Goal: Task Accomplishment & Management: Manage account settings

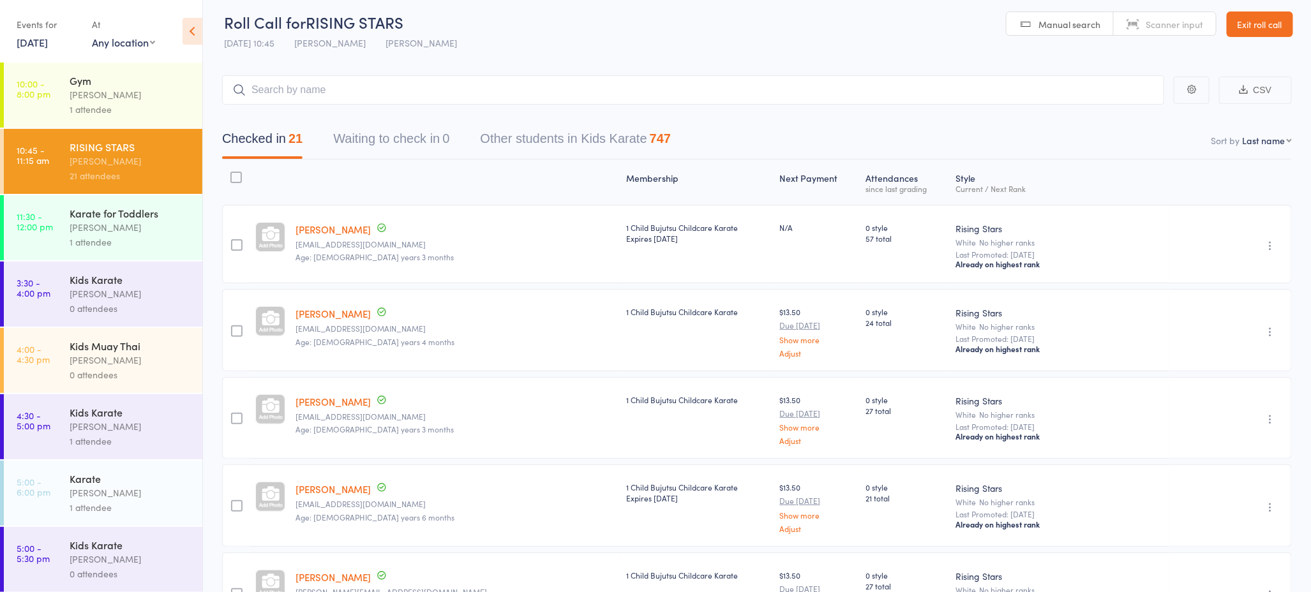
click at [1261, 26] on link "Exit roll call" at bounding box center [1259, 24] width 66 height 26
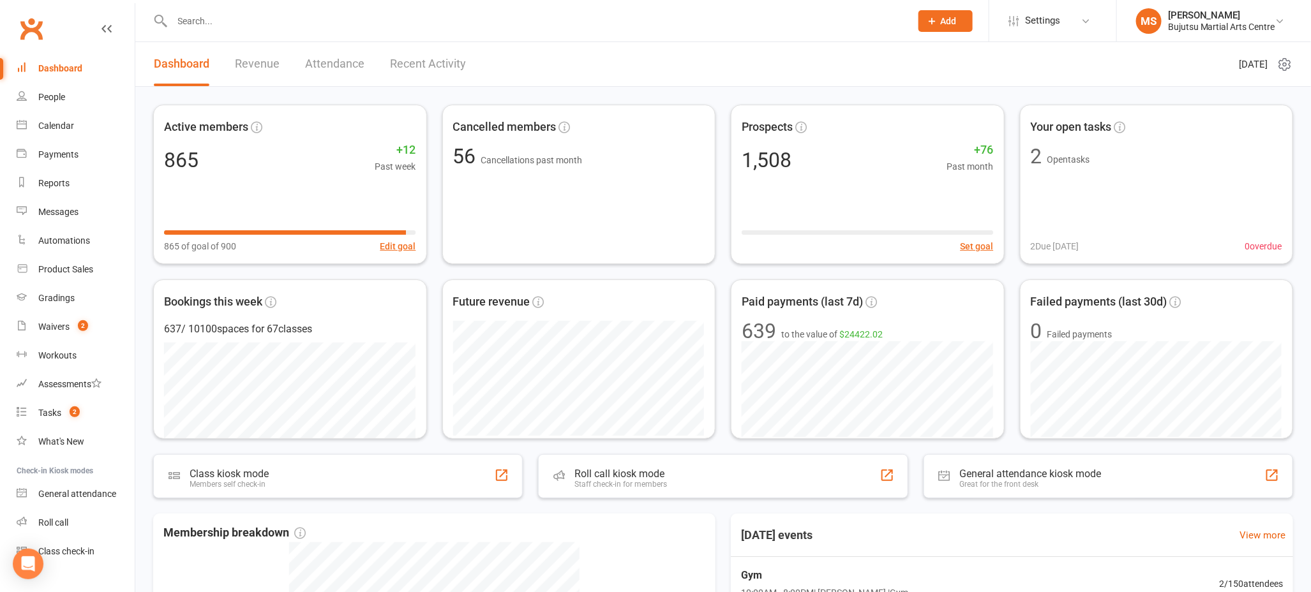
click at [302, 23] on input "text" at bounding box center [535, 21] width 734 height 18
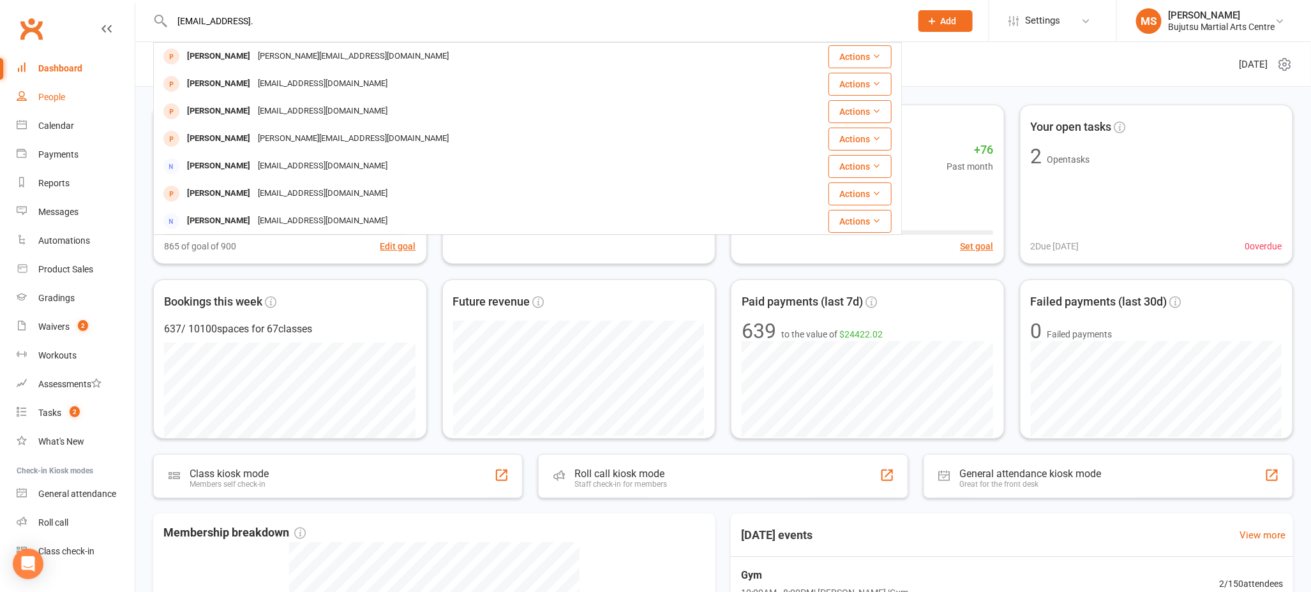
type input "[EMAIL_ADDRESS]."
click at [54, 96] on div "People" at bounding box center [51, 97] width 27 height 10
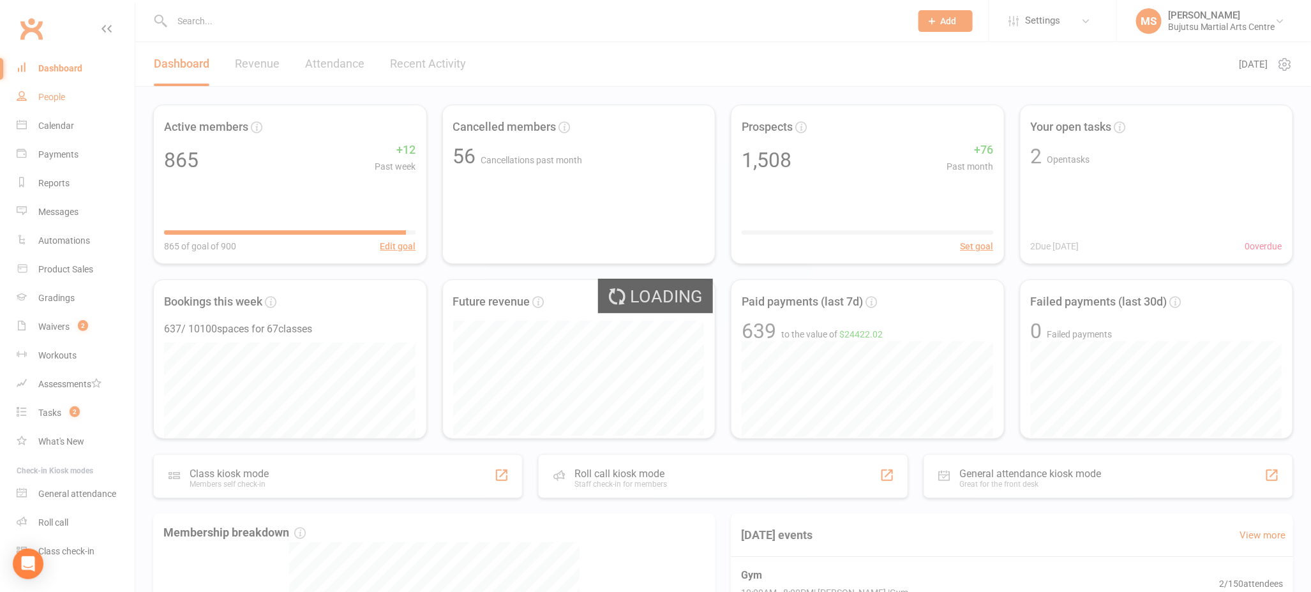
select select "100"
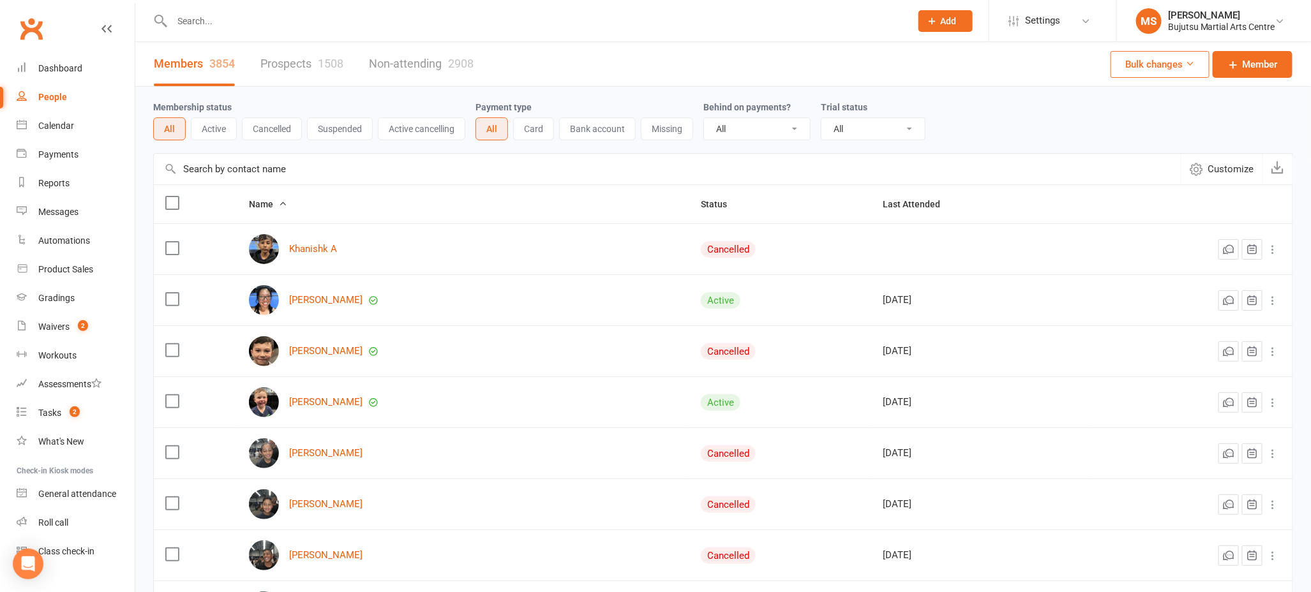
click at [300, 64] on link "Prospects 1508" at bounding box center [301, 64] width 83 height 44
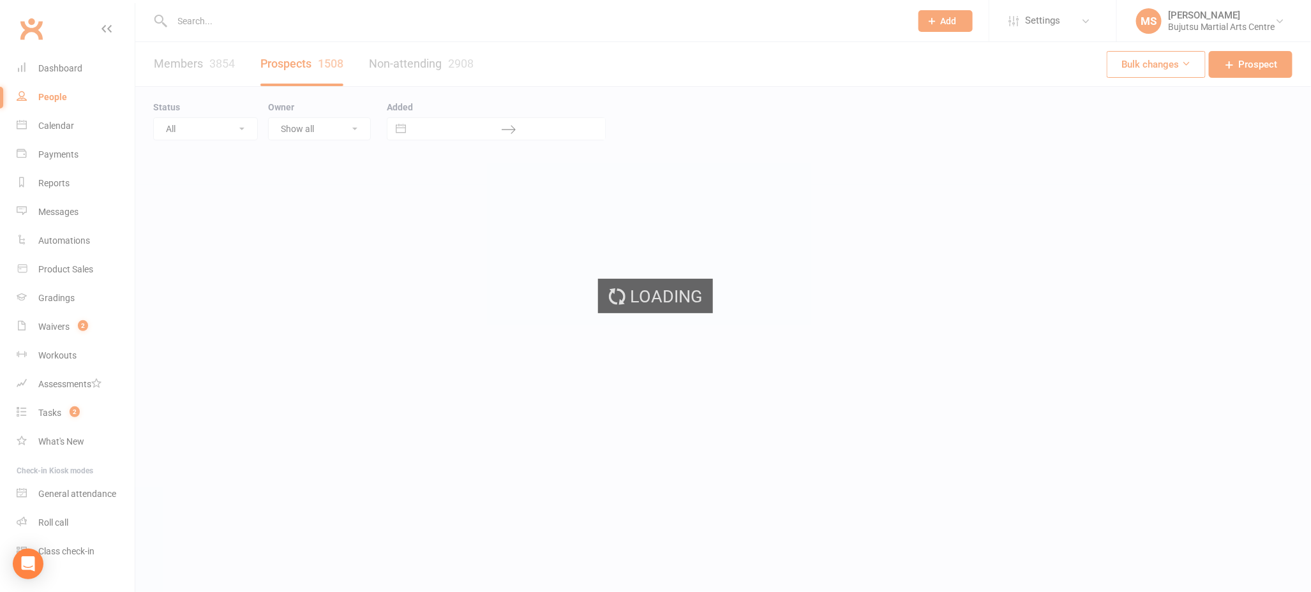
select select "100"
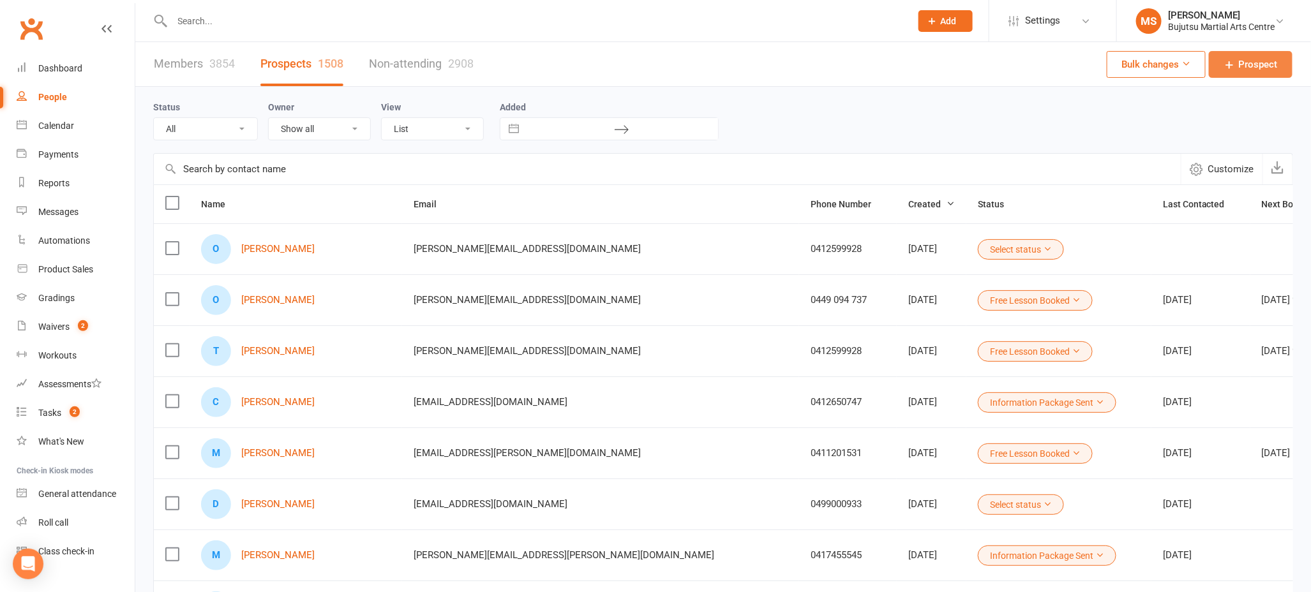
click at [1249, 56] on link "Prospect" at bounding box center [1250, 64] width 84 height 27
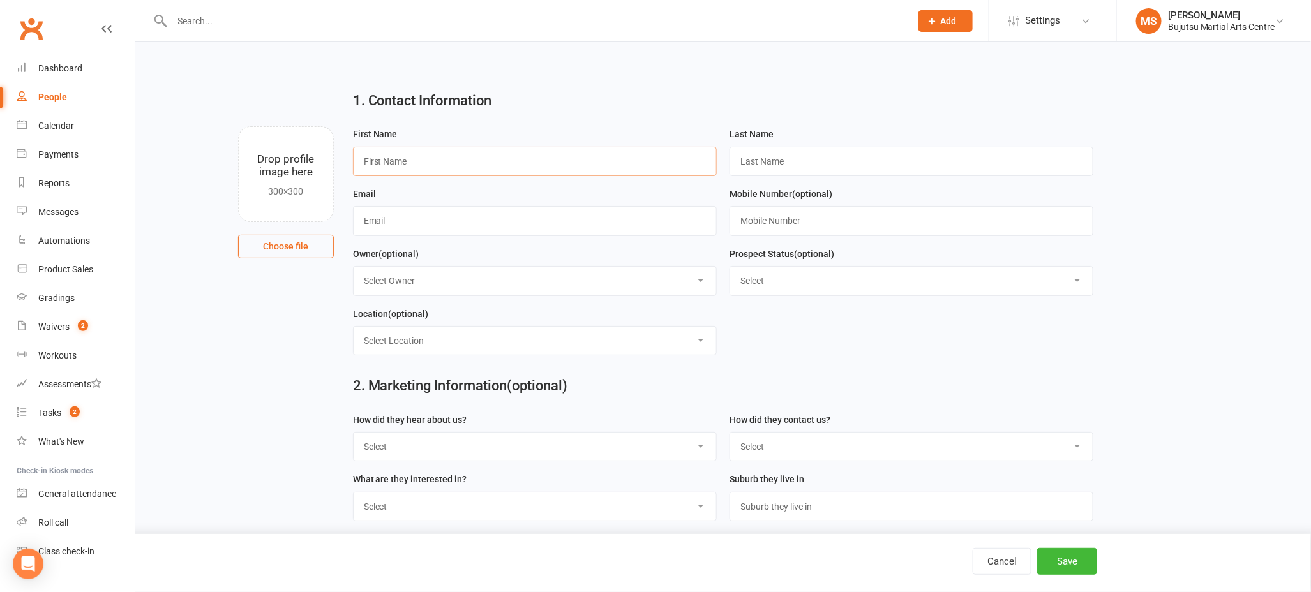
click at [627, 161] on input "text" at bounding box center [535, 161] width 364 height 29
type input "[PERSON_NAME]"
click at [454, 221] on input "text" at bounding box center [535, 220] width 364 height 29
paste input "[EMAIL_ADDRESS][DOMAIN_NAME]"
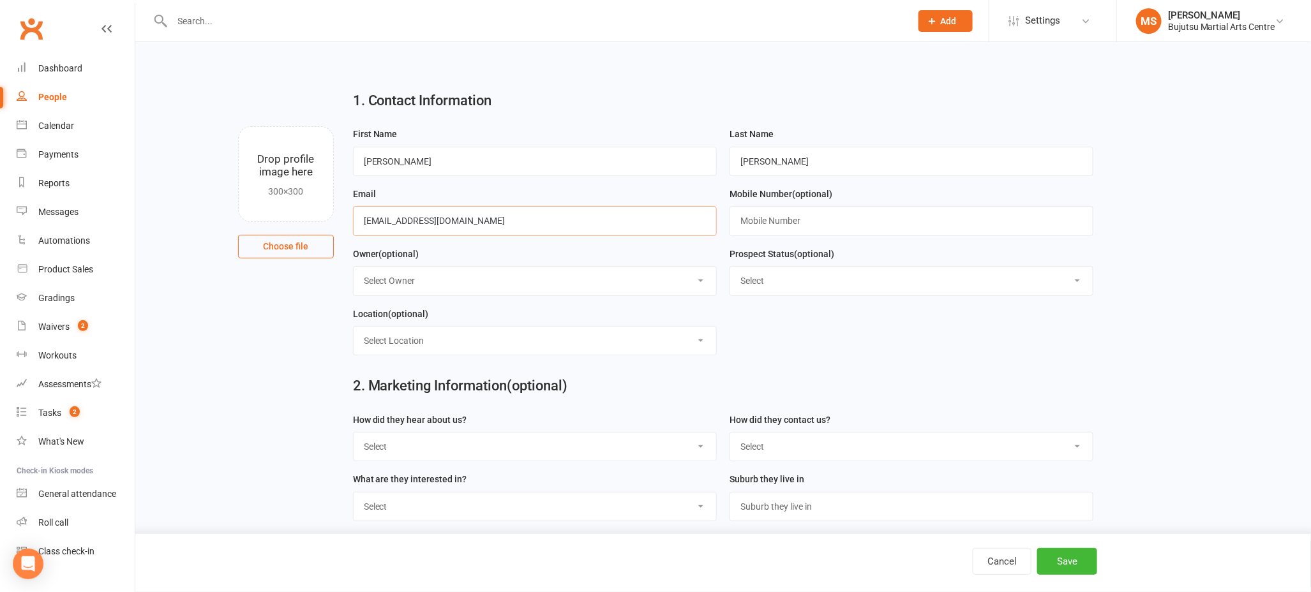
type input "[EMAIL_ADDRESS][DOMAIN_NAME]"
click at [766, 282] on select "Select Initial Inquiry Information Package Sent Free Lesson Booked Follow Up Em…" at bounding box center [911, 281] width 362 height 28
select select "Information Package Sent"
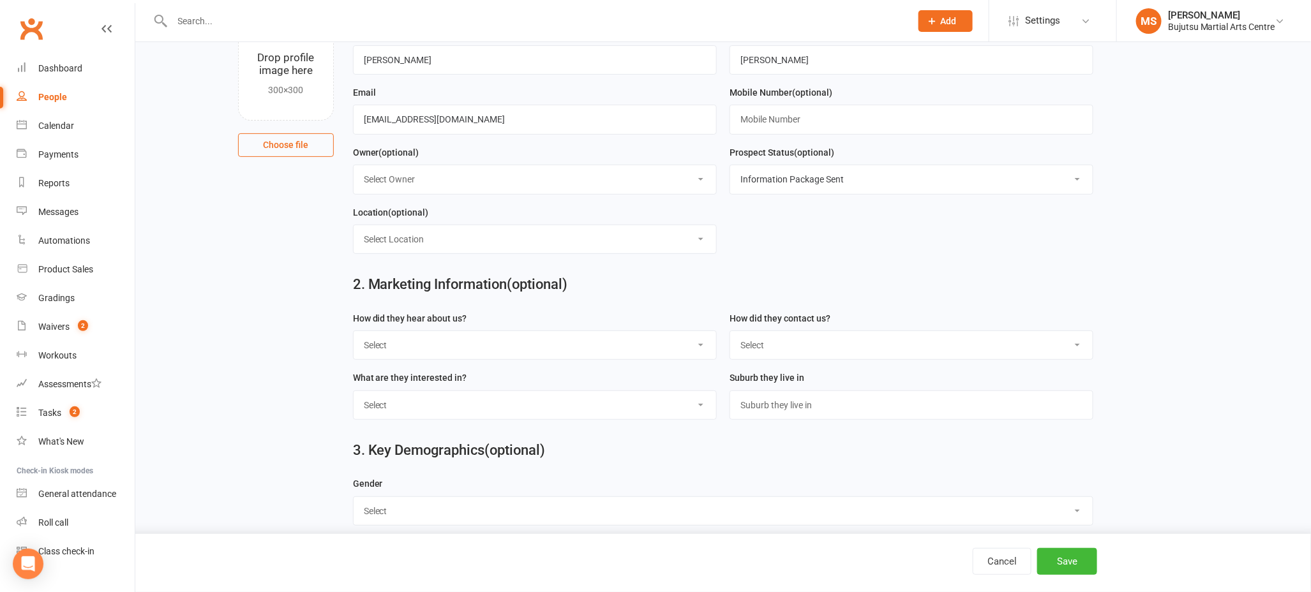
scroll to position [102, 0]
click at [444, 336] on select "Select Google Other Social Media Through A Friend Walk by Referred" at bounding box center [534, 345] width 362 height 28
select select "Google"
click at [785, 341] on select "Select Phone Email In-Facility Social Media Website Chat" at bounding box center [911, 345] width 362 height 28
click at [759, 343] on select "Select Phone Email In-Facility Social Media Website Chat" at bounding box center [911, 345] width 362 height 28
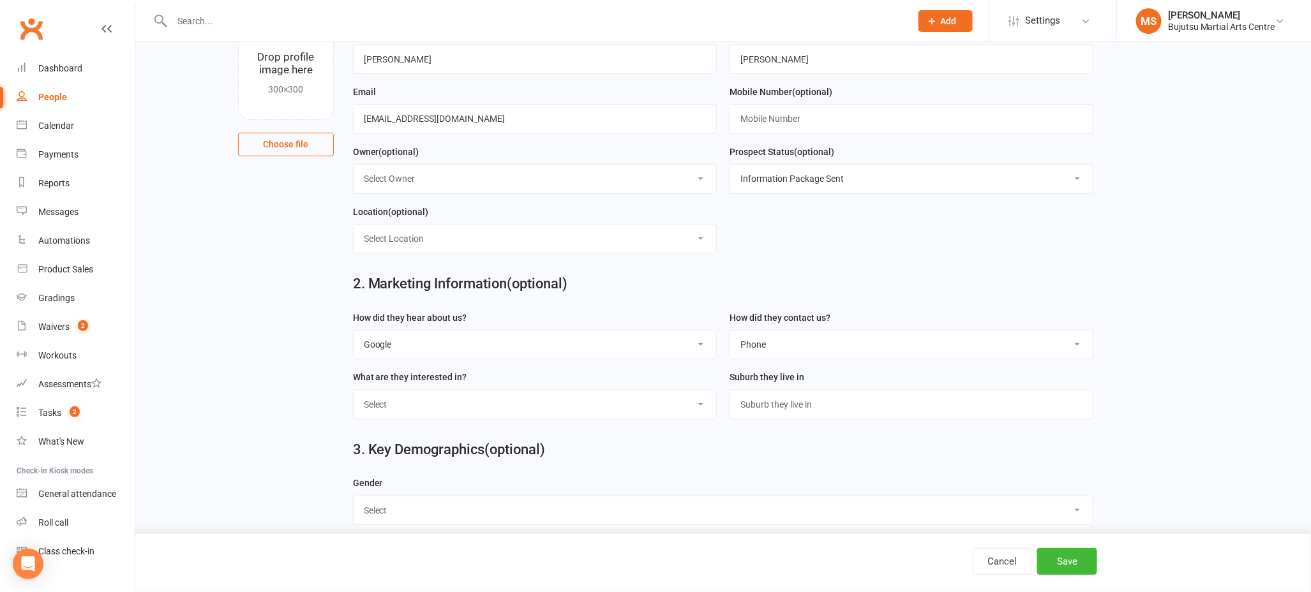
select select "Email"
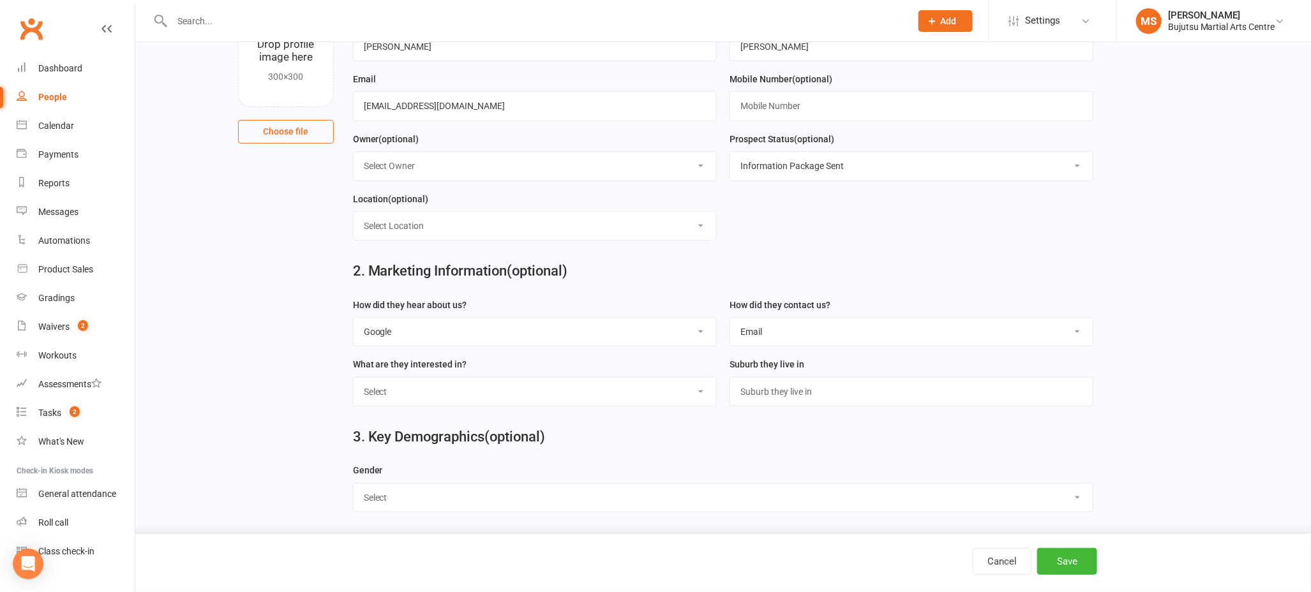
click at [525, 395] on select "Select BJJ Boxing Gym Iaido Jodo Karate Karate for Toddlers Kobudo Kids BJJ Kid…" at bounding box center [534, 392] width 362 height 28
select select "Kids BJJ"
click at [443, 502] on select "Select [DEMOGRAPHIC_DATA] [DEMOGRAPHIC_DATA]" at bounding box center [723, 498] width 740 height 28
select select "[DEMOGRAPHIC_DATA]"
drag, startPoint x: 1091, startPoint y: 563, endPoint x: 1085, endPoint y: 566, distance: 6.6
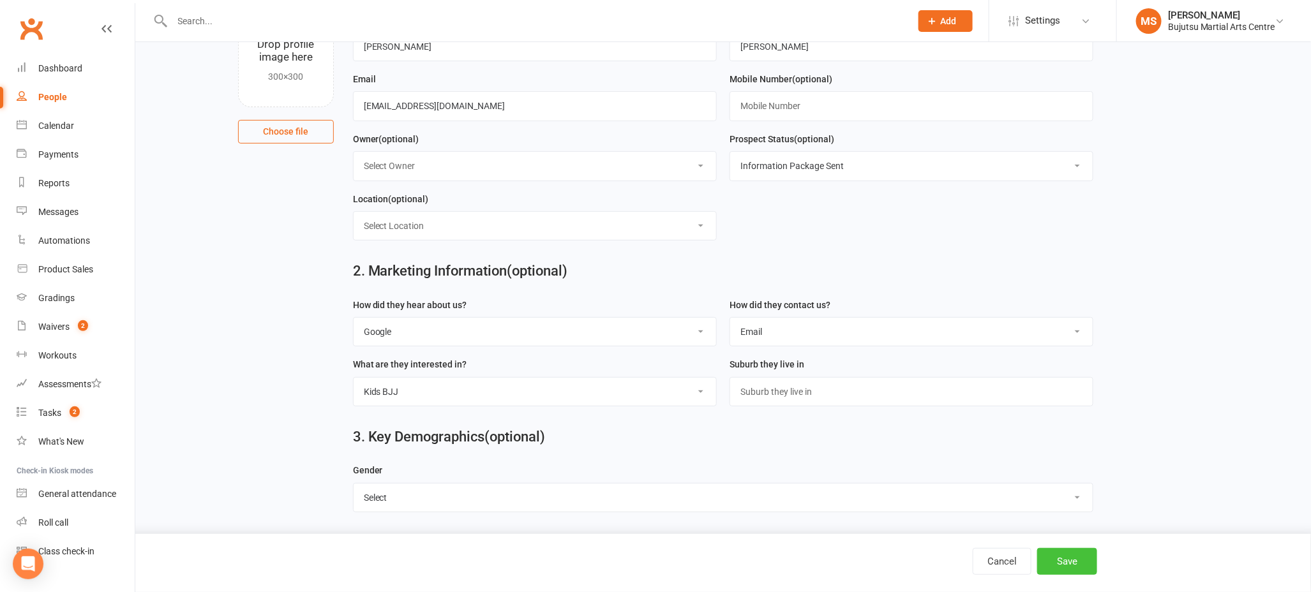
click at [1090, 563] on button "Save" at bounding box center [1067, 561] width 60 height 27
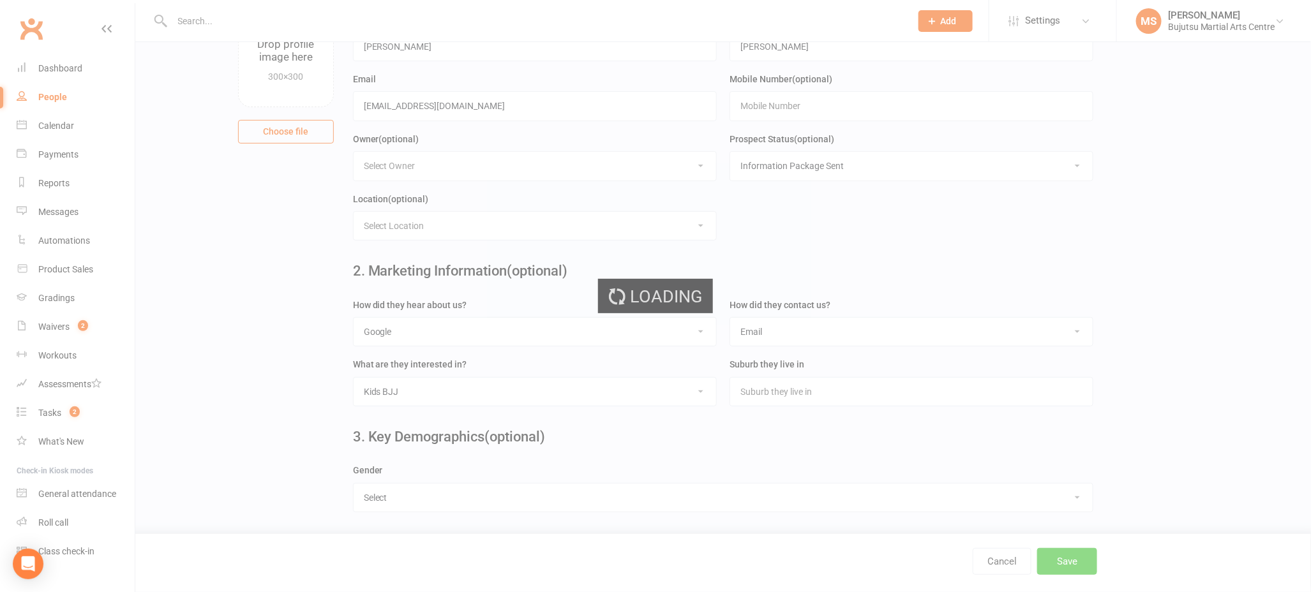
scroll to position [0, 0]
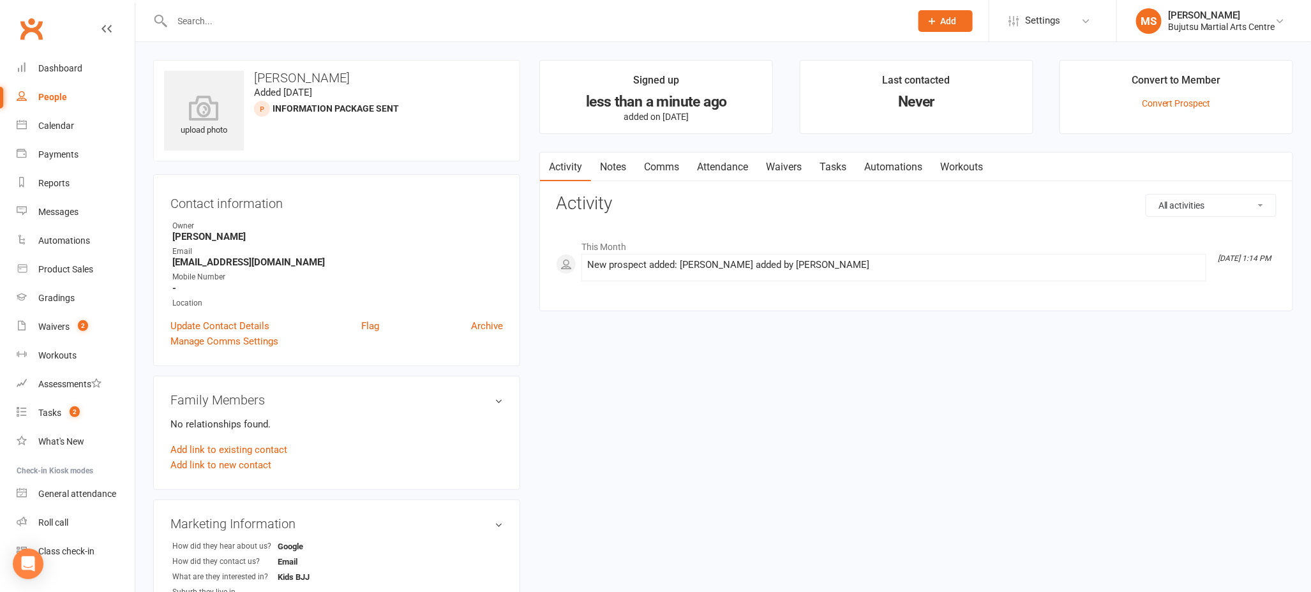
click at [667, 166] on link "Comms" at bounding box center [661, 166] width 53 height 29
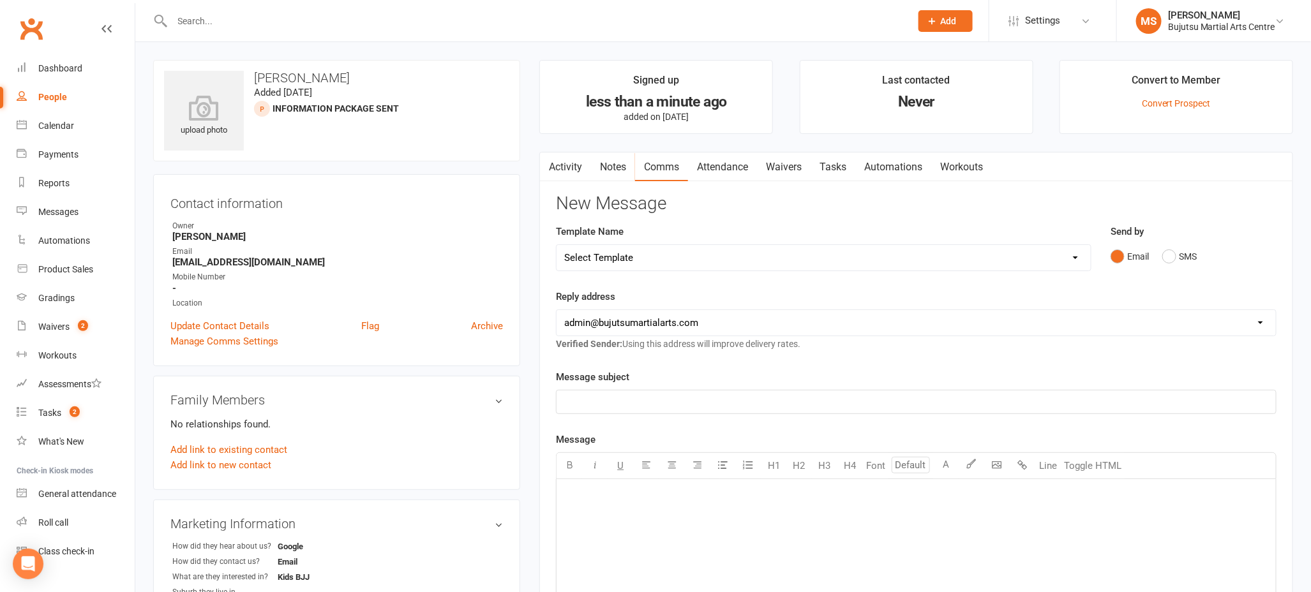
click at [620, 257] on select "Select Template [Email] Buddy Week [Email] Japan Karate Association Grading Adu…" at bounding box center [823, 258] width 534 height 26
select select "22"
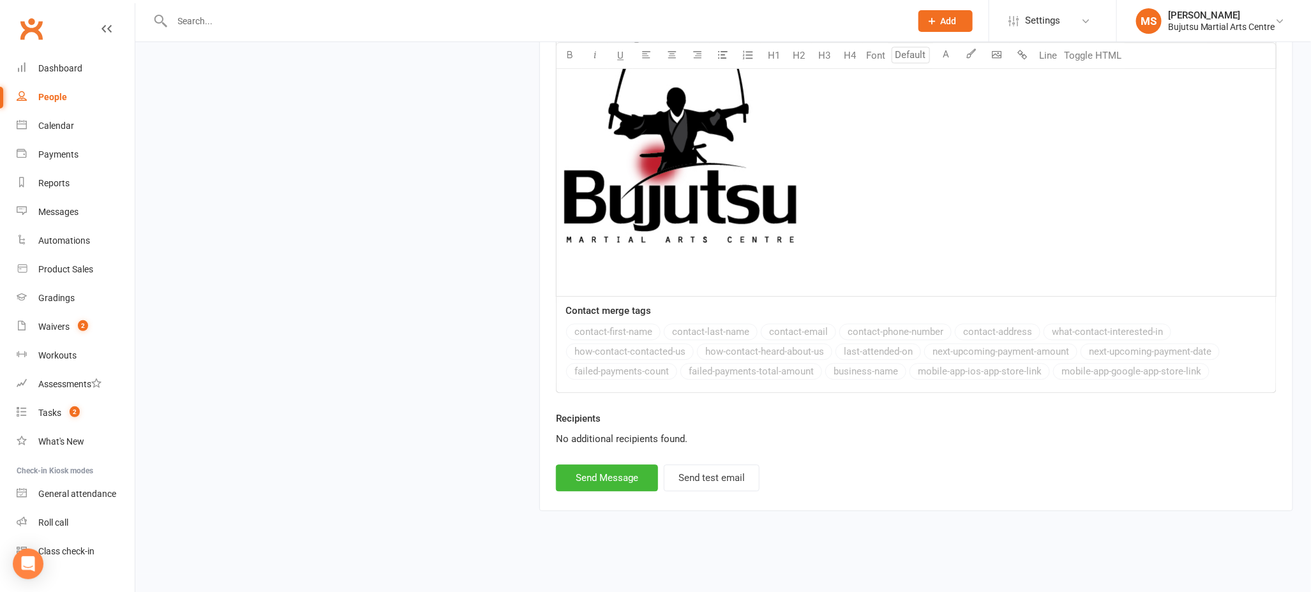
scroll to position [1498, 0]
click at [615, 479] on button "Send Message" at bounding box center [607, 478] width 102 height 27
select select
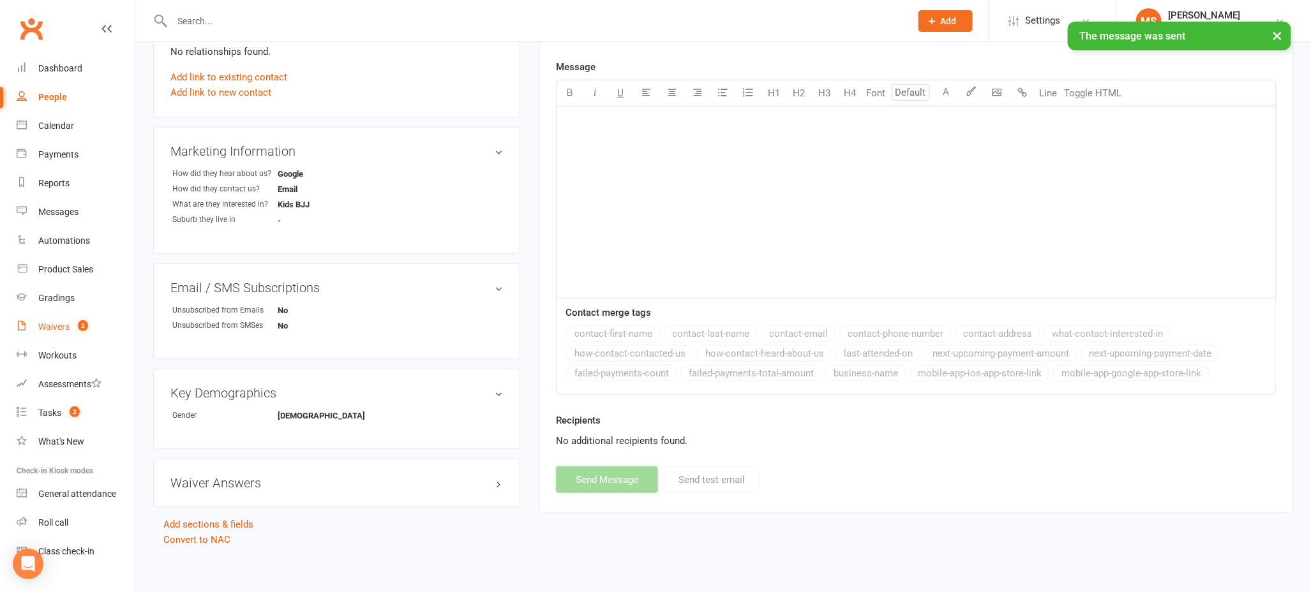
click at [65, 328] on div "Waivers" at bounding box center [53, 327] width 31 height 10
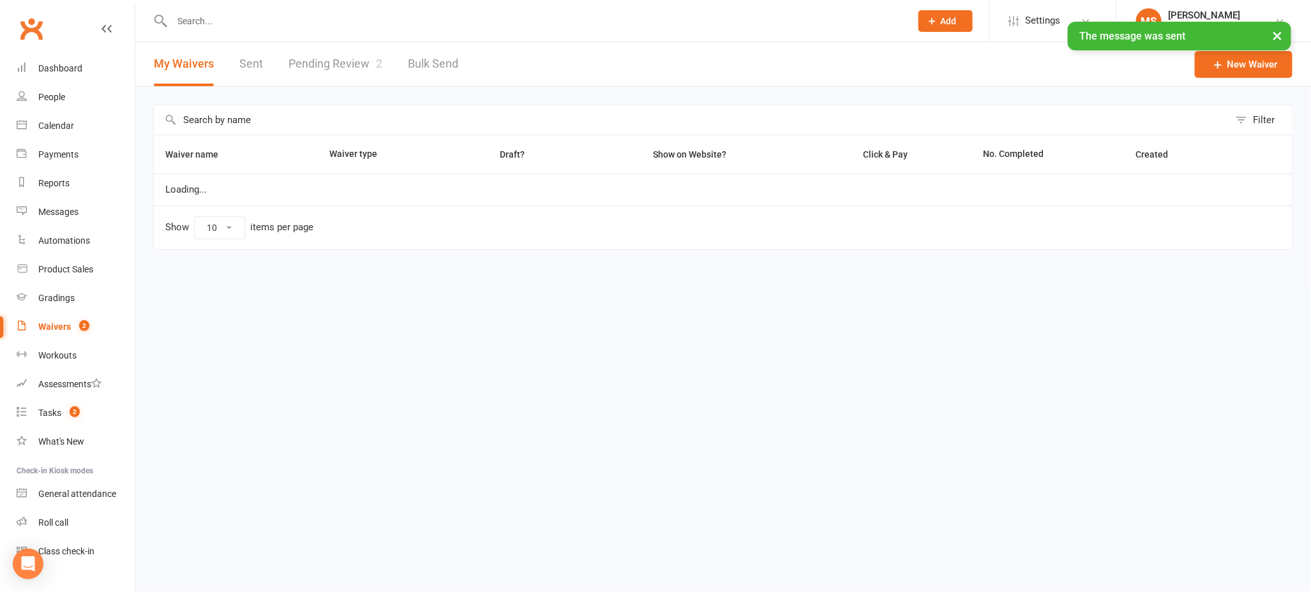
select select "50"
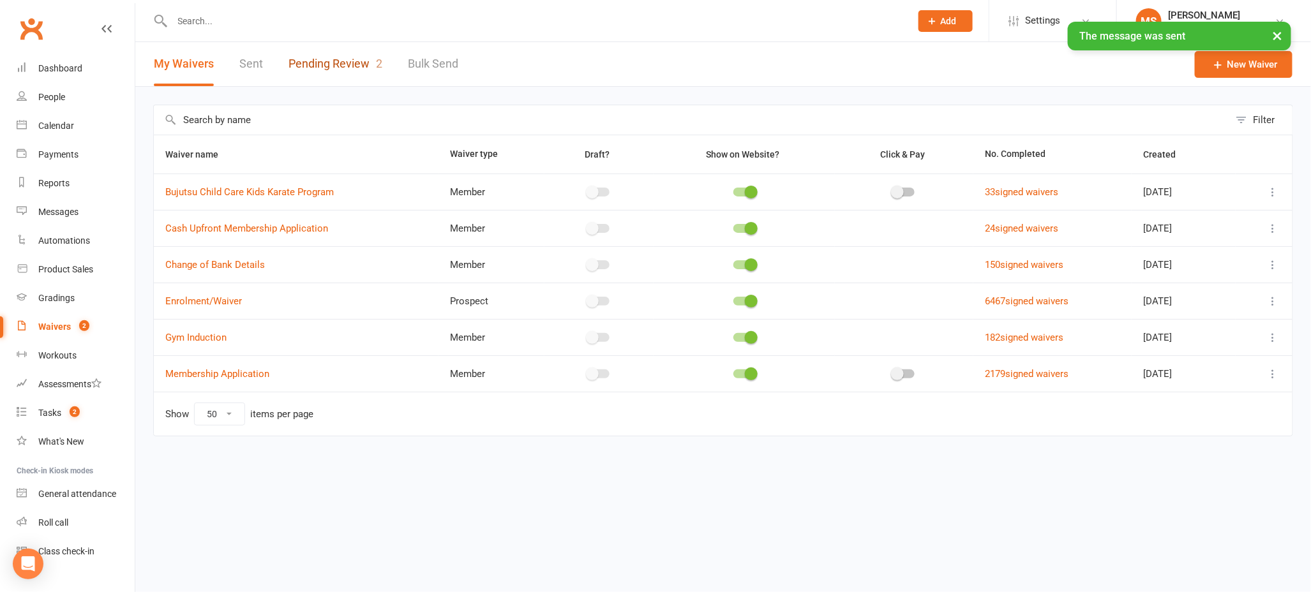
click at [348, 63] on link "Pending Review 2" at bounding box center [335, 64] width 94 height 44
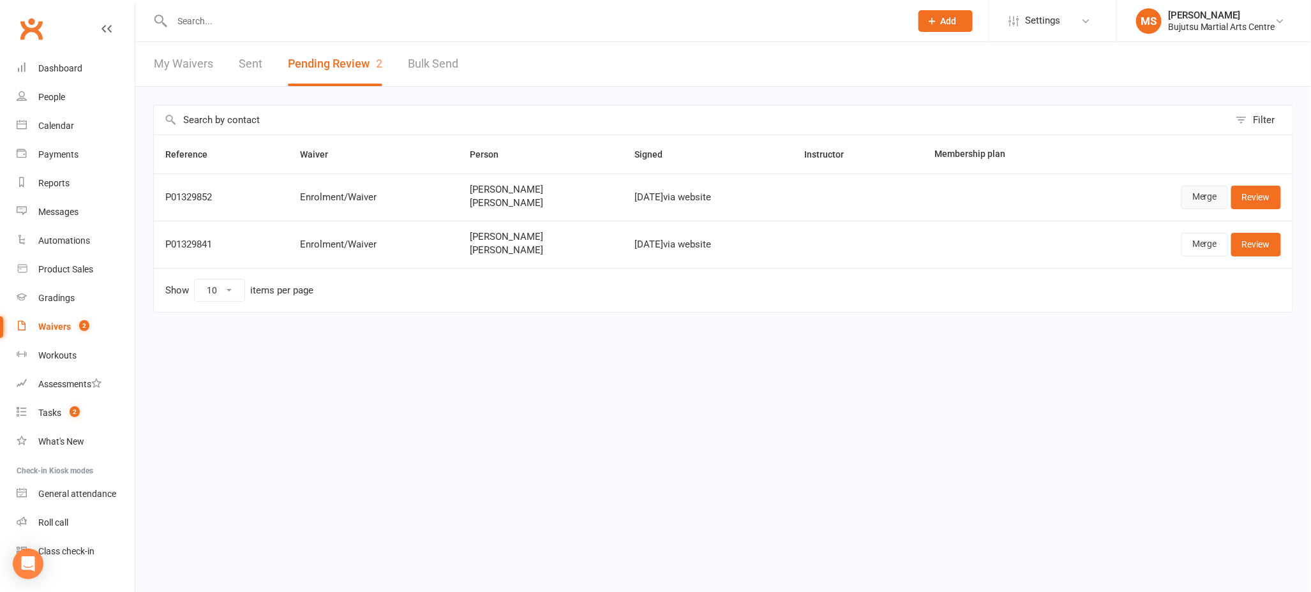
click at [1205, 197] on link "Merge" at bounding box center [1204, 197] width 47 height 23
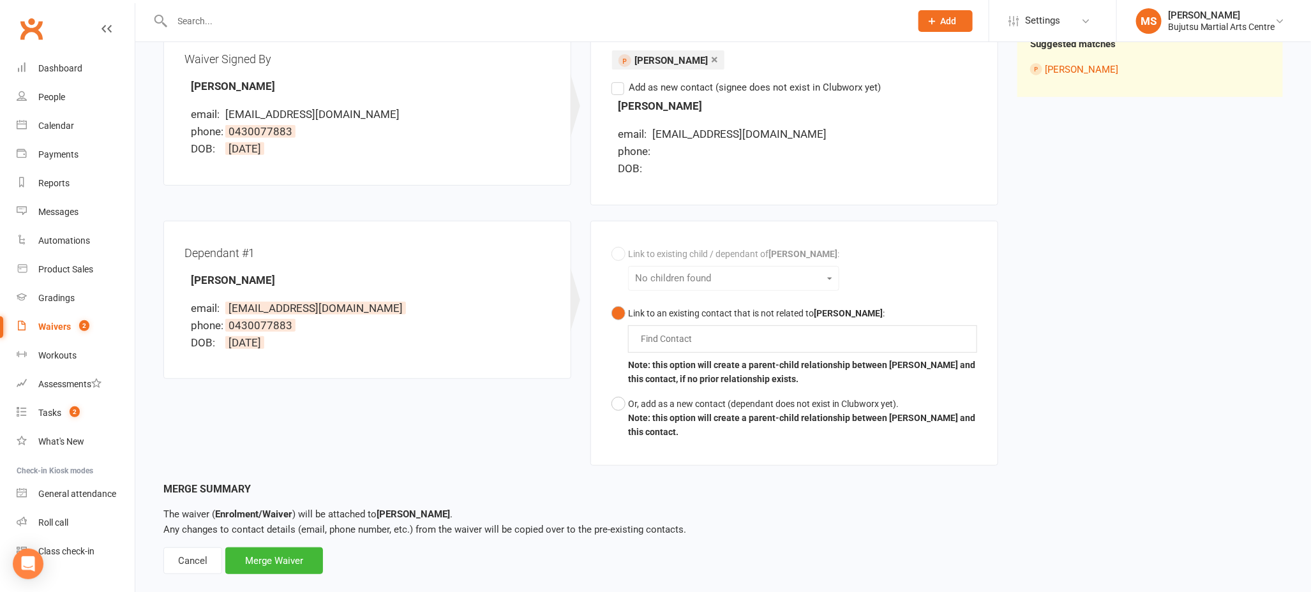
scroll to position [193, 0]
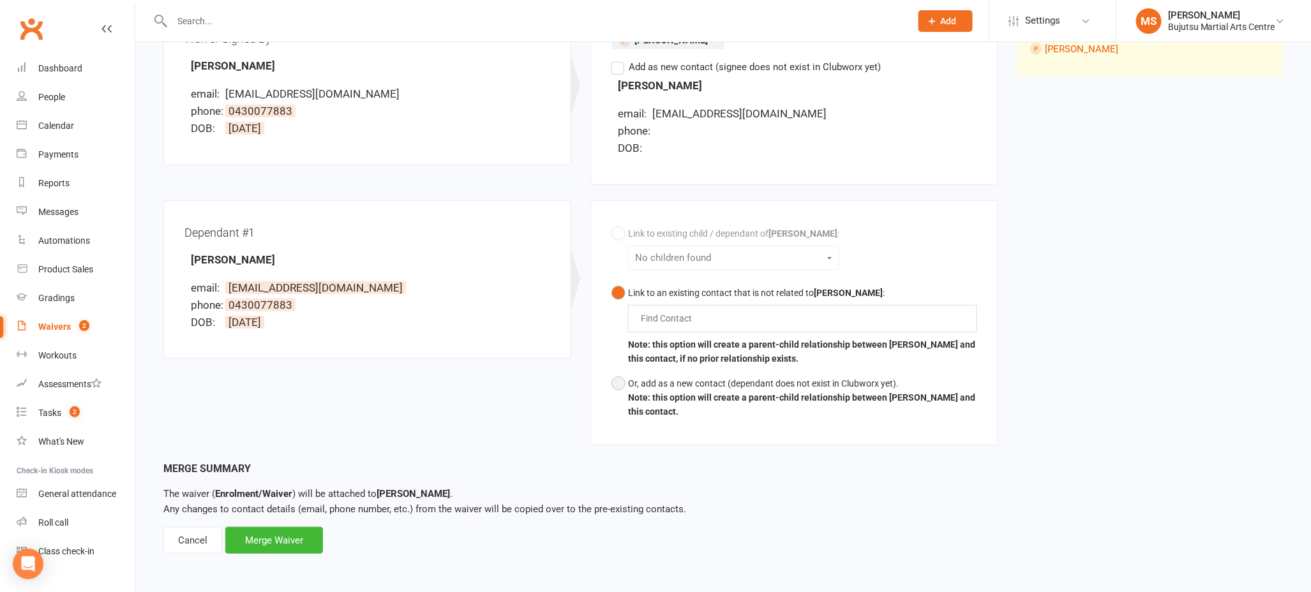
click at [623, 379] on button "Or, add as a new contact (dependant does not exist in Clubworx yet). Note: this…" at bounding box center [794, 397] width 366 height 53
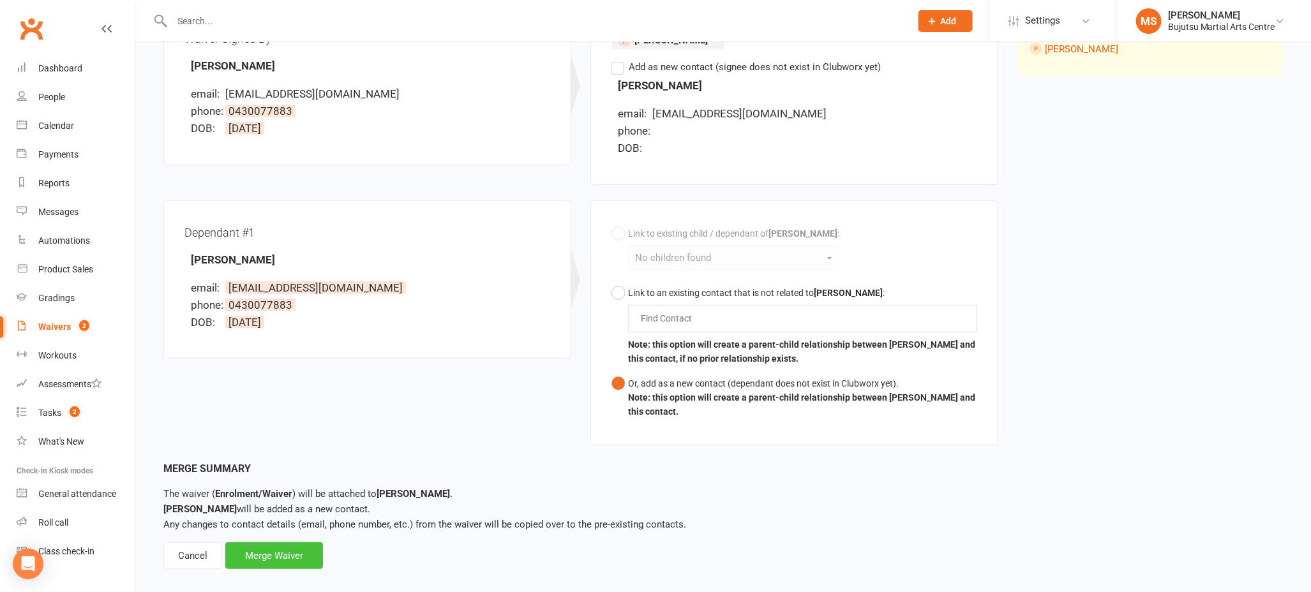
click at [294, 548] on div "Merge Waiver" at bounding box center [274, 555] width 98 height 27
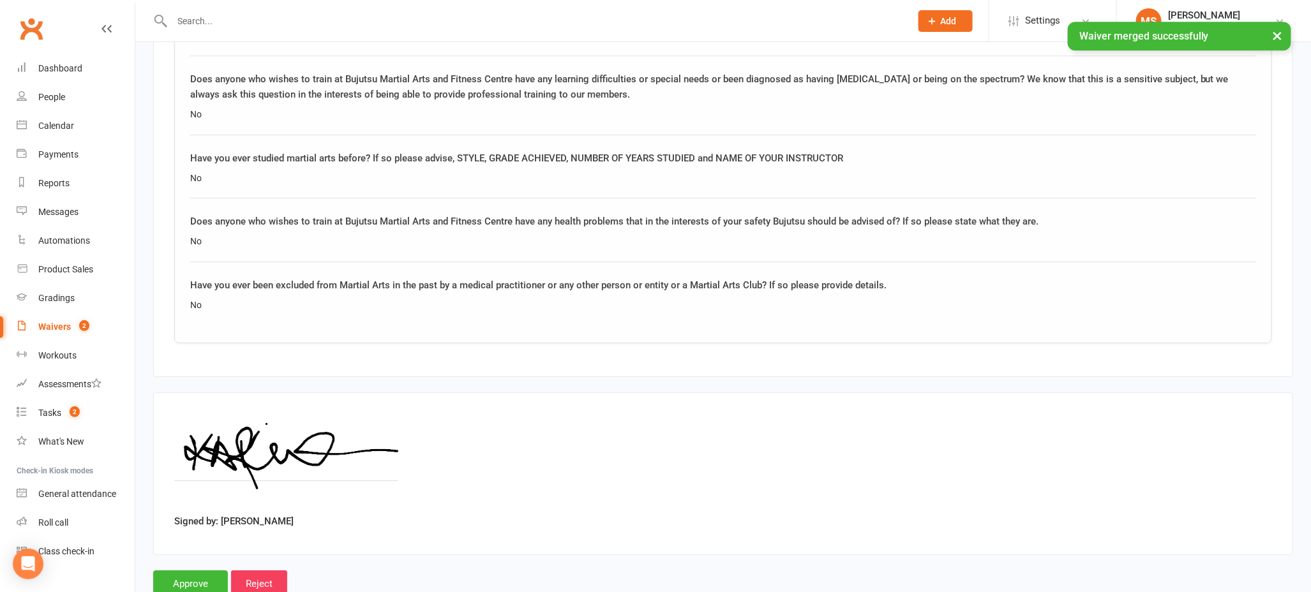
scroll to position [1850, 0]
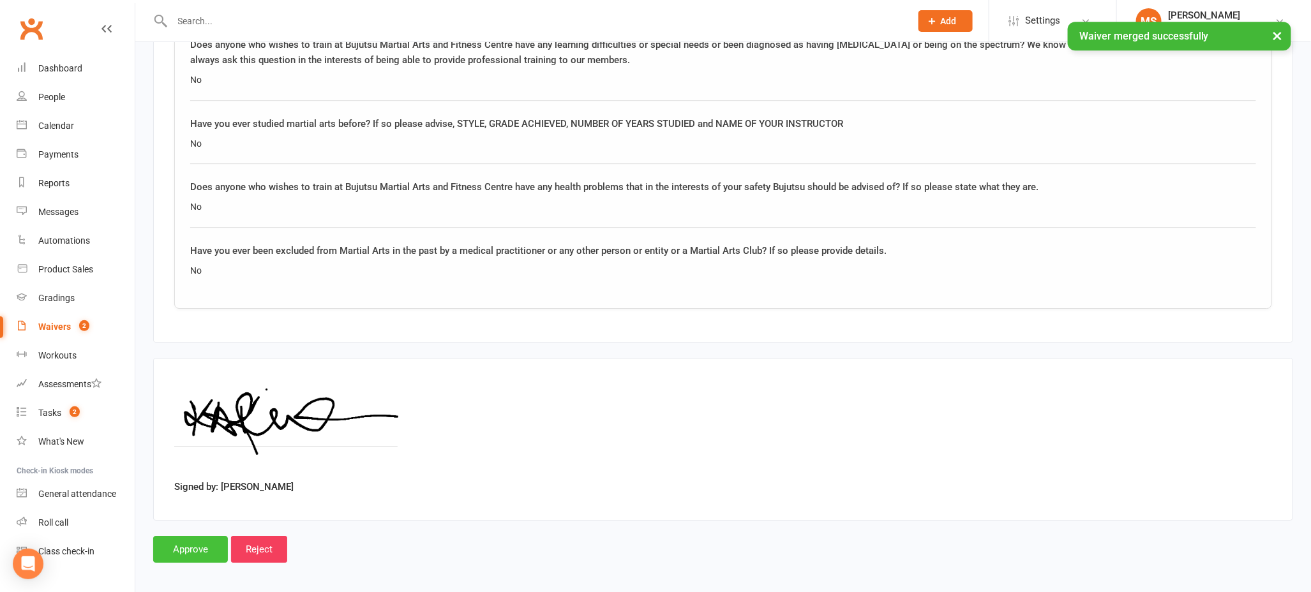
click at [181, 536] on input "Approve" at bounding box center [190, 549] width 75 height 27
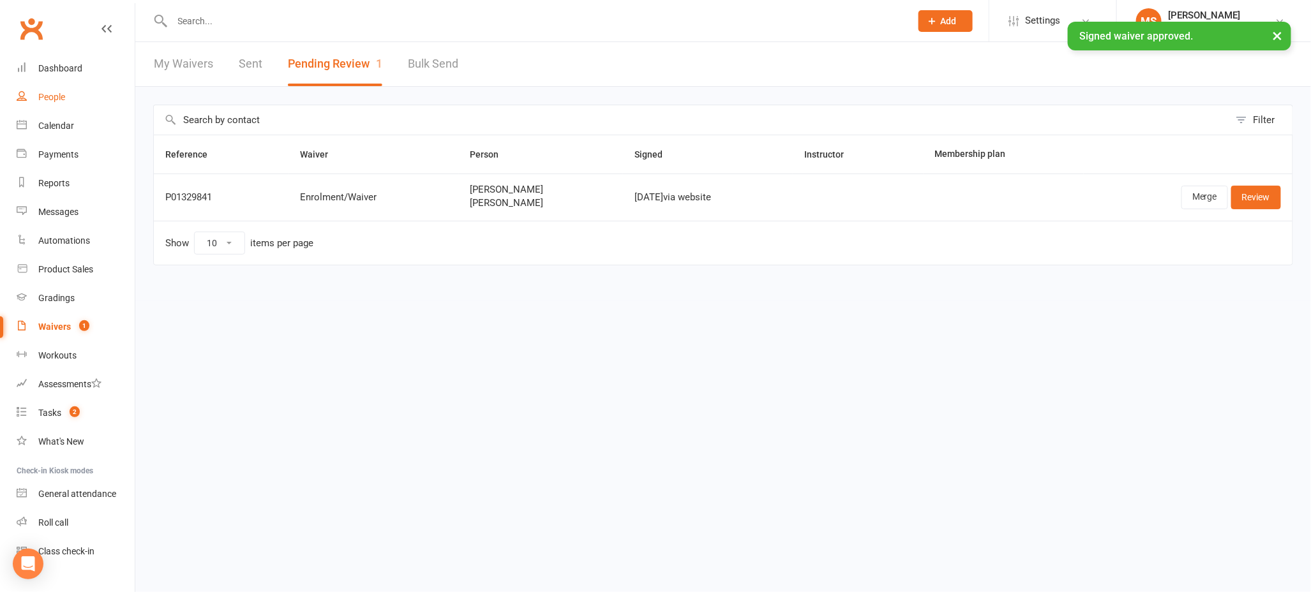
click at [60, 98] on div "People" at bounding box center [51, 97] width 27 height 10
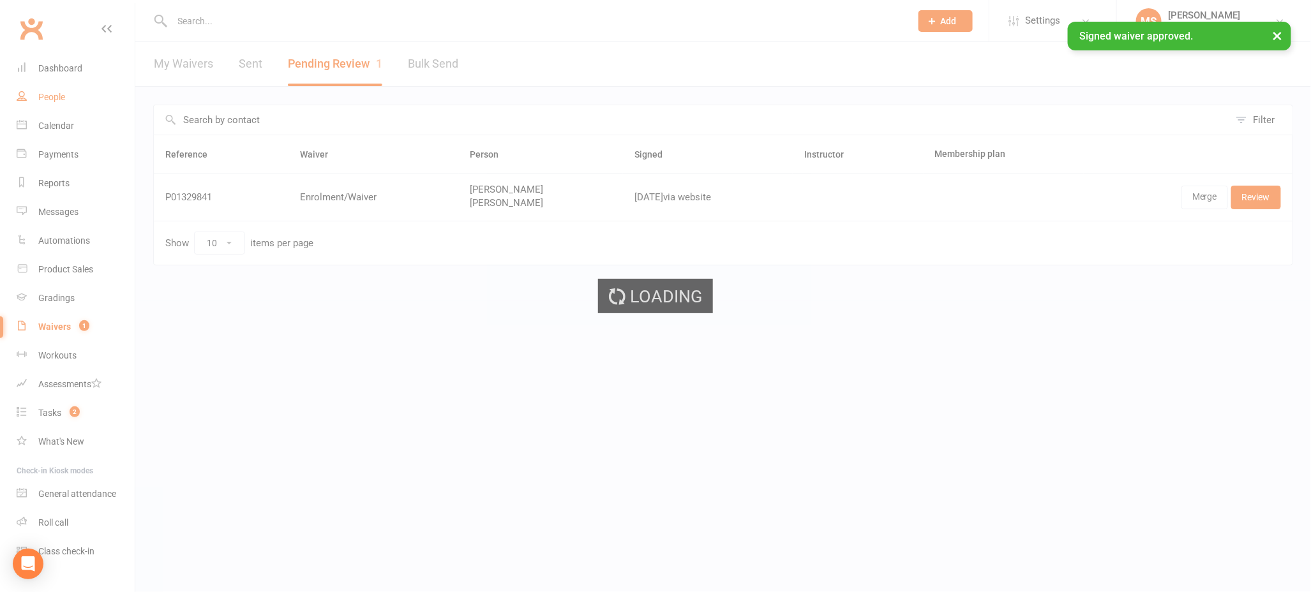
select select "100"
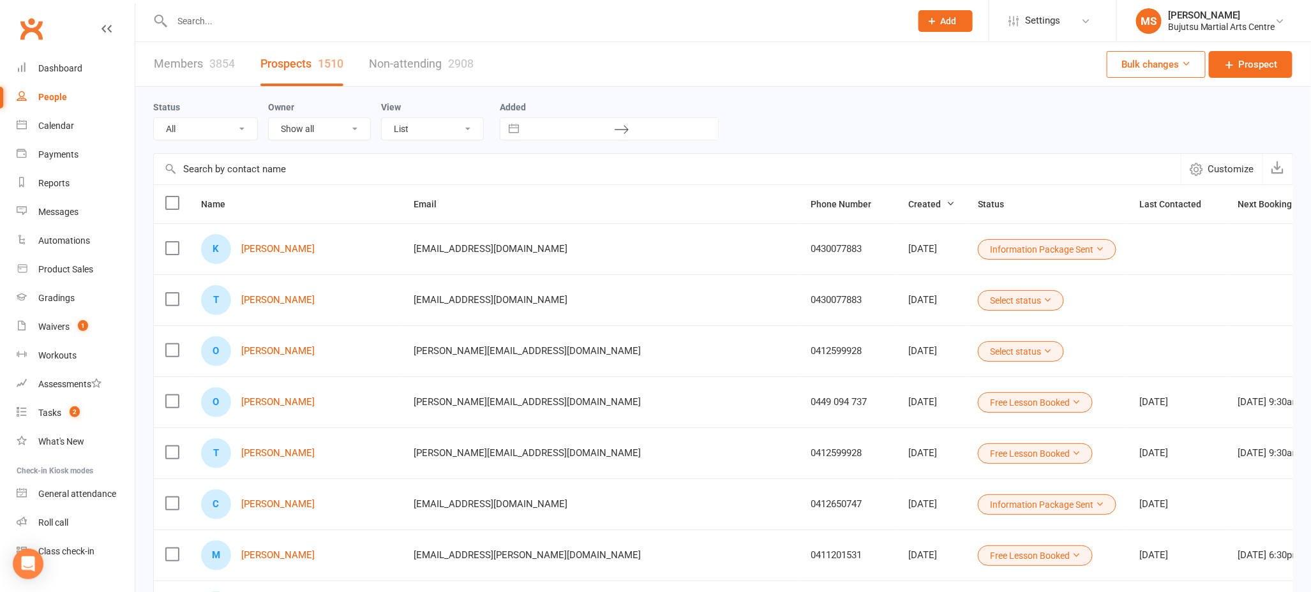
click at [978, 297] on button "Select status" at bounding box center [1021, 300] width 86 height 20
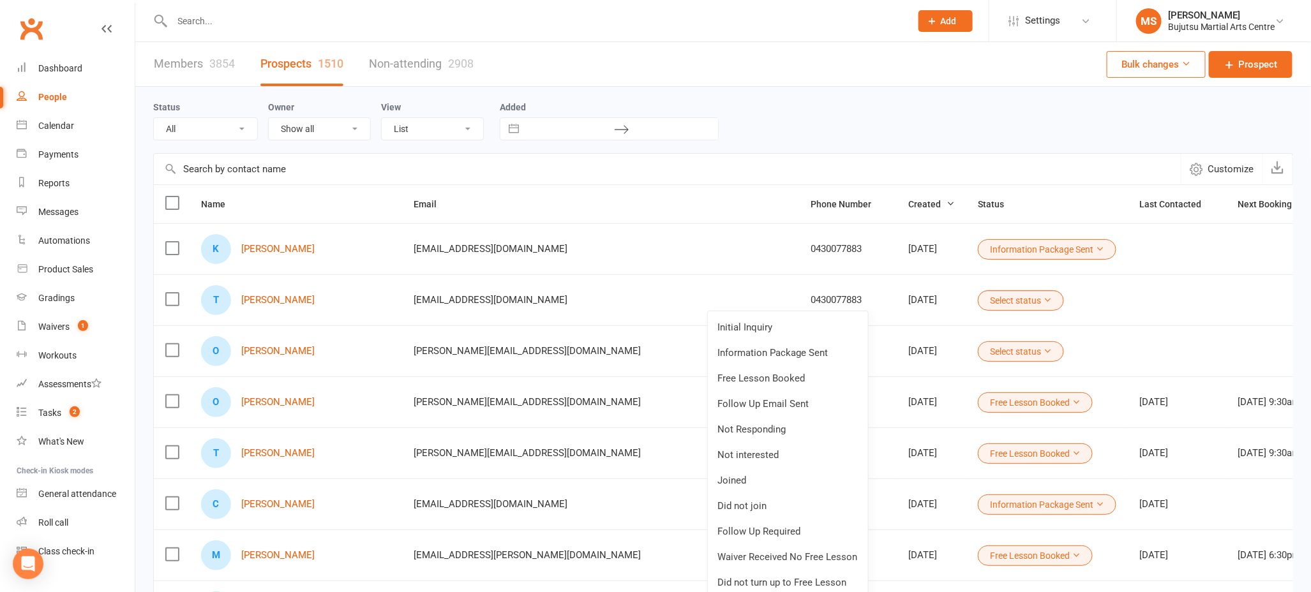
drag, startPoint x: 818, startPoint y: 383, endPoint x: 811, endPoint y: 385, distance: 7.3
click at [818, 383] on link "Free Lesson Booked" at bounding box center [788, 379] width 160 height 26
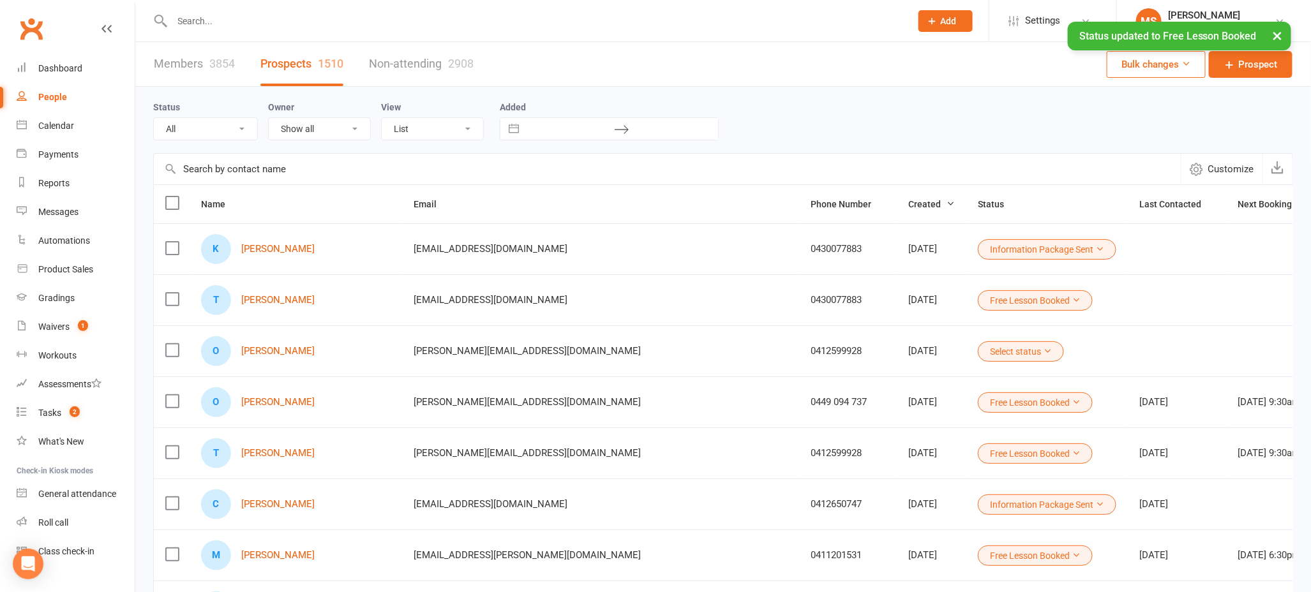
click at [978, 247] on button "Information Package Sent" at bounding box center [1047, 249] width 138 height 20
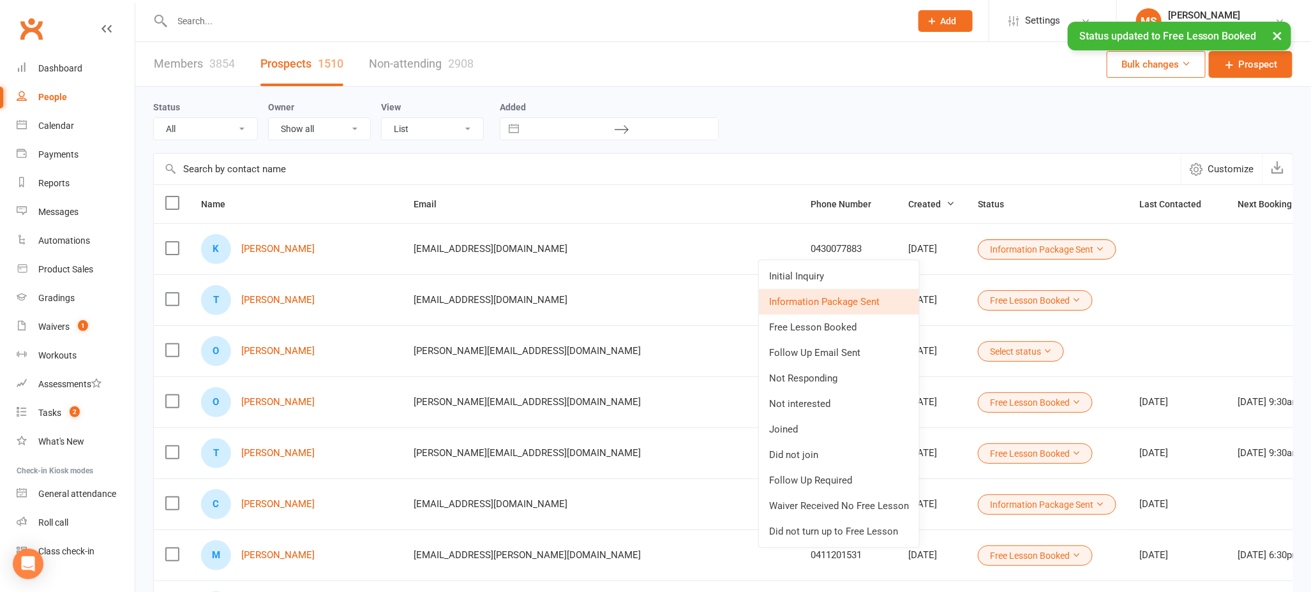
click at [866, 331] on link "Free Lesson Booked" at bounding box center [839, 328] width 160 height 26
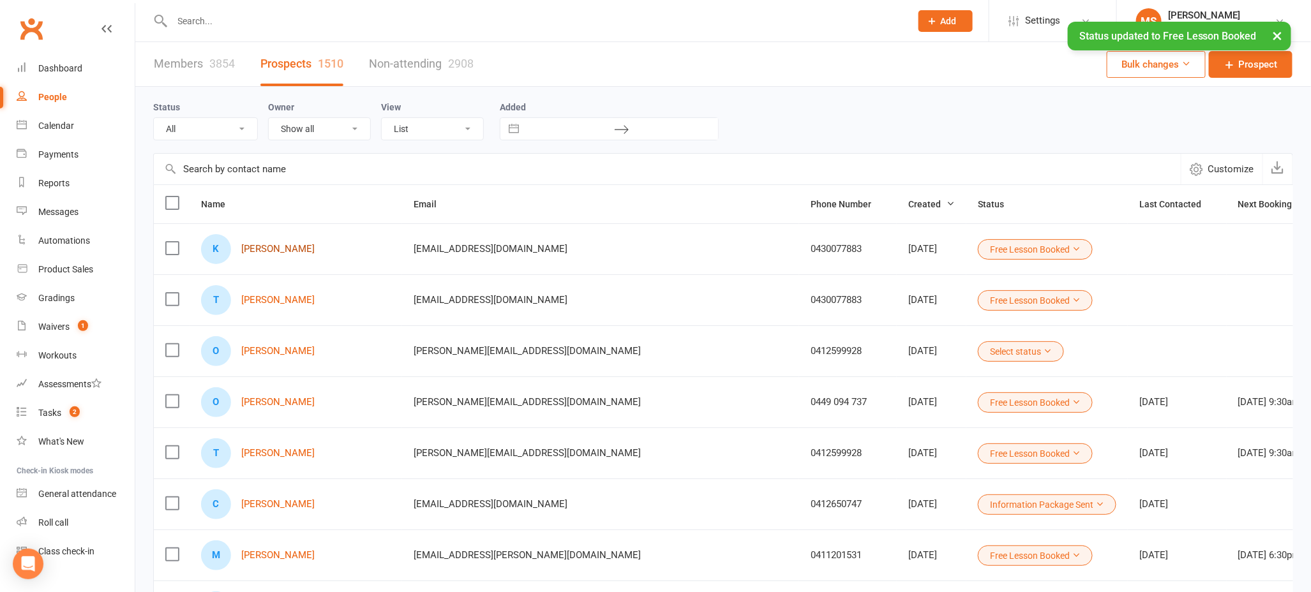
click at [298, 248] on link "[PERSON_NAME]" at bounding box center [277, 249] width 73 height 11
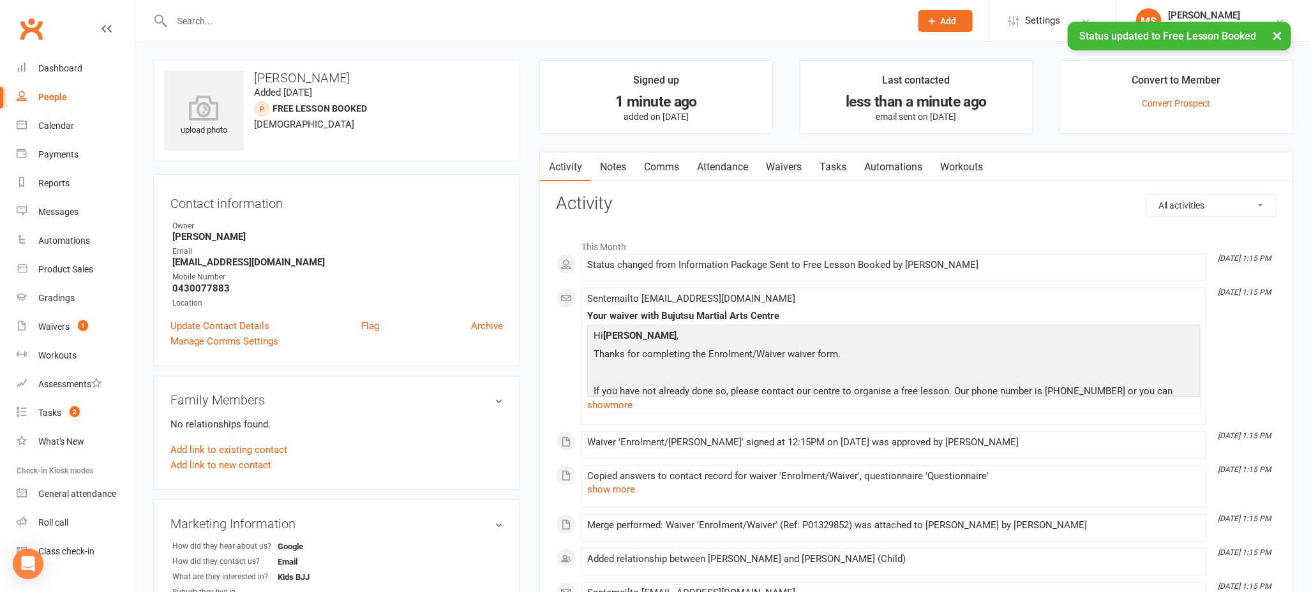
click at [742, 162] on link "Attendance" at bounding box center [722, 166] width 69 height 29
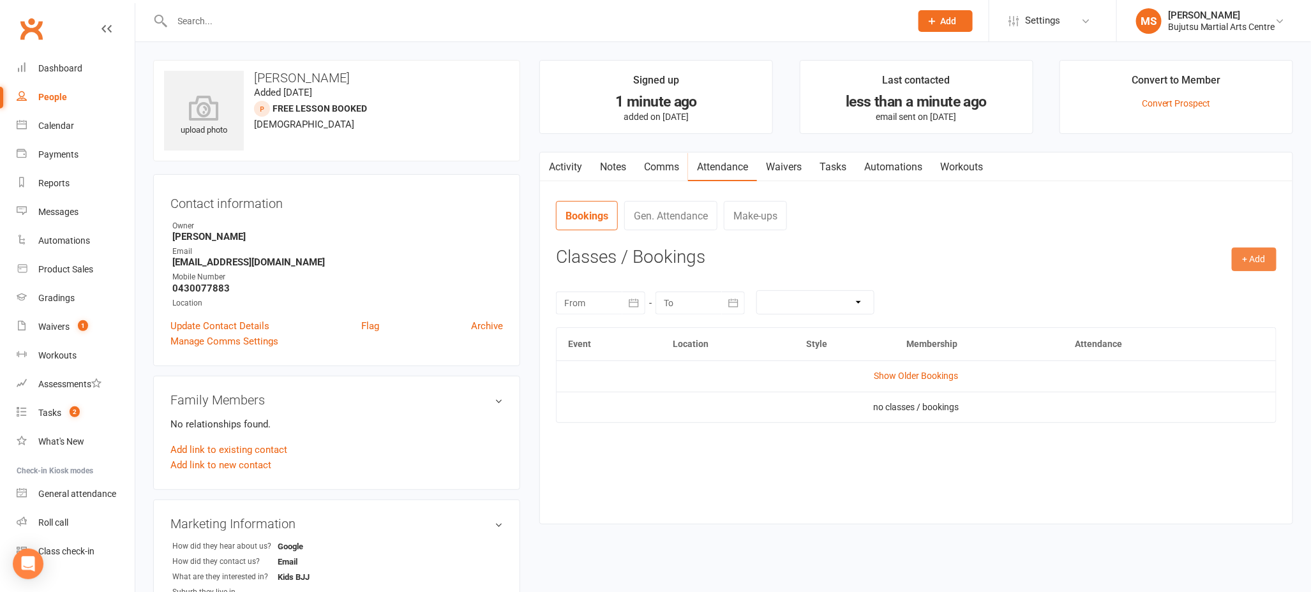
click at [1252, 256] on button "+ Add" at bounding box center [1253, 259] width 45 height 23
click at [1212, 281] on link "Book Event" at bounding box center [1212, 289] width 126 height 26
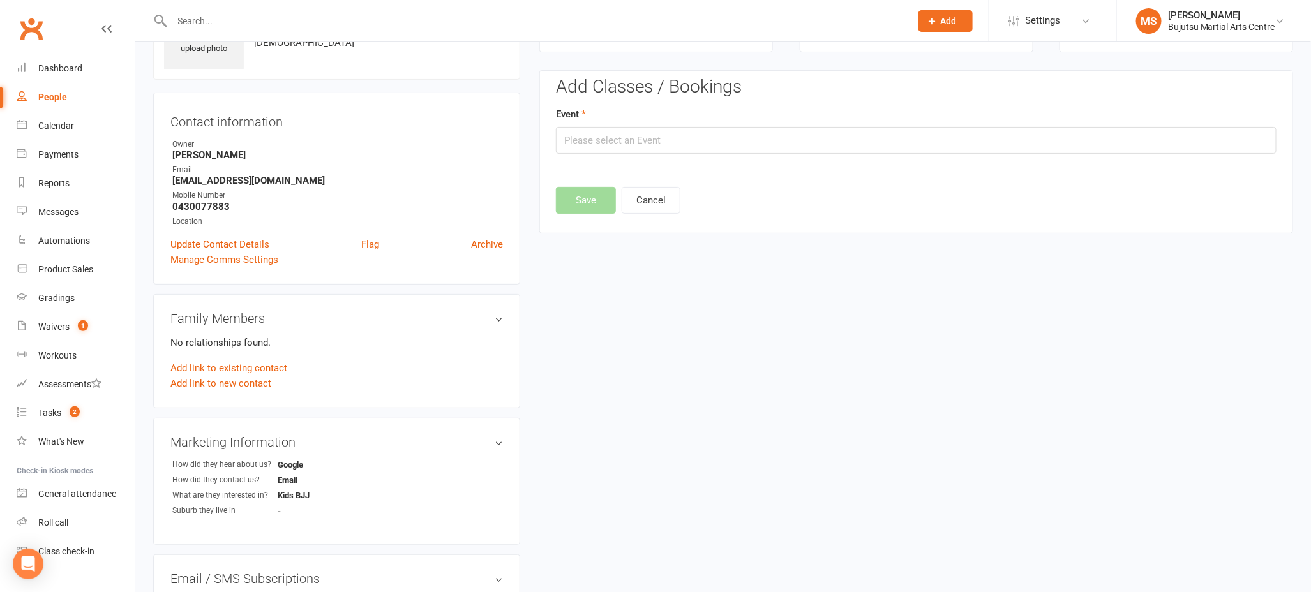
scroll to position [87, 0]
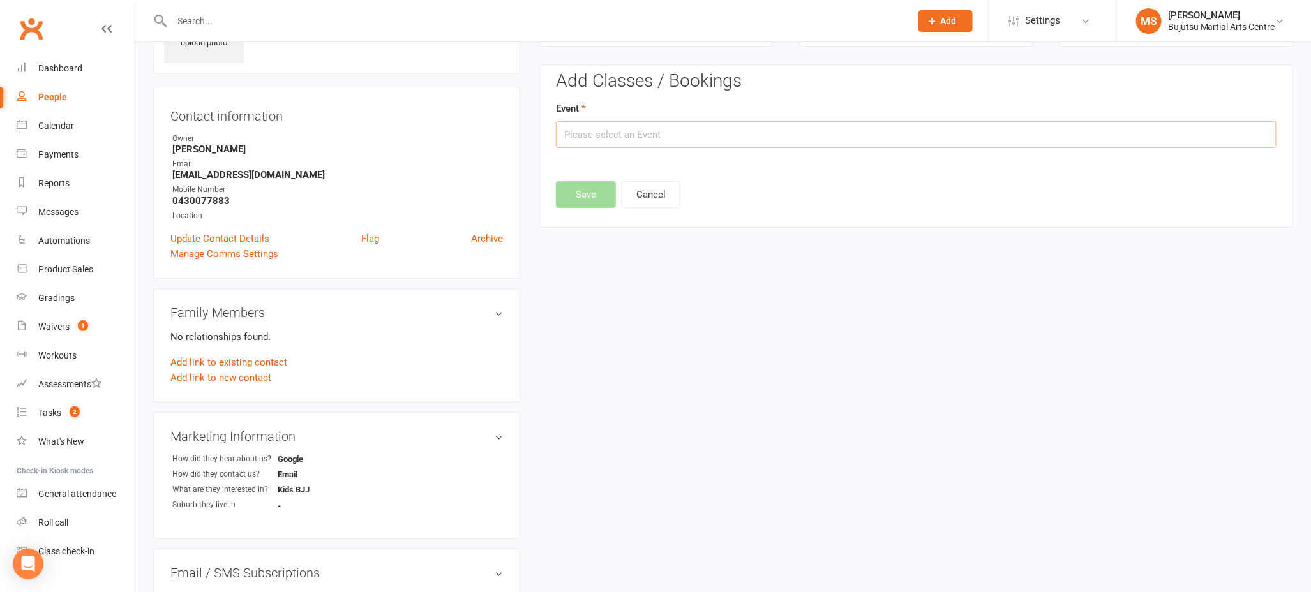
click at [665, 131] on input "text" at bounding box center [916, 134] width 720 height 27
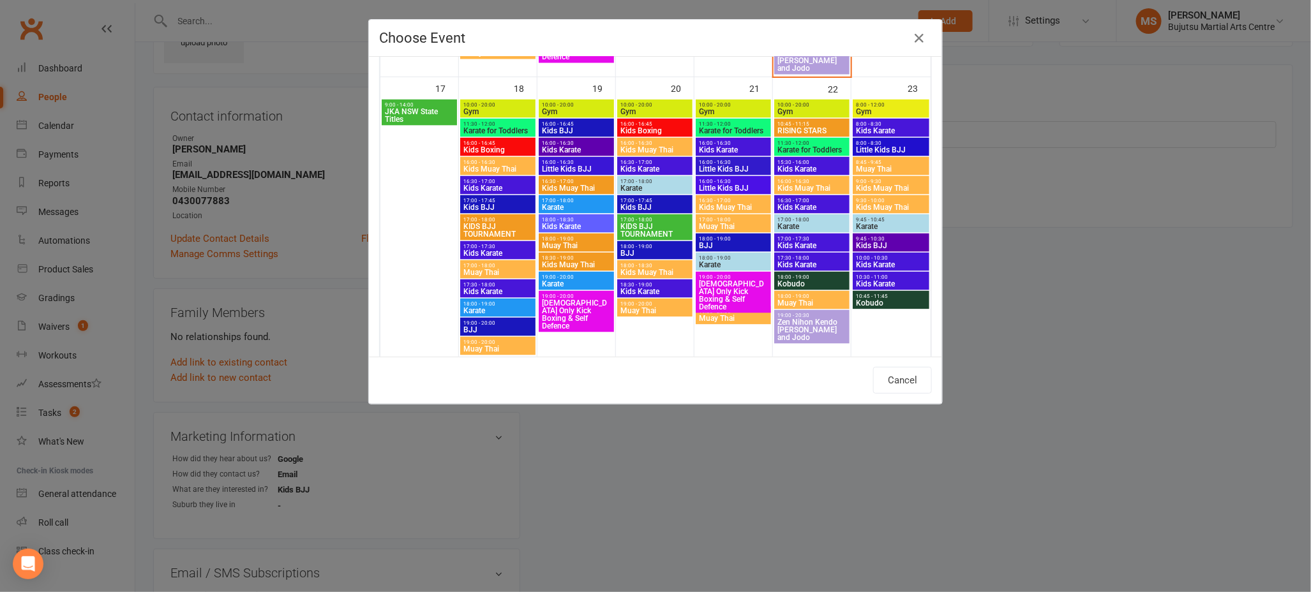
scroll to position [874, 0]
click at [481, 147] on span "Kids Boxing" at bounding box center [498, 149] width 70 height 8
type input "Kids Boxing - [DATE] 4:00:00 PM"
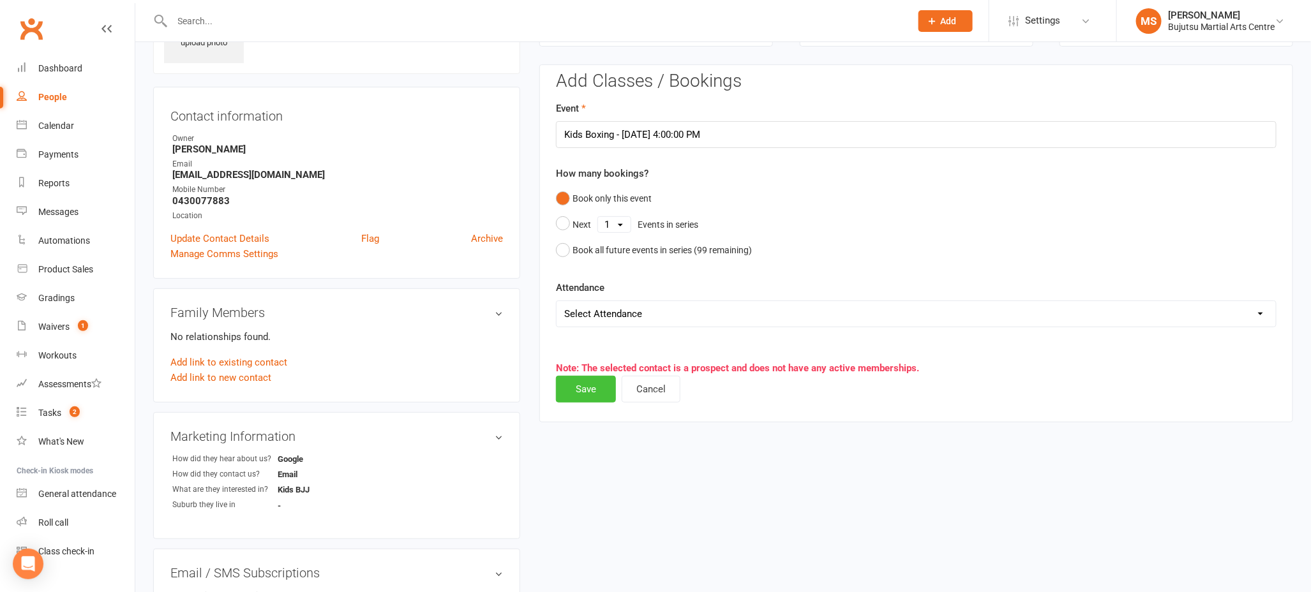
click at [586, 386] on button "Save" at bounding box center [586, 389] width 60 height 27
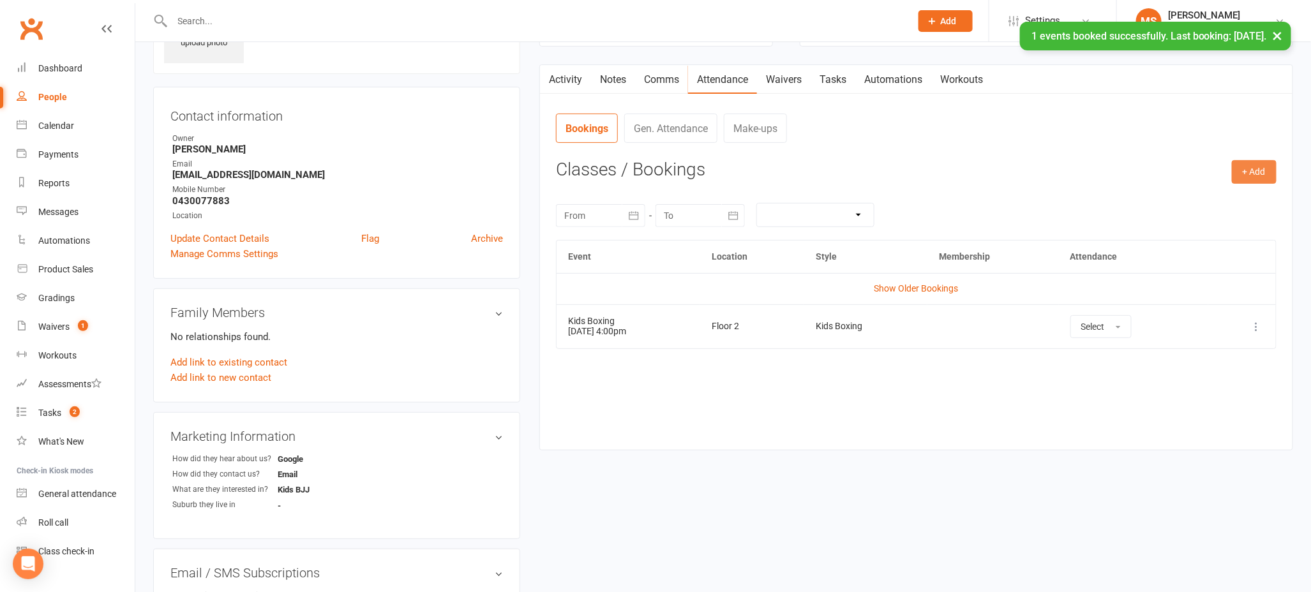
drag, startPoint x: 1254, startPoint y: 175, endPoint x: 1247, endPoint y: 179, distance: 7.7
click at [1254, 175] on button "+ Add" at bounding box center [1253, 171] width 45 height 23
click at [1172, 204] on link "Book Event" at bounding box center [1212, 201] width 126 height 26
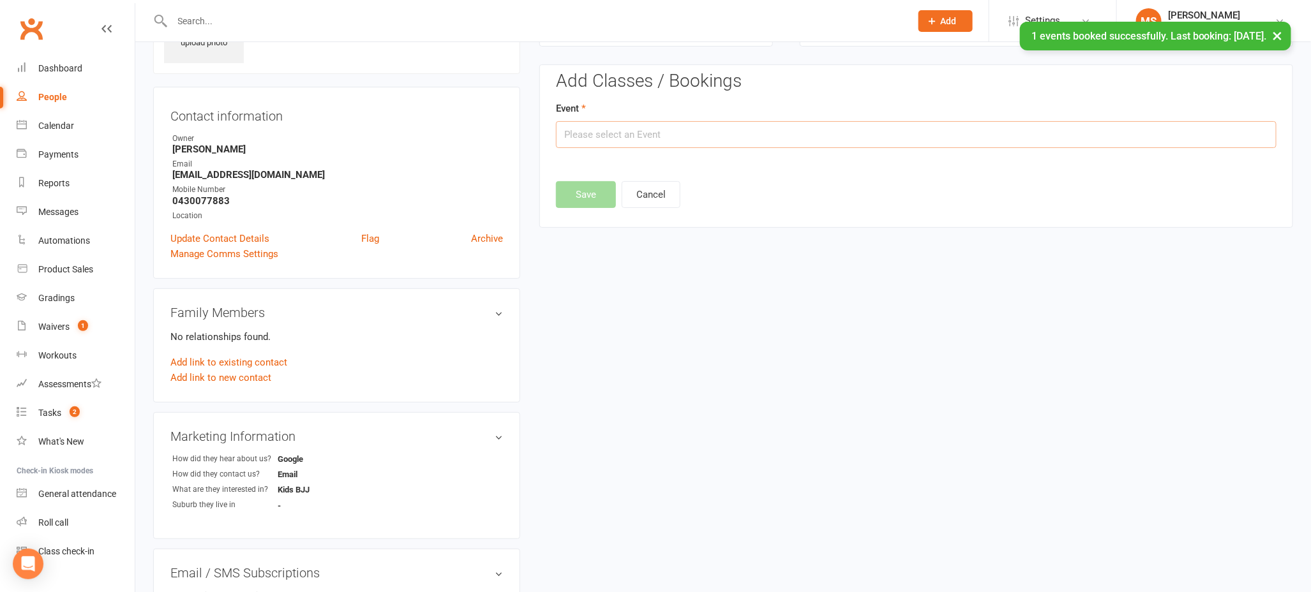
click at [637, 137] on input "text" at bounding box center [916, 134] width 720 height 27
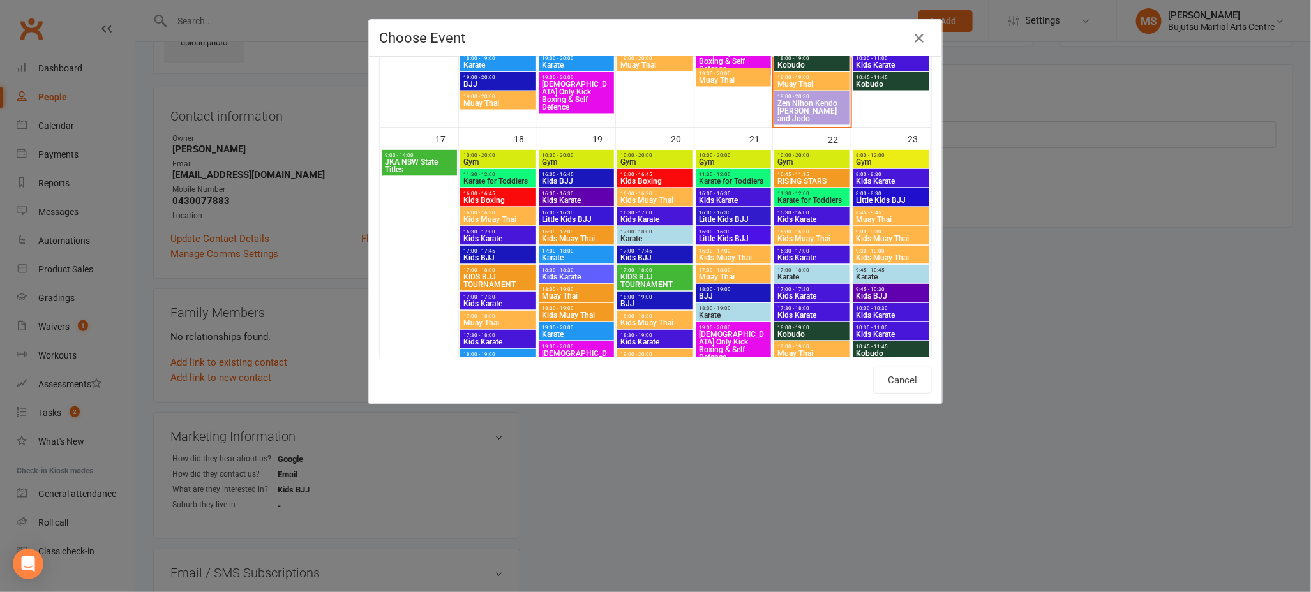
scroll to position [827, 0]
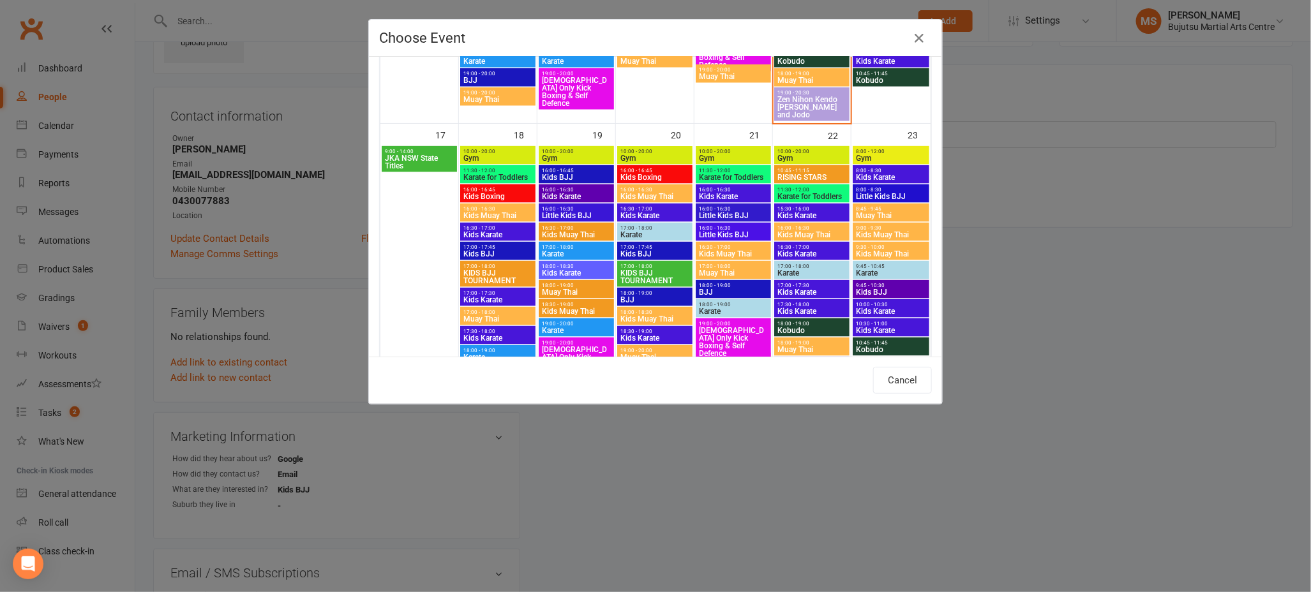
click at [496, 251] on span "Kids BJJ" at bounding box center [498, 254] width 70 height 8
type input "Kids BJJ - [DATE] 5:00:00 PM"
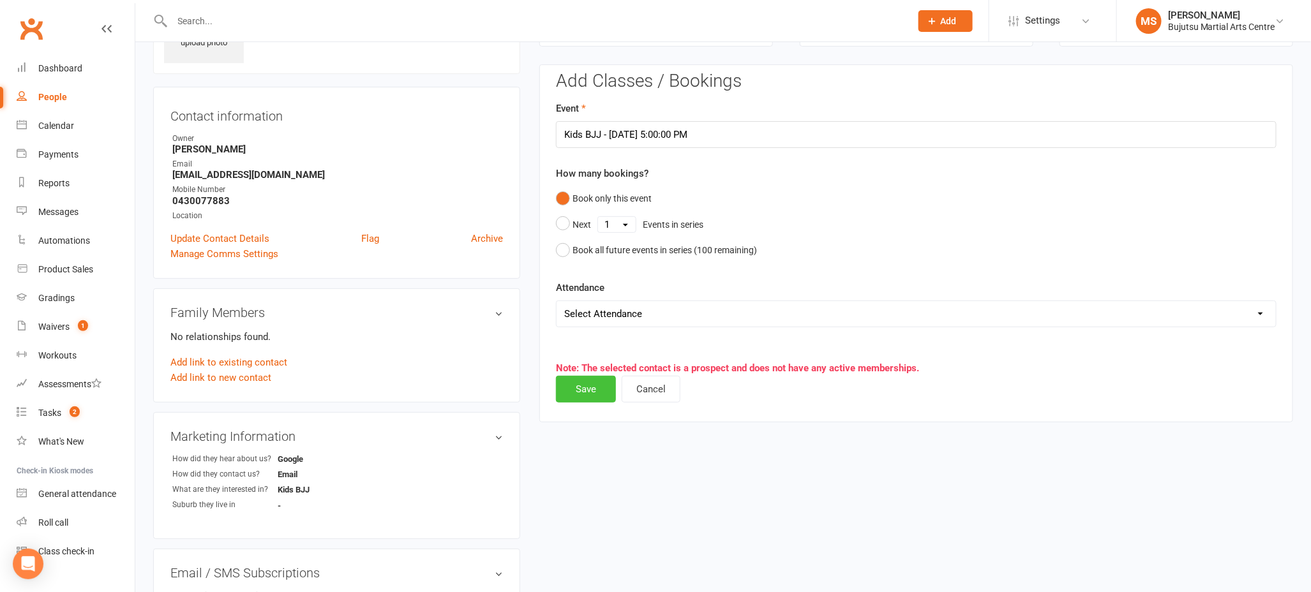
click at [593, 385] on button "Save" at bounding box center [586, 389] width 60 height 27
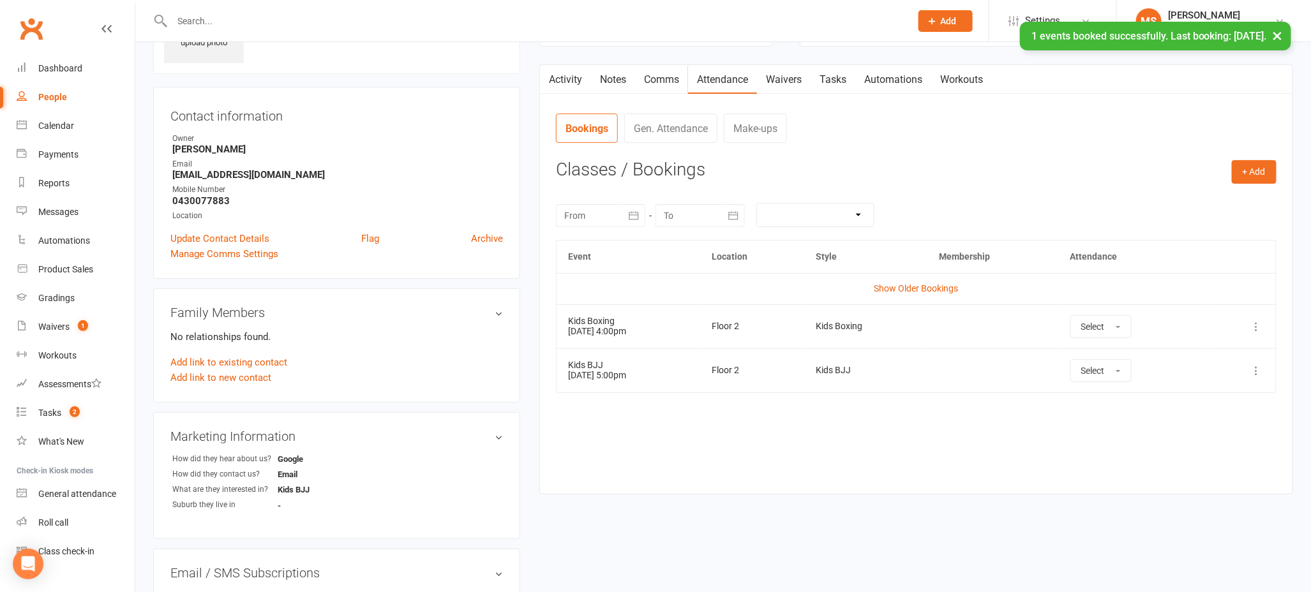
scroll to position [0, 0]
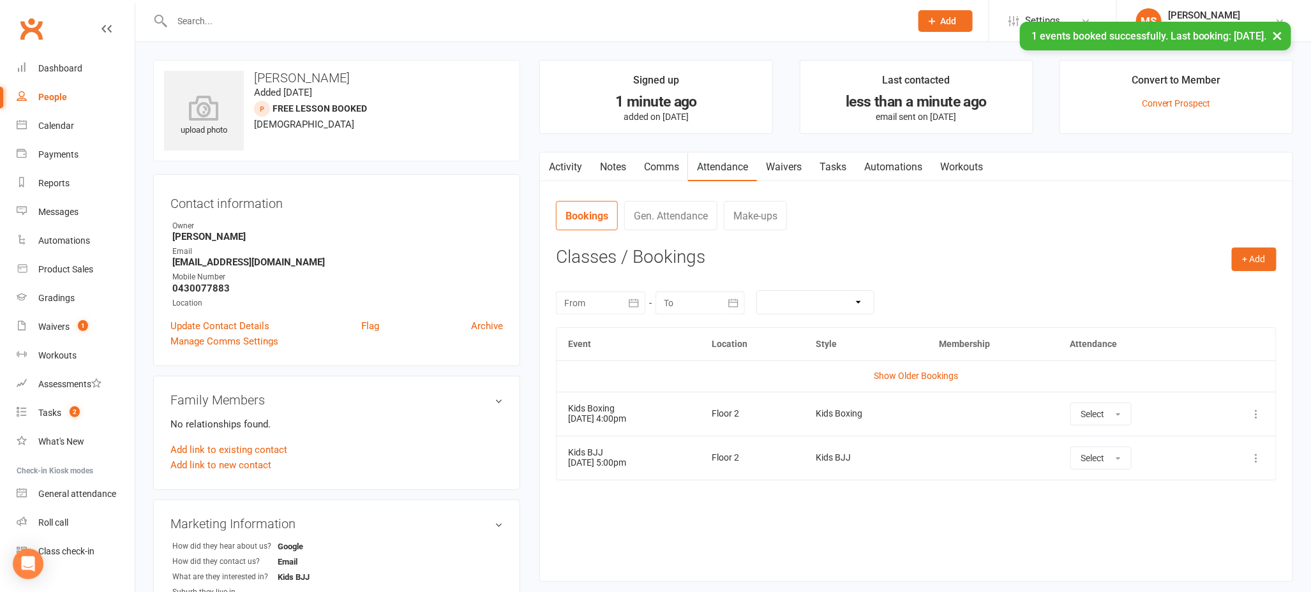
click at [562, 164] on link "Activity" at bounding box center [565, 166] width 51 height 29
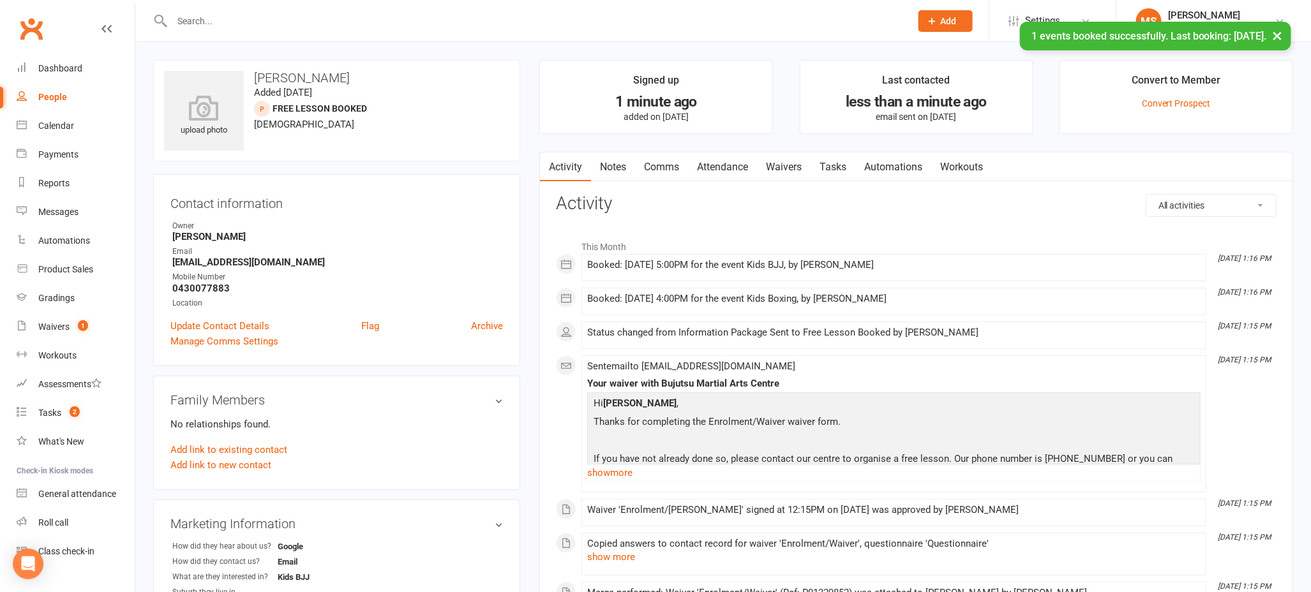
click at [62, 93] on div "People" at bounding box center [52, 97] width 29 height 10
select select "100"
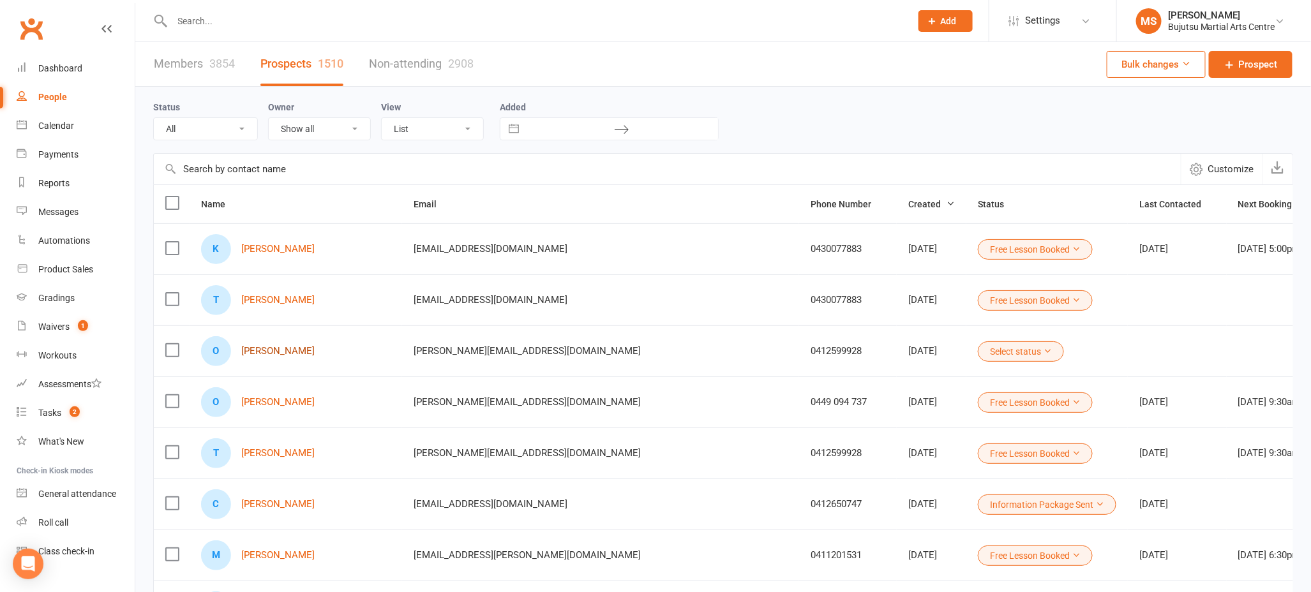
click at [282, 355] on div "O [PERSON_NAME]" at bounding box center [296, 351] width 190 height 30
click at [282, 351] on link "[PERSON_NAME]" at bounding box center [277, 351] width 73 height 11
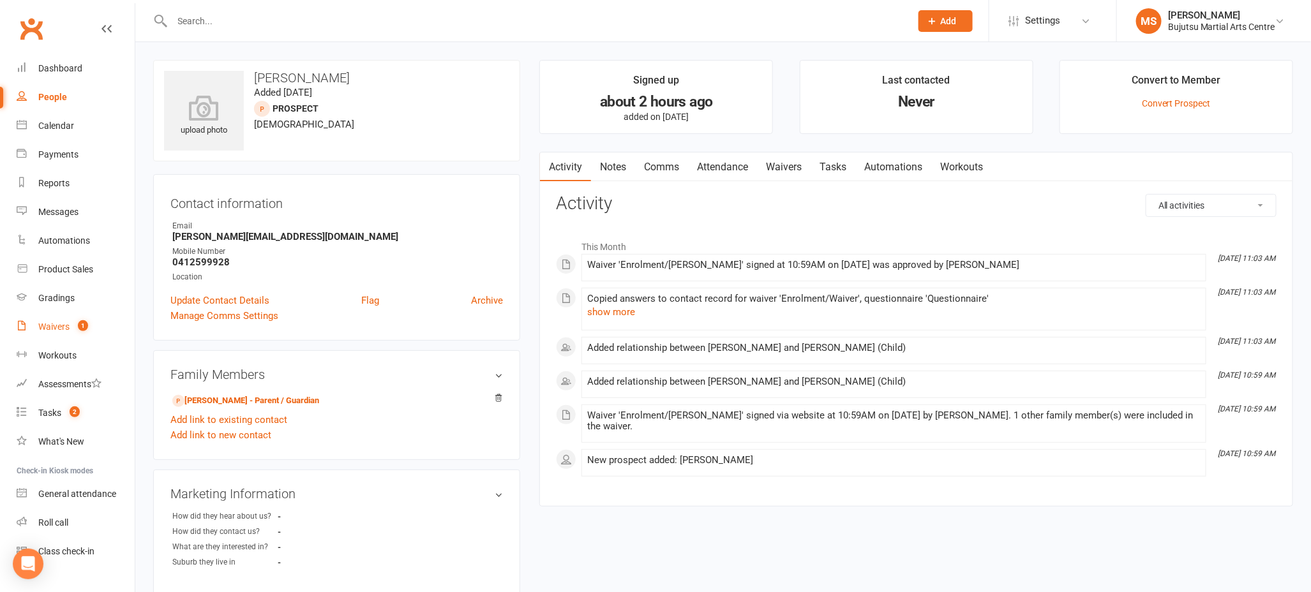
click at [60, 318] on link "Waivers 1" at bounding box center [76, 327] width 118 height 29
select select "50"
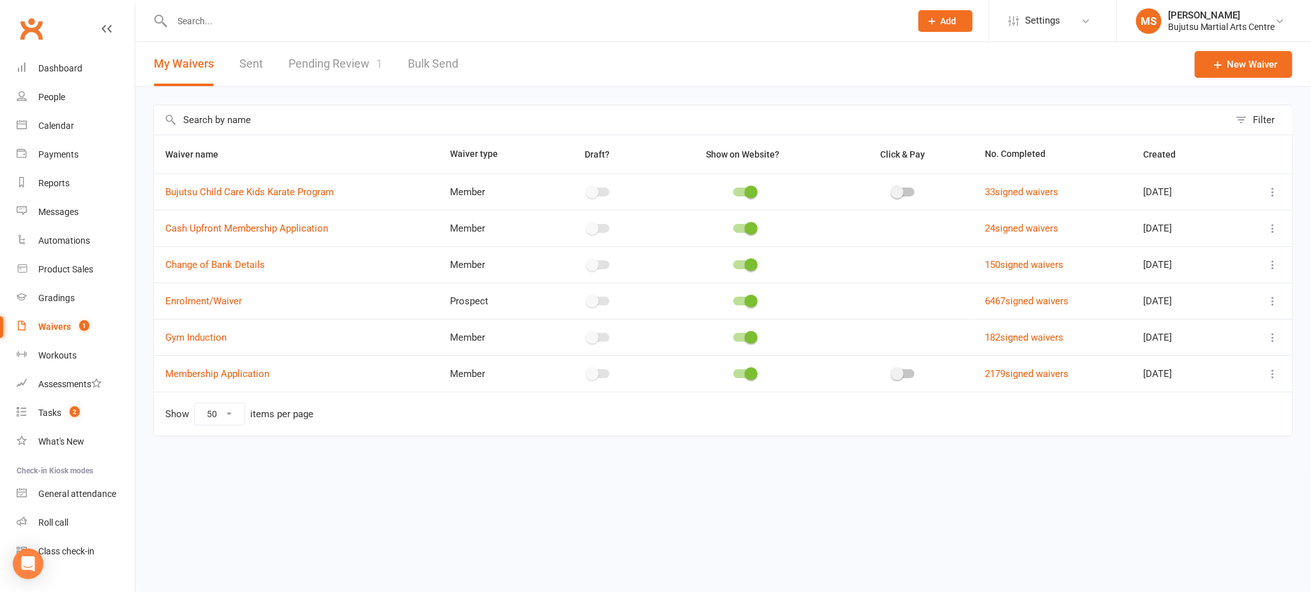
click at [338, 60] on link "Pending Review 1" at bounding box center [335, 64] width 94 height 44
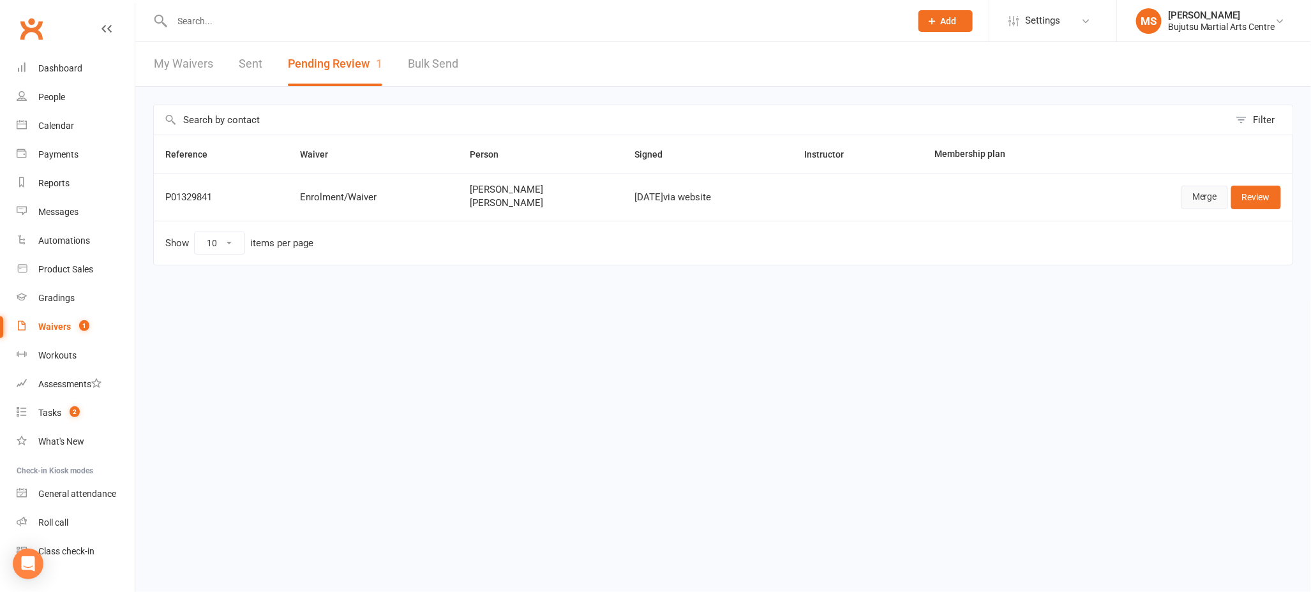
click at [1215, 200] on link "Merge" at bounding box center [1204, 197] width 47 height 23
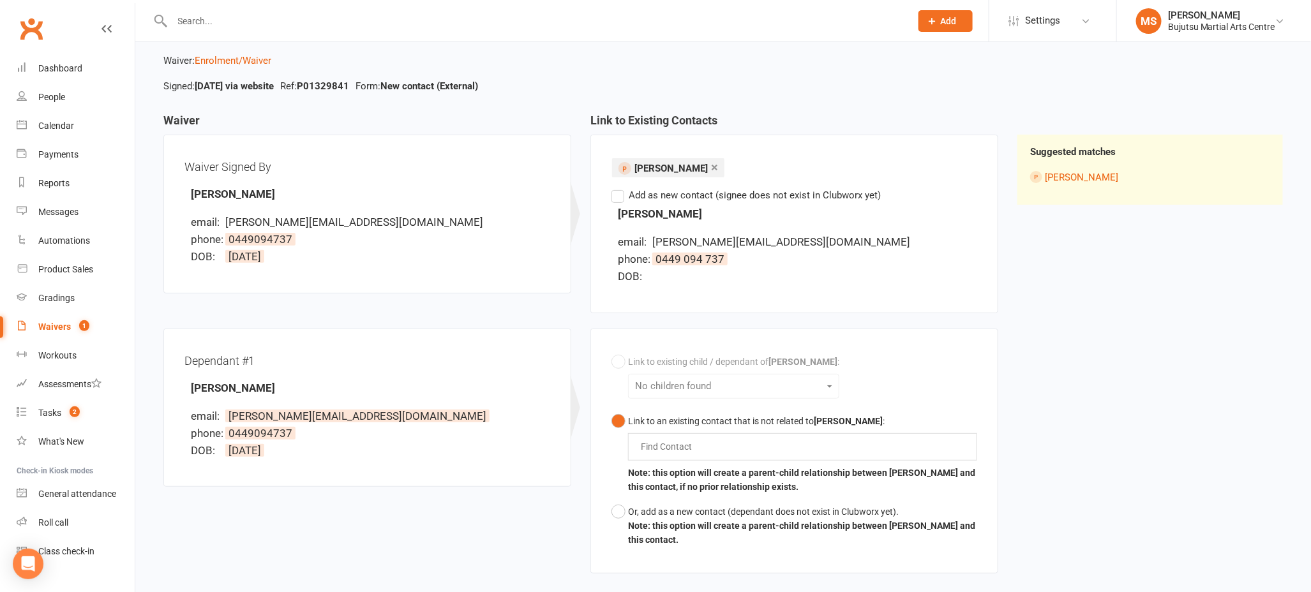
scroll to position [193, 0]
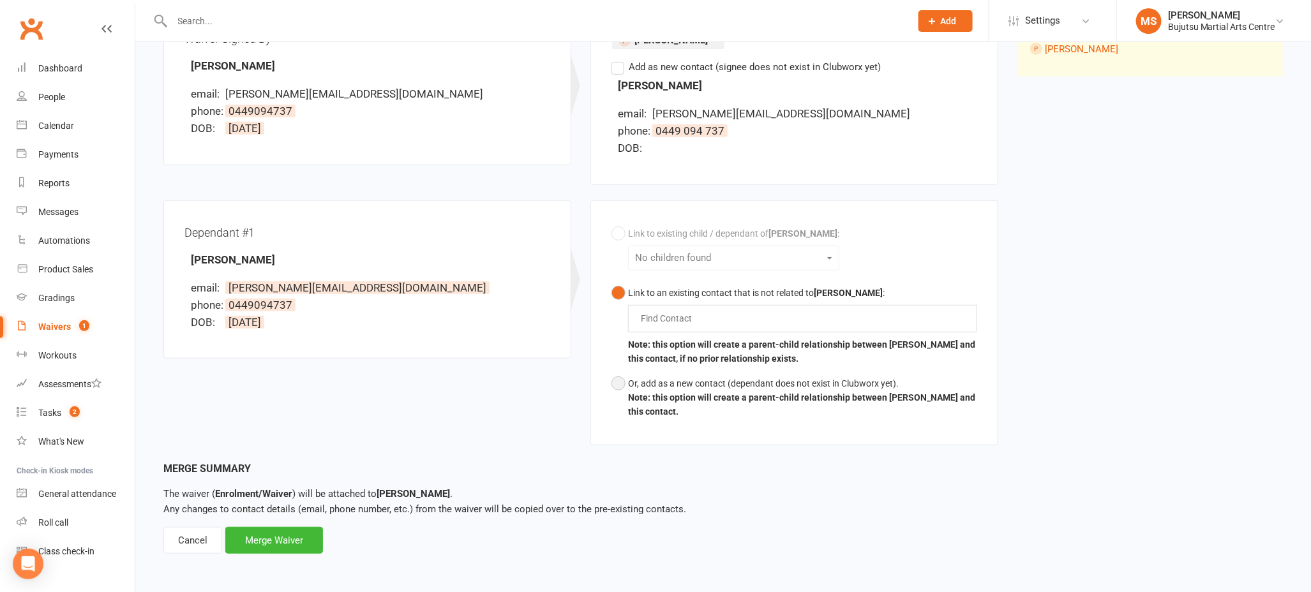
click at [621, 386] on button "Or, add as a new contact (dependant does not exist in Clubworx yet). Note: this…" at bounding box center [794, 397] width 366 height 53
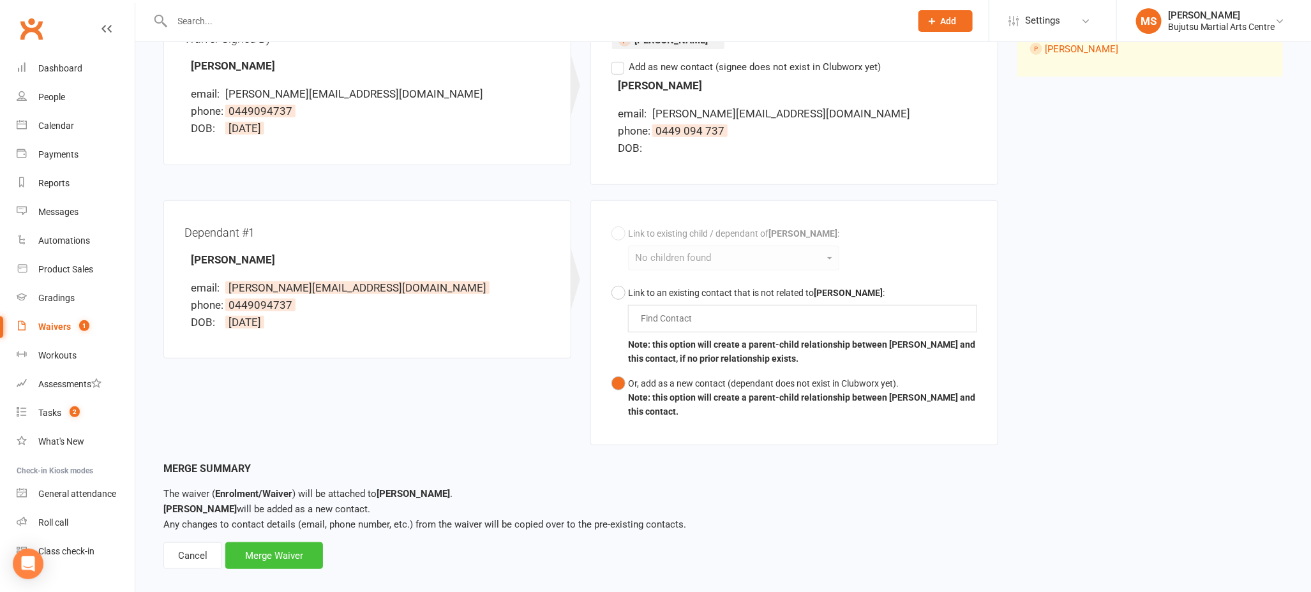
click at [256, 560] on div "Merge Waiver" at bounding box center [274, 555] width 98 height 27
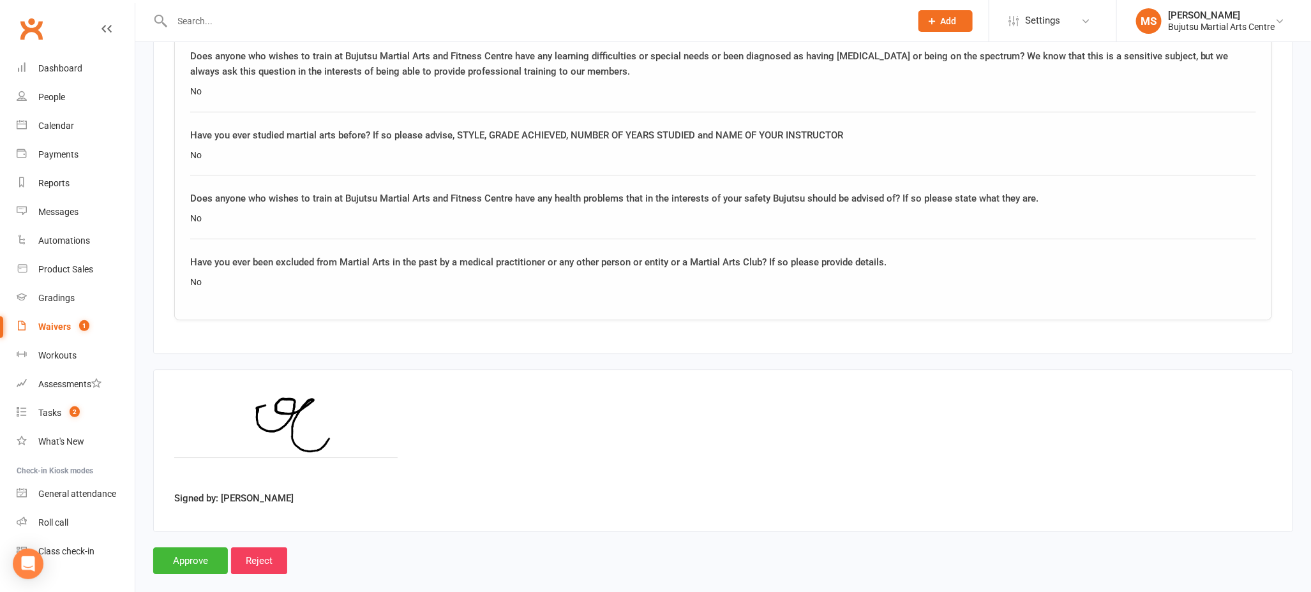
scroll to position [1850, 0]
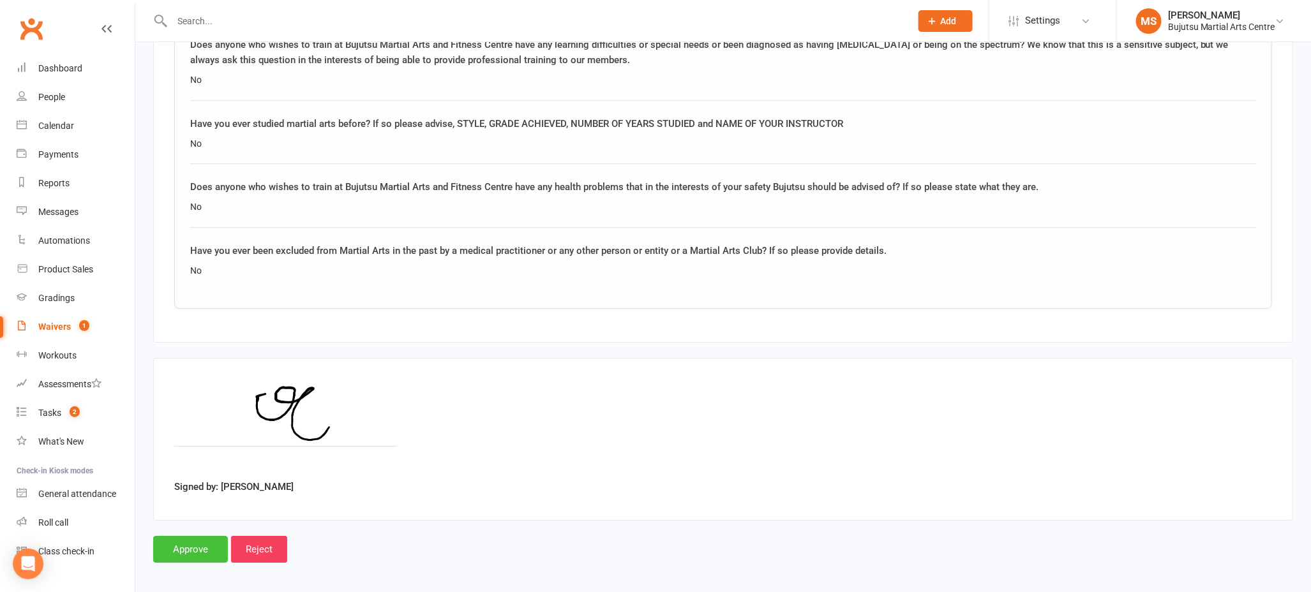
click at [201, 549] on input "Approve" at bounding box center [190, 549] width 75 height 27
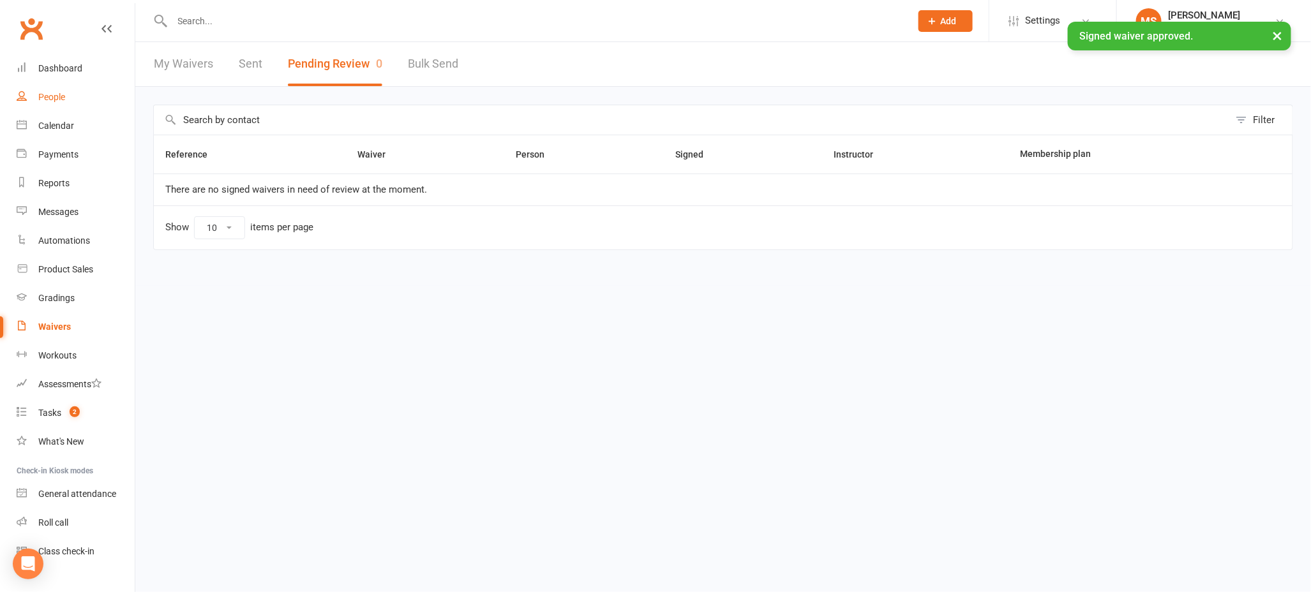
click at [61, 95] on div "People" at bounding box center [51, 97] width 27 height 10
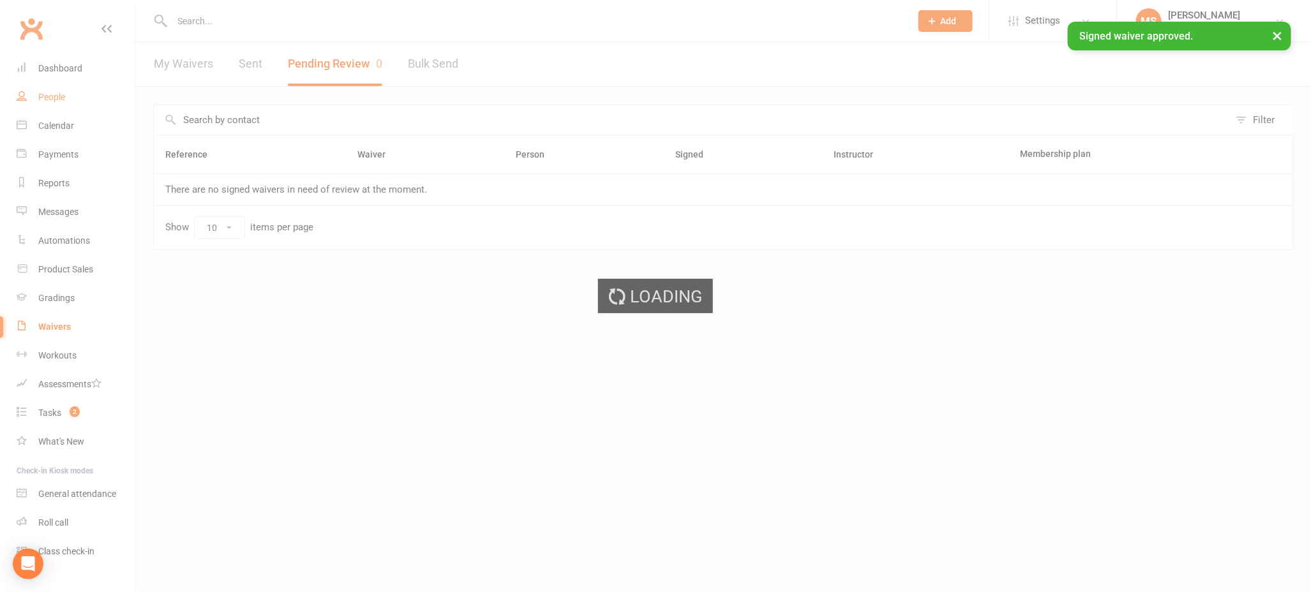
select select "100"
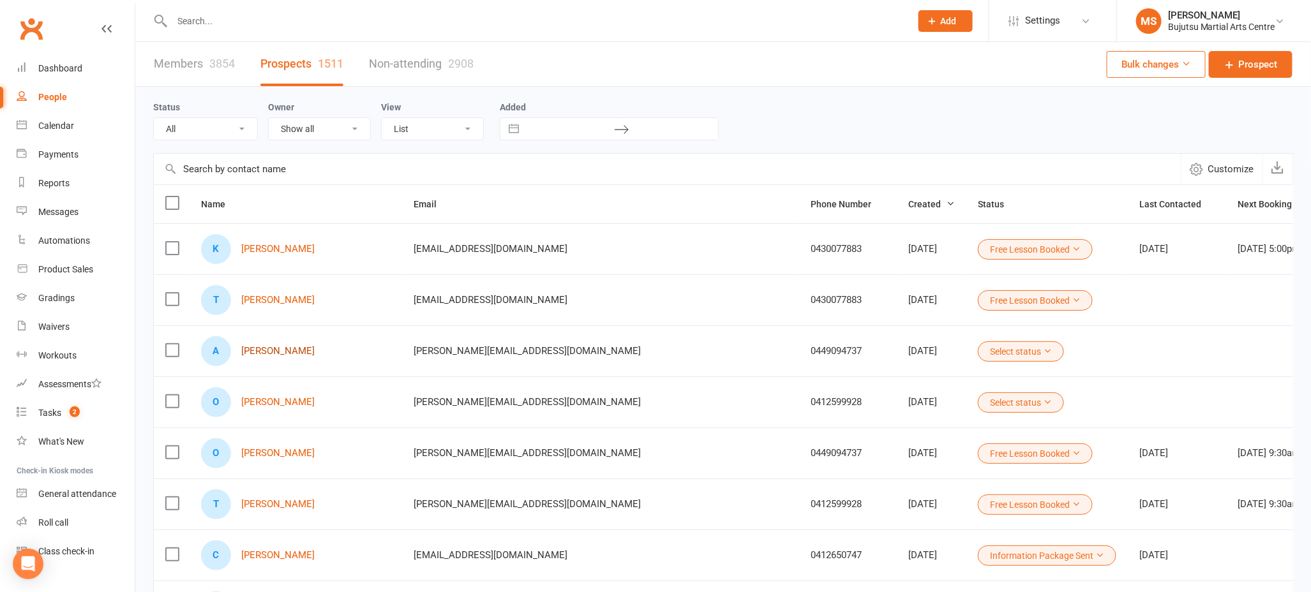
click at [272, 353] on link "[PERSON_NAME]" at bounding box center [277, 351] width 73 height 11
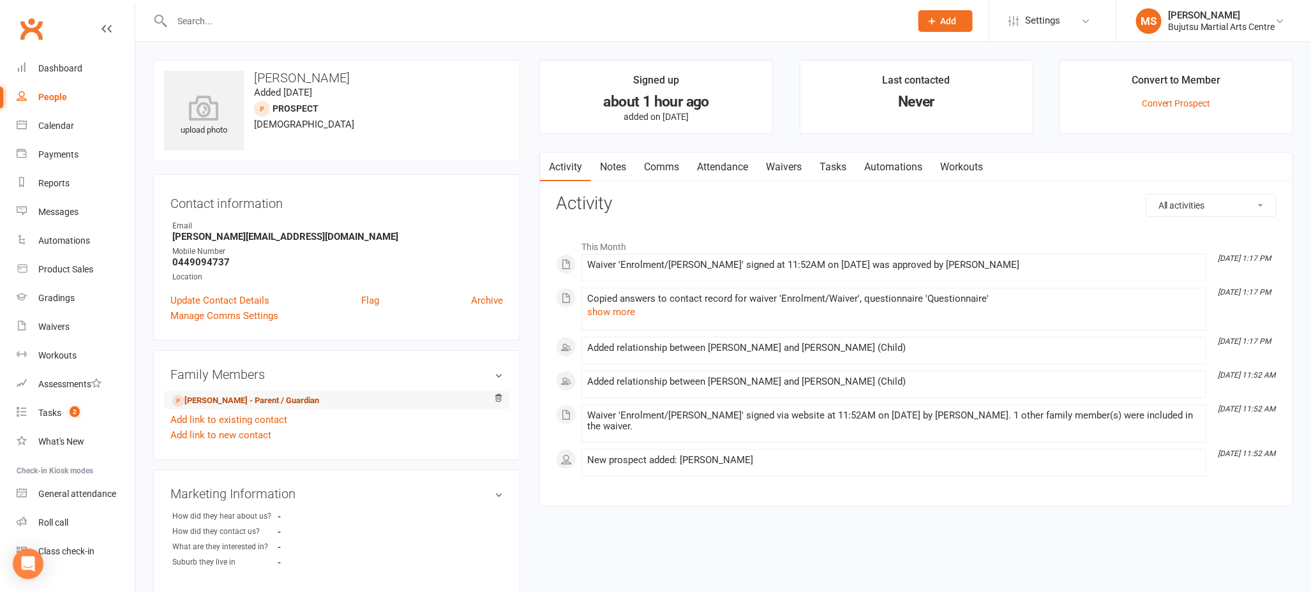
click at [262, 396] on link "[PERSON_NAME] - Parent / Guardian" at bounding box center [245, 400] width 147 height 13
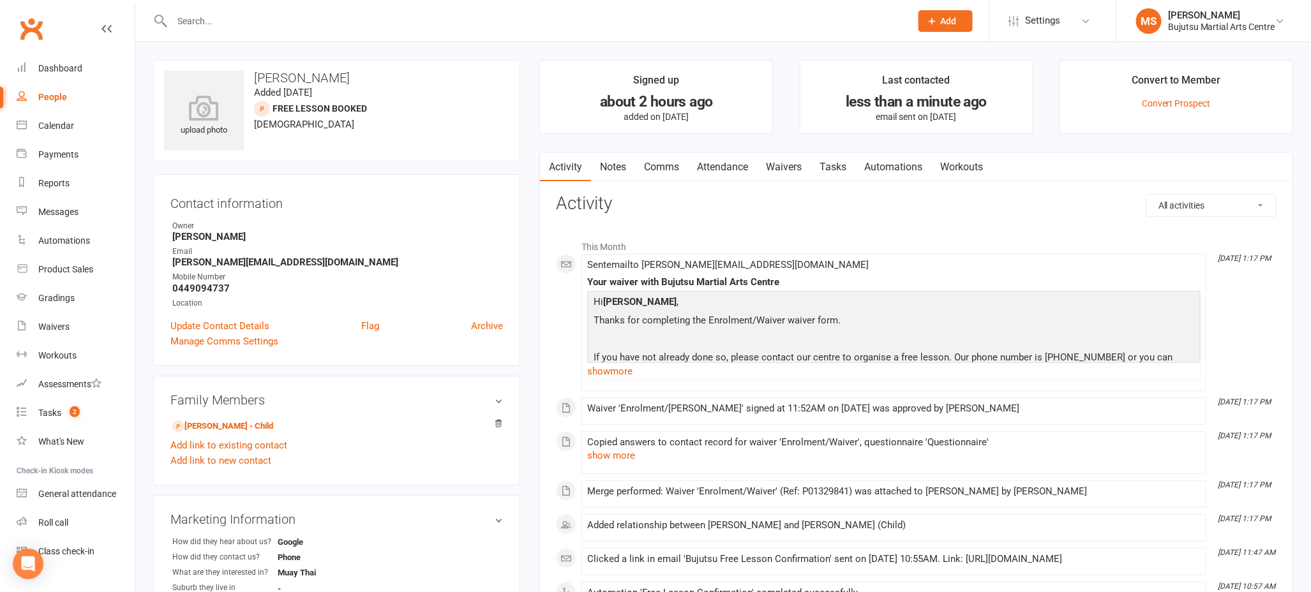
click at [55, 95] on div "People" at bounding box center [52, 97] width 29 height 10
select select "100"
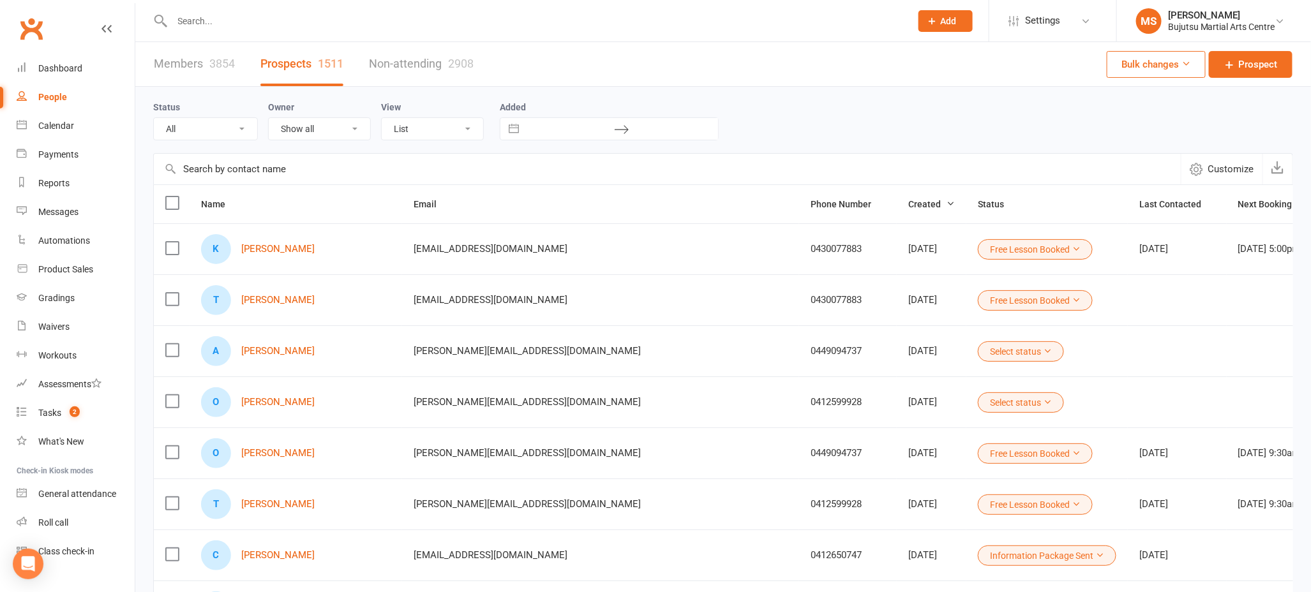
click at [1043, 354] on icon at bounding box center [1047, 350] width 9 height 9
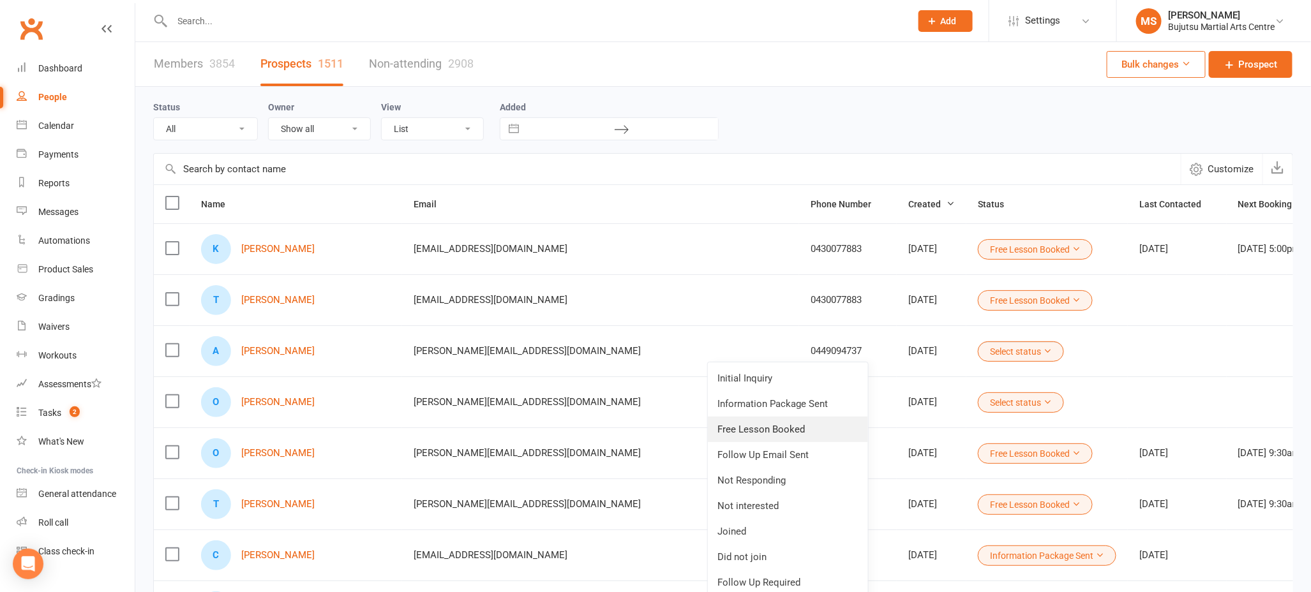
click at [828, 433] on link "Free Lesson Booked" at bounding box center [788, 430] width 160 height 26
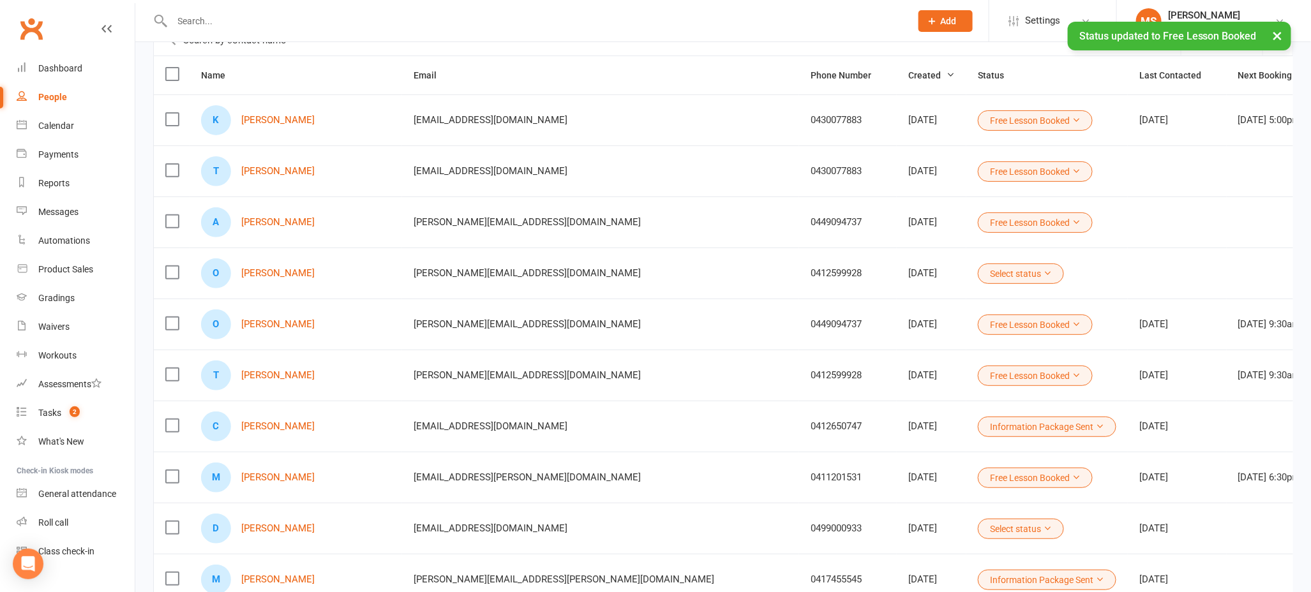
scroll to position [135, 0]
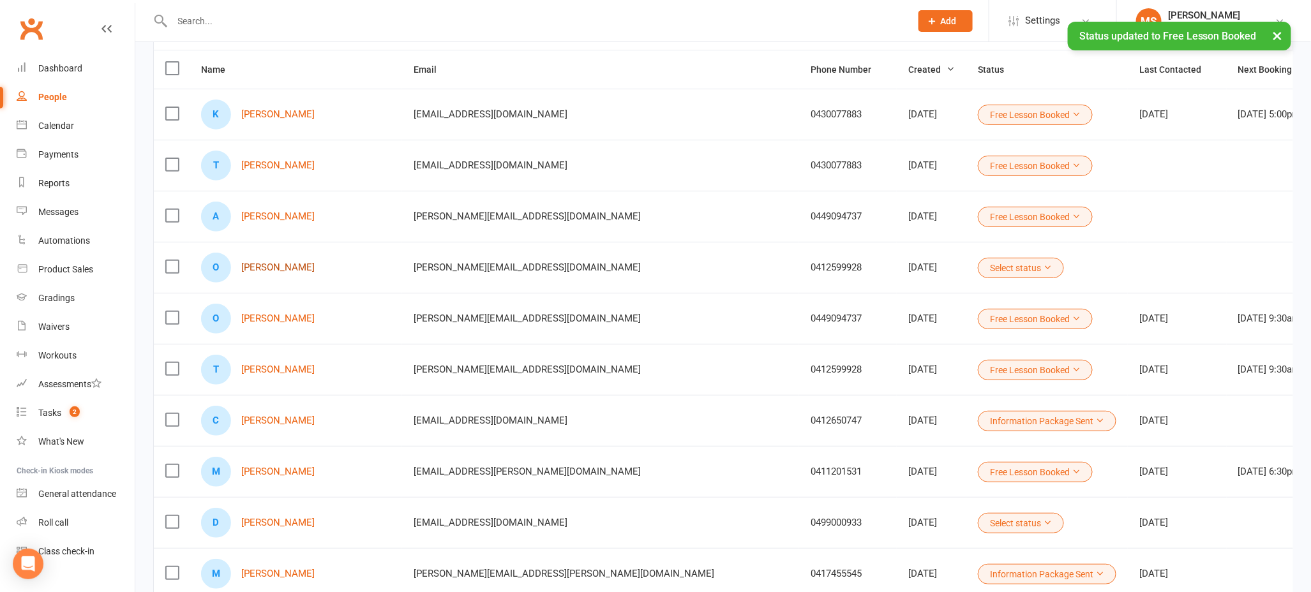
click at [283, 267] on link "[PERSON_NAME]" at bounding box center [277, 267] width 73 height 11
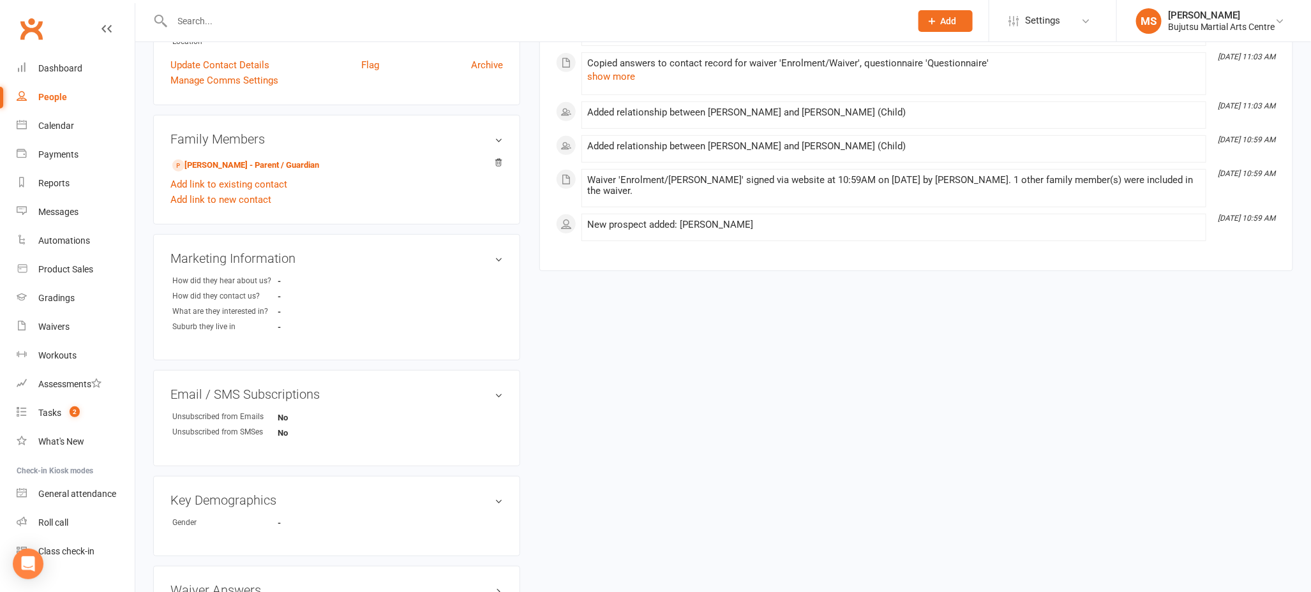
scroll to position [232, 0]
click at [256, 170] on link "[PERSON_NAME] - Parent / Guardian" at bounding box center [245, 169] width 147 height 13
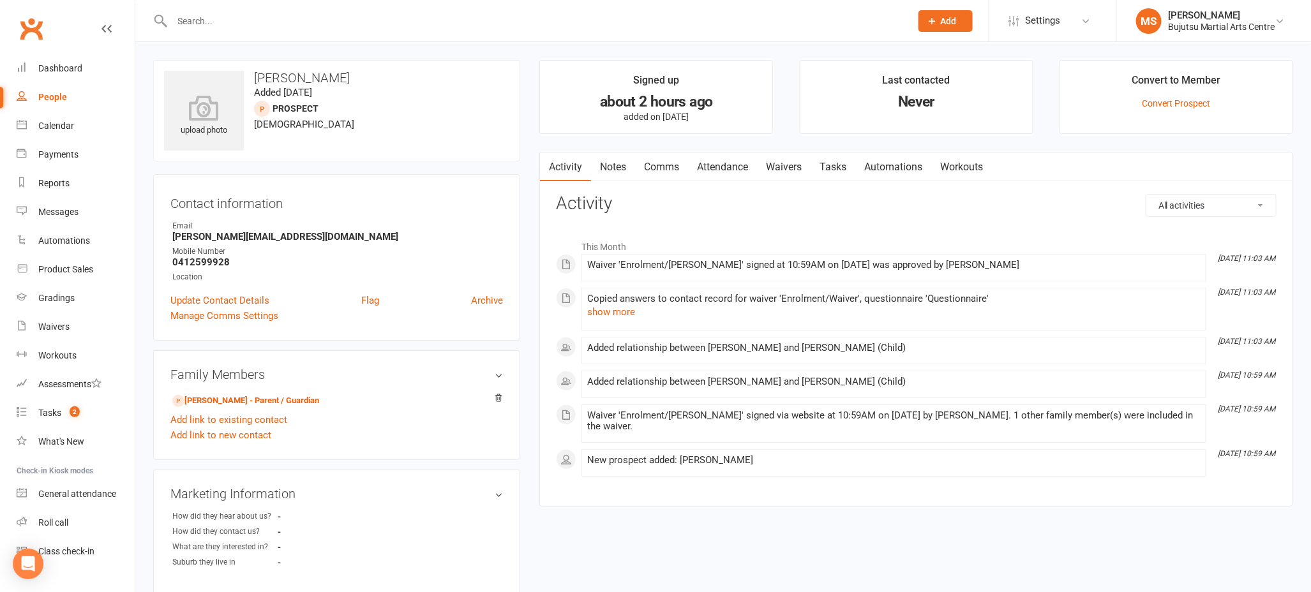
select select "100"
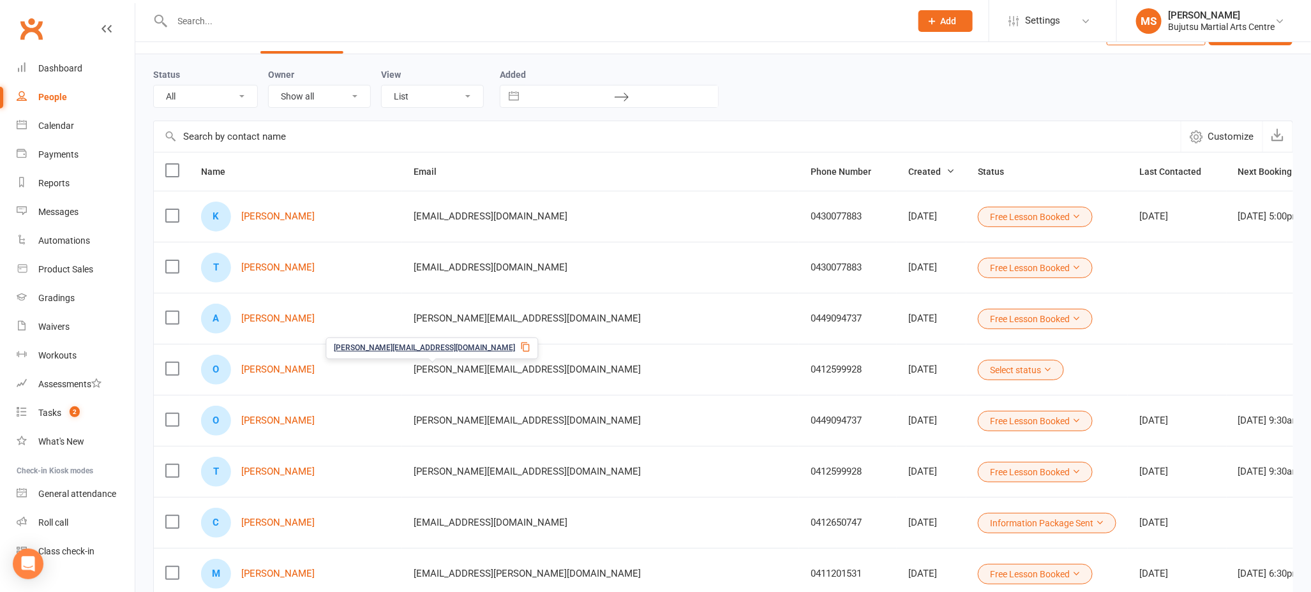
scroll to position [33, 0]
click at [978, 362] on button "Select status" at bounding box center [1021, 369] width 86 height 20
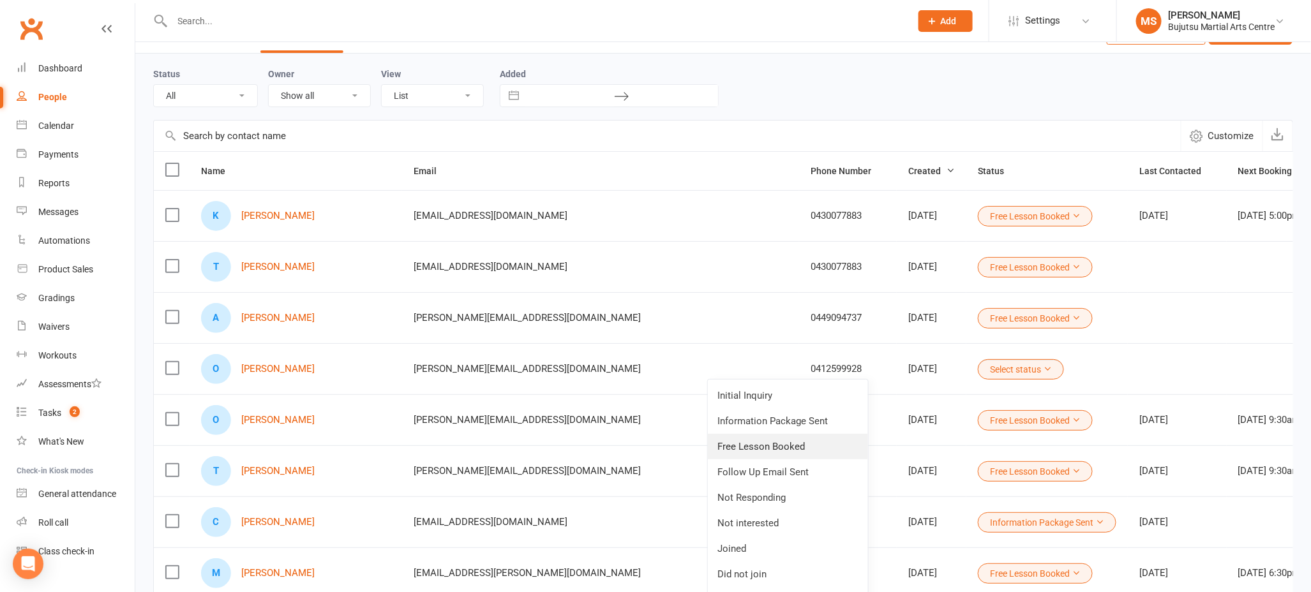
click at [801, 449] on link "Free Lesson Booked" at bounding box center [788, 447] width 160 height 26
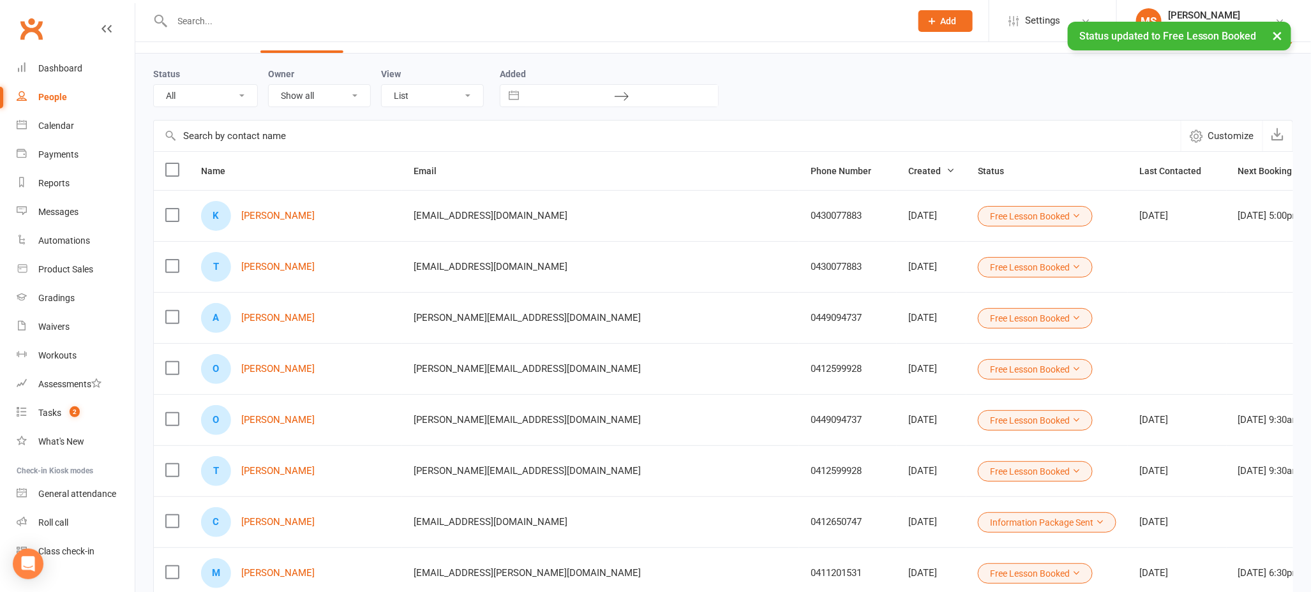
click at [937, 91] on div "Status All (No status set) (Invalid status) Initial Inquiry Information Package…" at bounding box center [723, 86] width 1140 height 41
click at [1279, 35] on button "×" at bounding box center [1277, 35] width 23 height 27
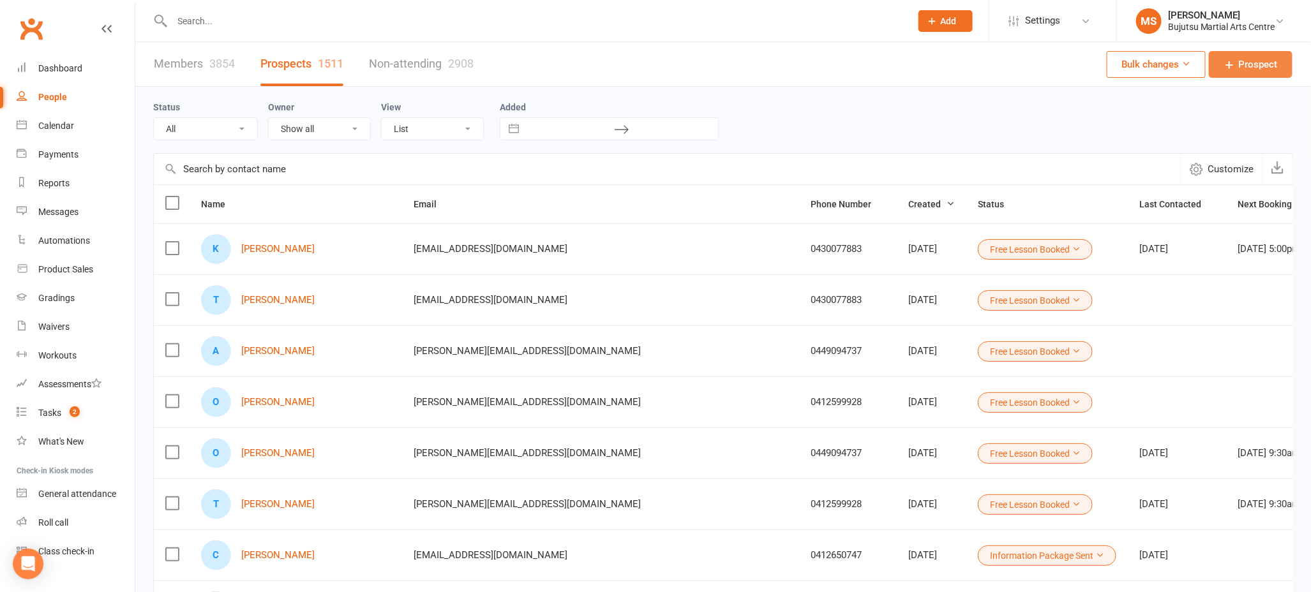
click at [1272, 64] on span "Prospect" at bounding box center [1257, 64] width 39 height 15
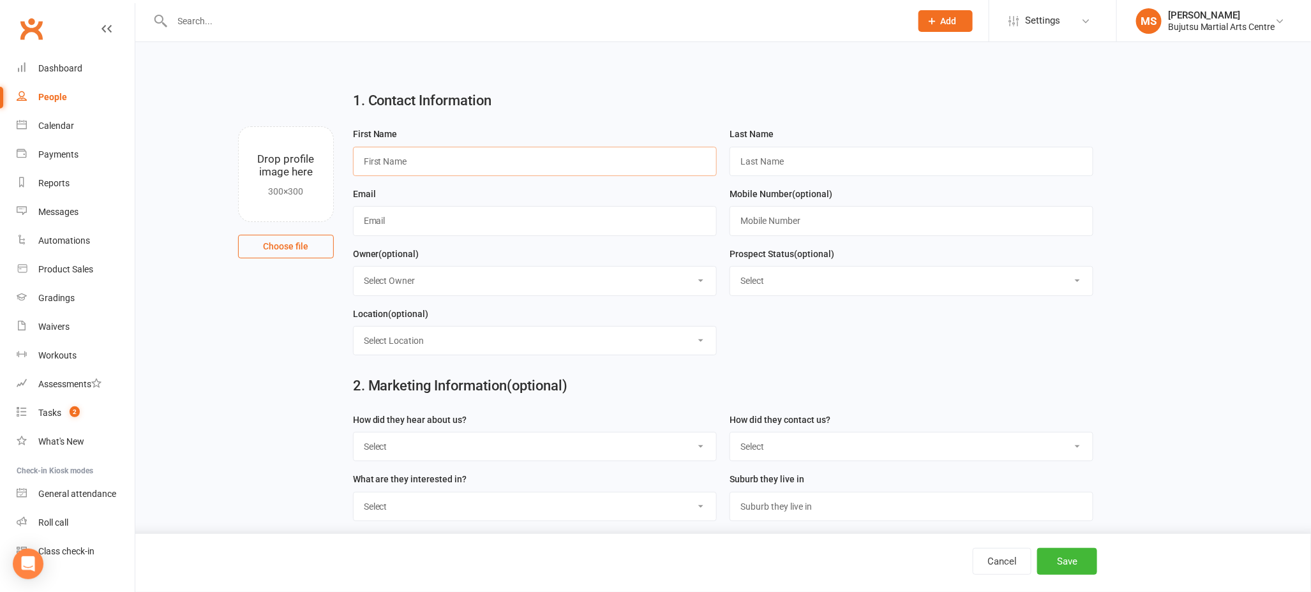
click at [403, 160] on input "text" at bounding box center [535, 161] width 364 height 29
type input "[PERSON_NAME]"
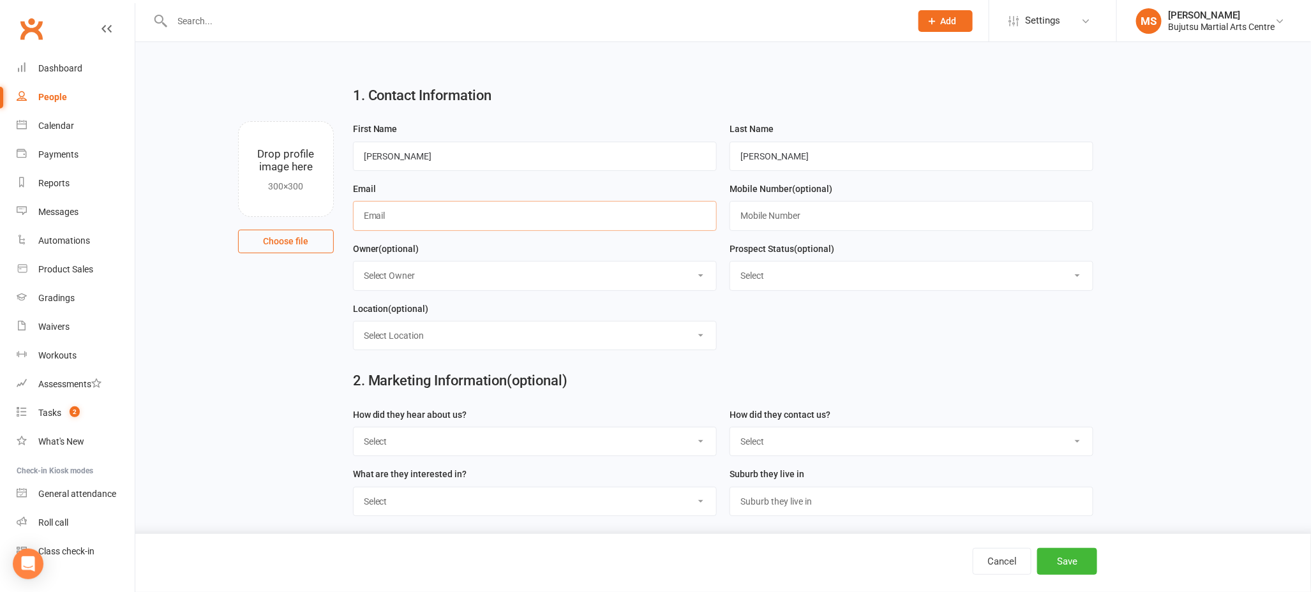
click at [422, 219] on input "text" at bounding box center [535, 215] width 364 height 29
paste input "mailto:[EMAIL_ADDRESS][DOMAIN_NAME]"
drag, startPoint x: 390, startPoint y: 215, endPoint x: 389, endPoint y: 227, distance: 12.1
click at [390, 217] on input "mailto:[EMAIL_ADDRESS][DOMAIN_NAME]" at bounding box center [535, 215] width 364 height 29
type input "[EMAIL_ADDRESS][DOMAIN_NAME]"
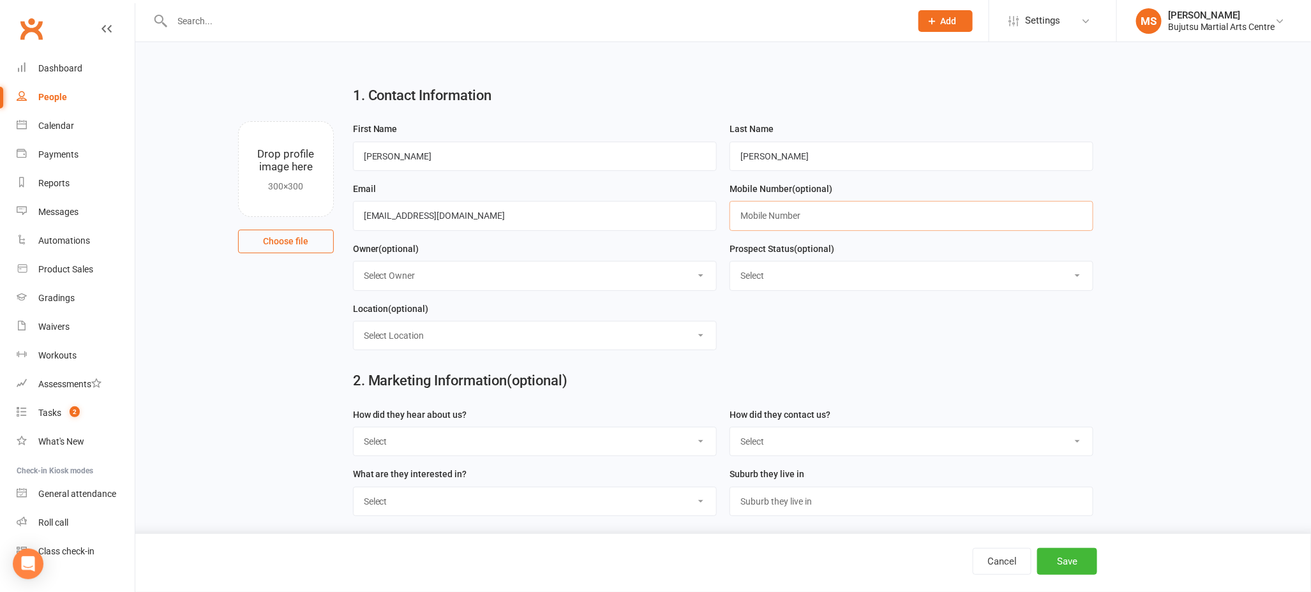
click at [767, 218] on input "text" at bounding box center [911, 215] width 364 height 29
drag, startPoint x: 767, startPoint y: 218, endPoint x: 757, endPoint y: 221, distance: 10.3
click at [767, 218] on input "text" at bounding box center [911, 215] width 364 height 29
paste input "0458343289"
type input "0458343289"
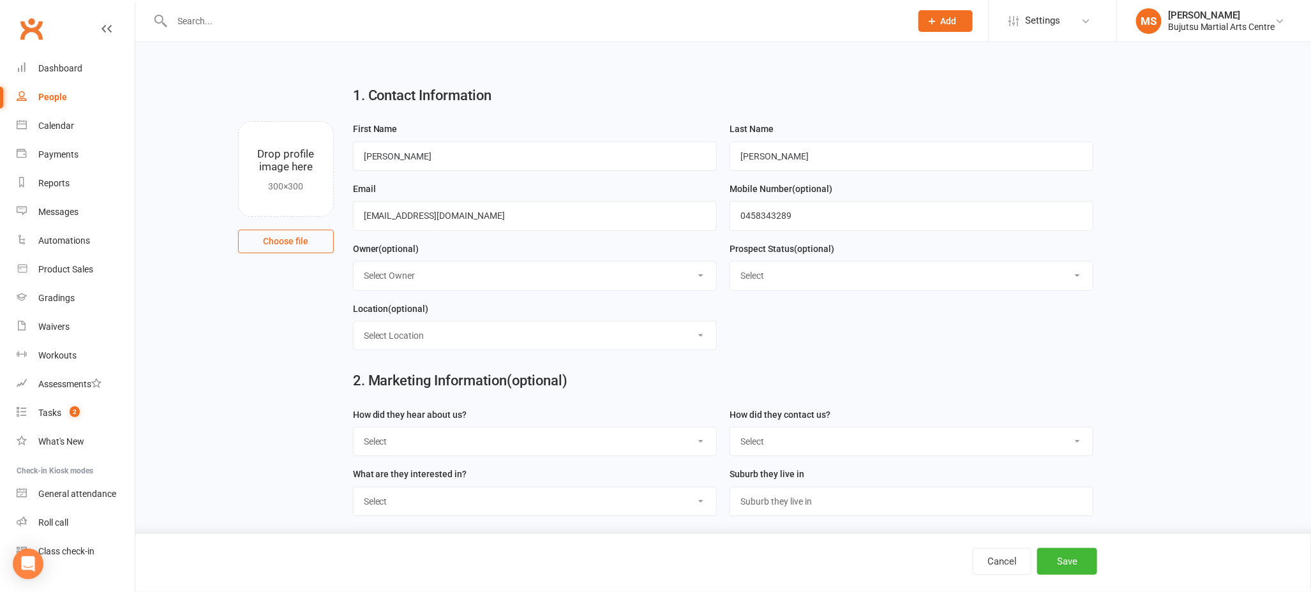
click at [774, 277] on select "Select Initial Inquiry Information Package Sent Free Lesson Booked Follow Up Em…" at bounding box center [911, 276] width 362 height 28
select select "Information Package Sent"
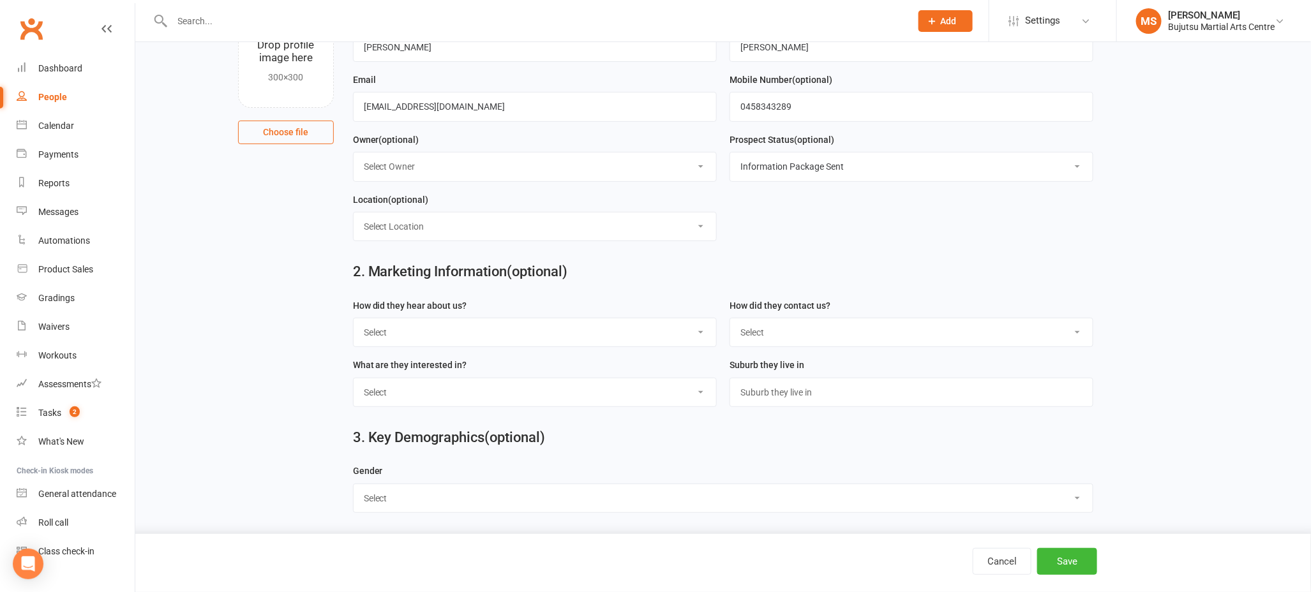
scroll to position [115, 0]
click at [436, 338] on select "Select Google Other Social Media Through A Friend Walk by Referred" at bounding box center [534, 332] width 362 height 28
select select "Google"
click at [799, 338] on select "Select Phone Email In-Facility Social Media Website Chat" at bounding box center [911, 332] width 362 height 28
select select "Phone"
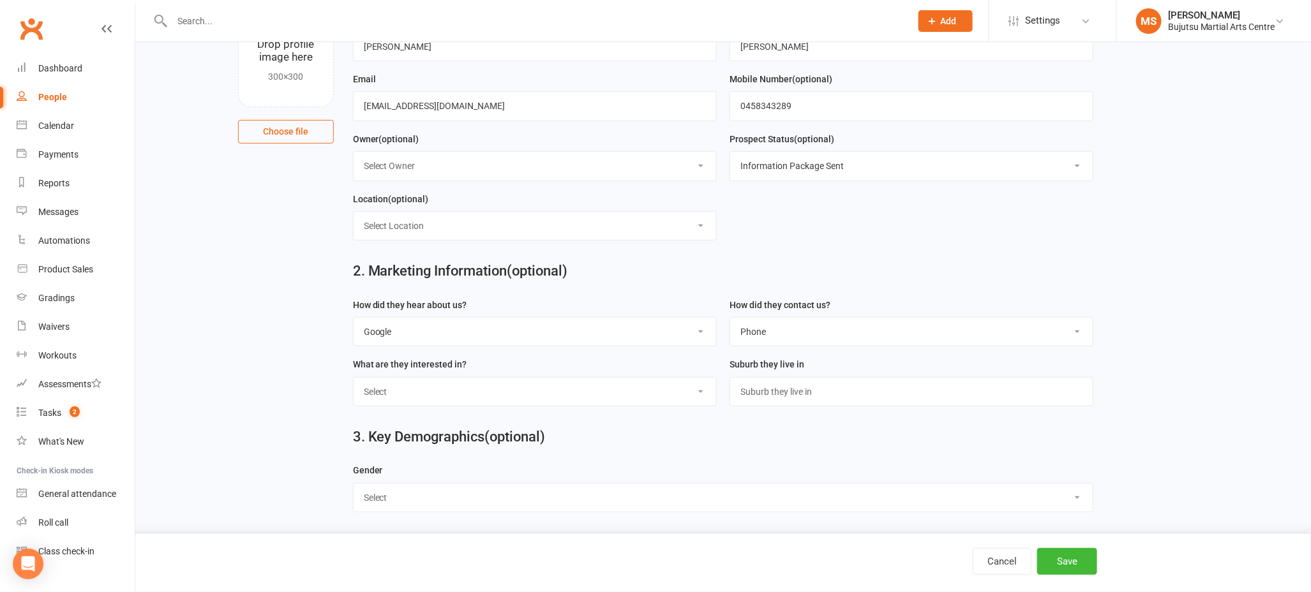
click at [496, 493] on select "Select [DEMOGRAPHIC_DATA] [DEMOGRAPHIC_DATA]" at bounding box center [723, 498] width 740 height 28
select select "[DEMOGRAPHIC_DATA]"
click at [1078, 560] on button "Save" at bounding box center [1067, 561] width 60 height 27
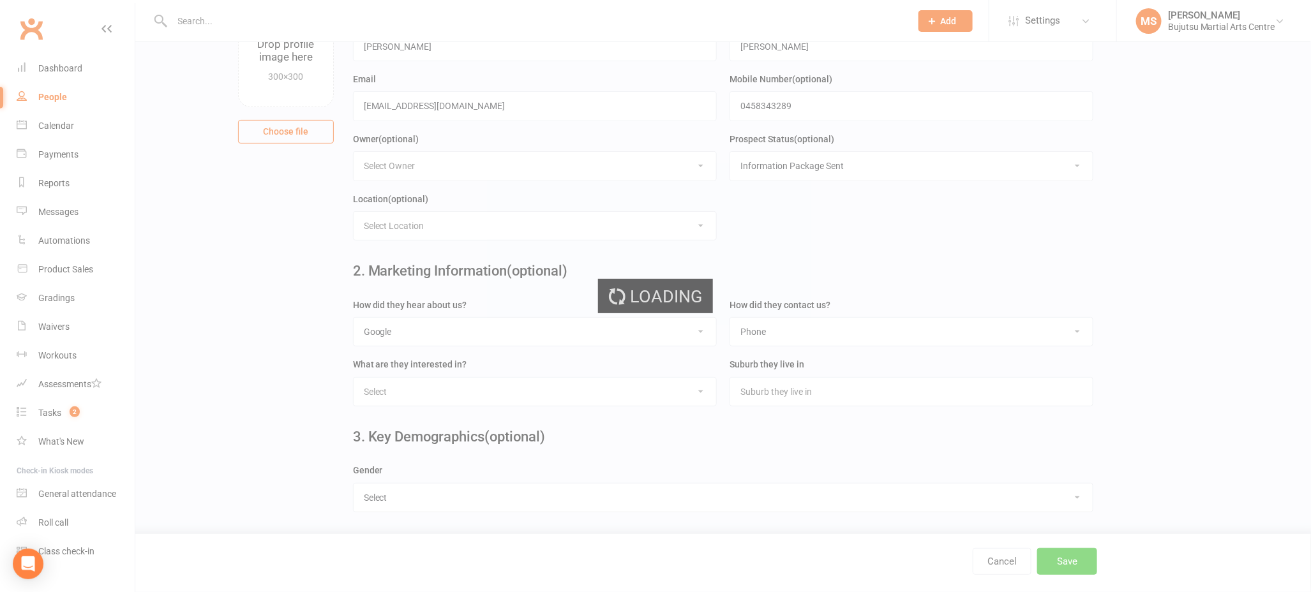
scroll to position [0, 0]
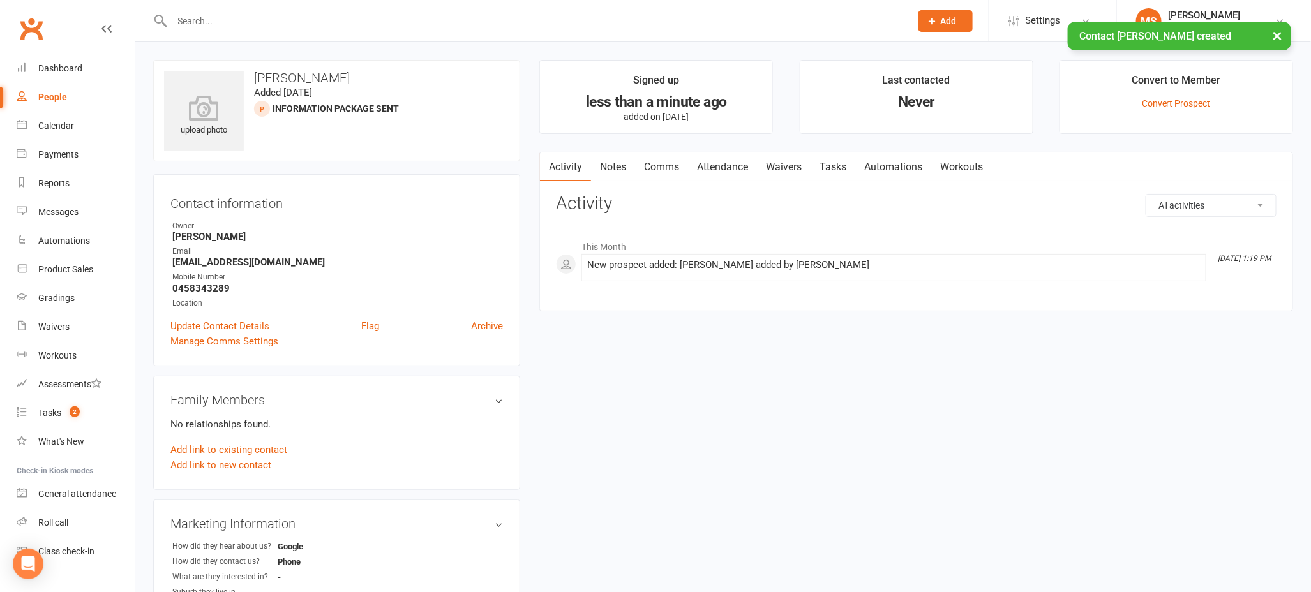
click at [53, 89] on link "People" at bounding box center [76, 97] width 118 height 29
select select "100"
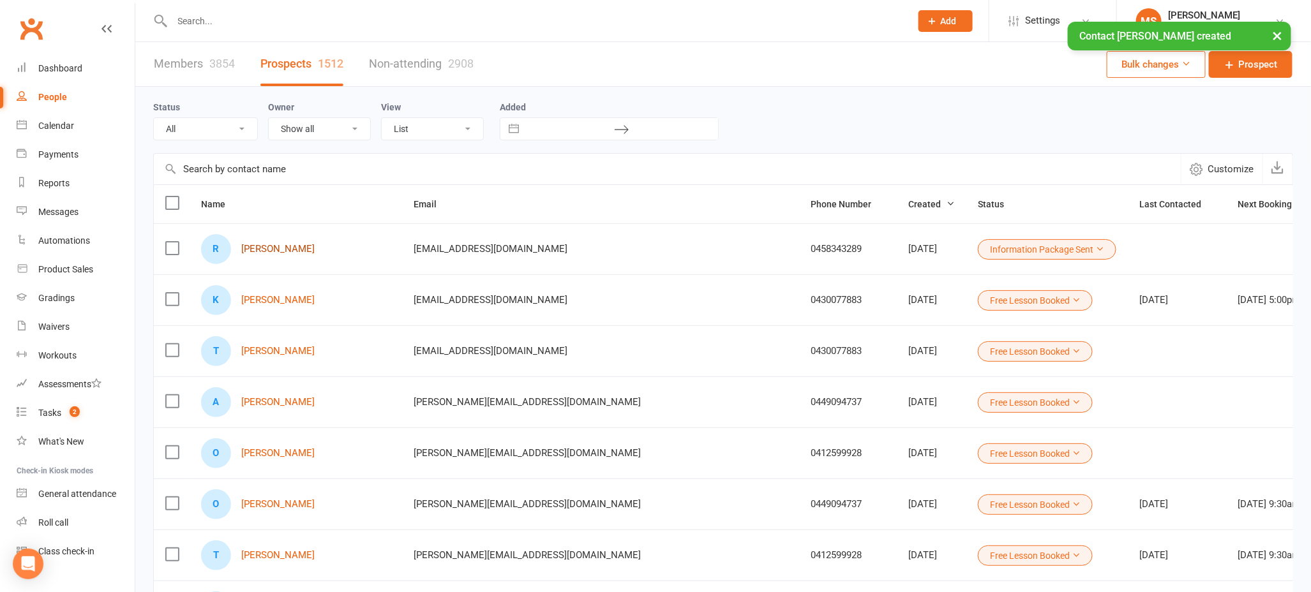
click at [297, 249] on link "[PERSON_NAME]" at bounding box center [277, 249] width 73 height 11
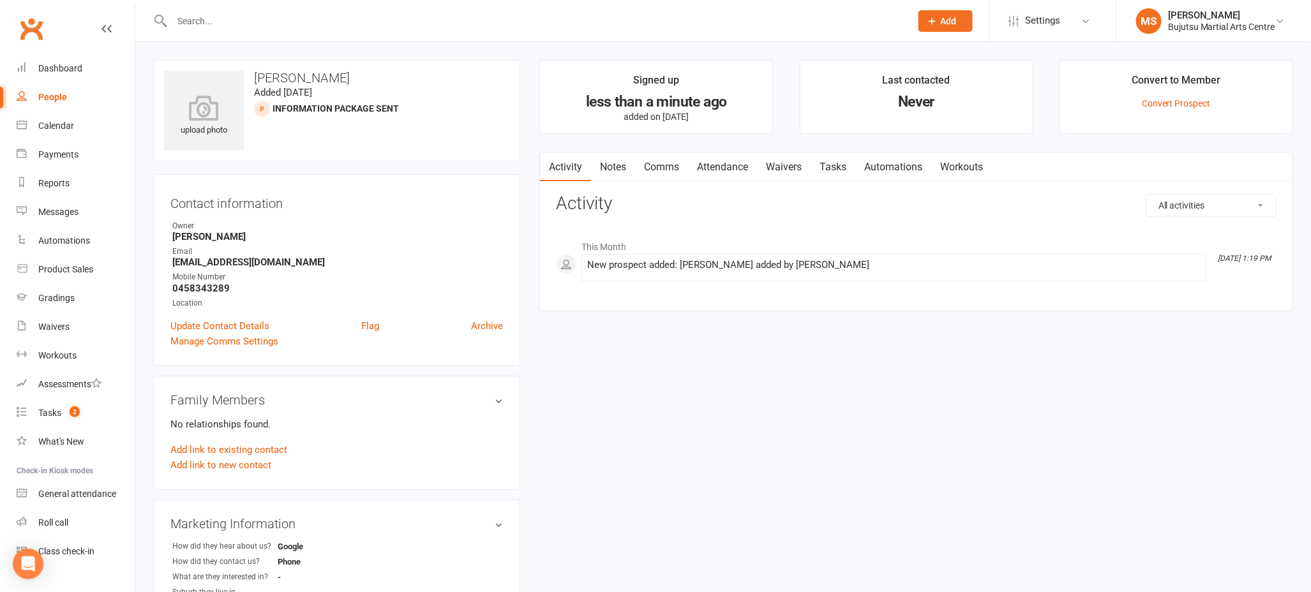
click at [669, 163] on link "Comms" at bounding box center [661, 166] width 53 height 29
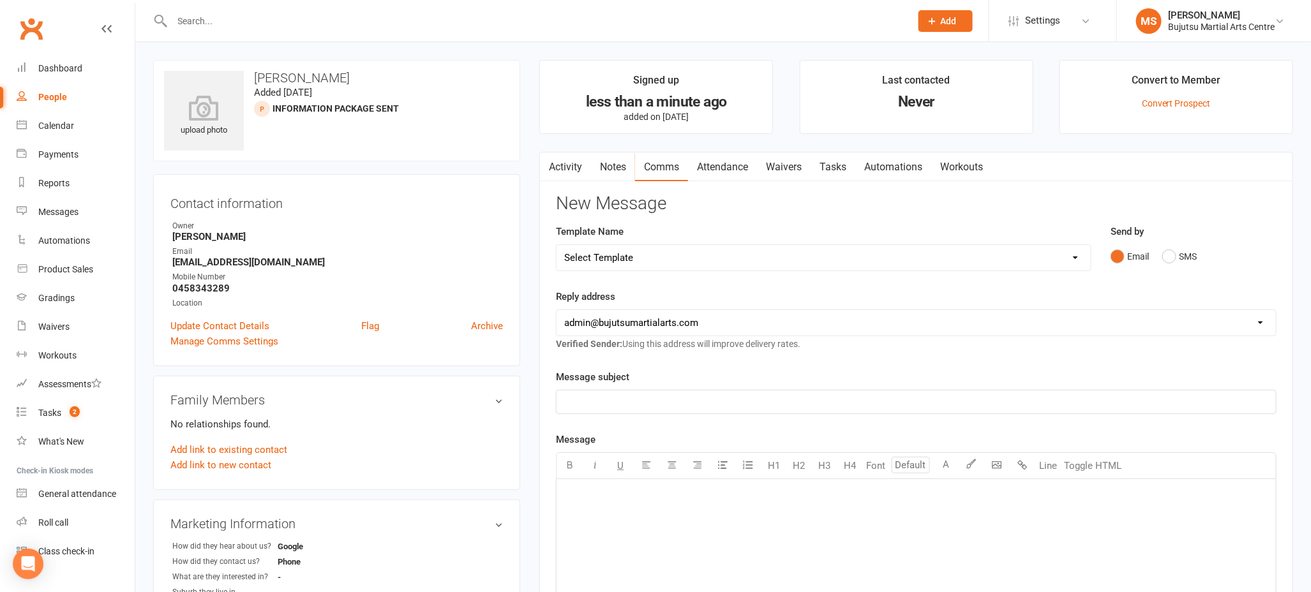
click at [680, 253] on select "Select Template [Email] Buddy Week [Email] Japan Karate Association Grading Adu…" at bounding box center [823, 258] width 534 height 26
select select "22"
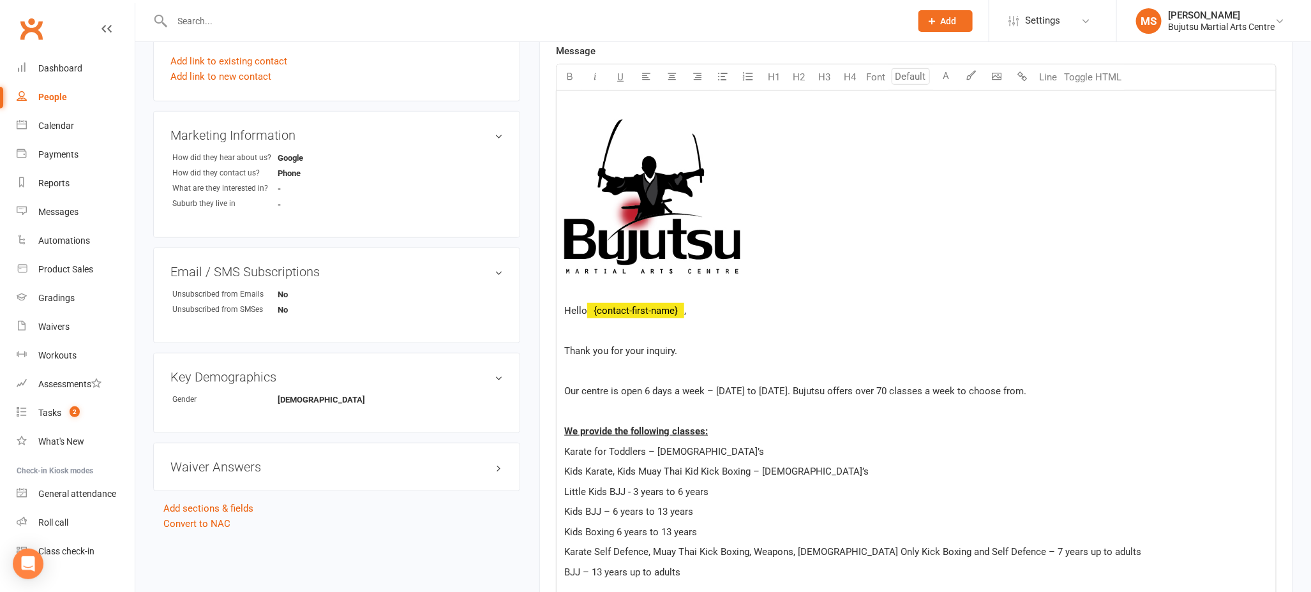
scroll to position [461, 0]
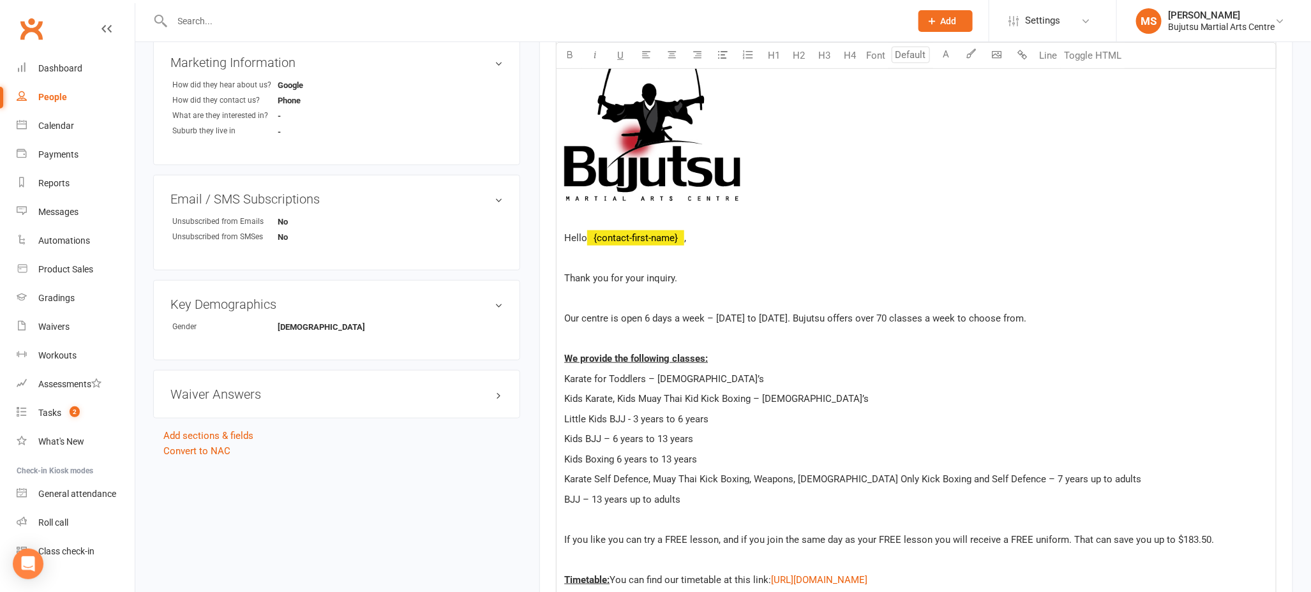
click at [651, 337] on p at bounding box center [916, 338] width 704 height 15
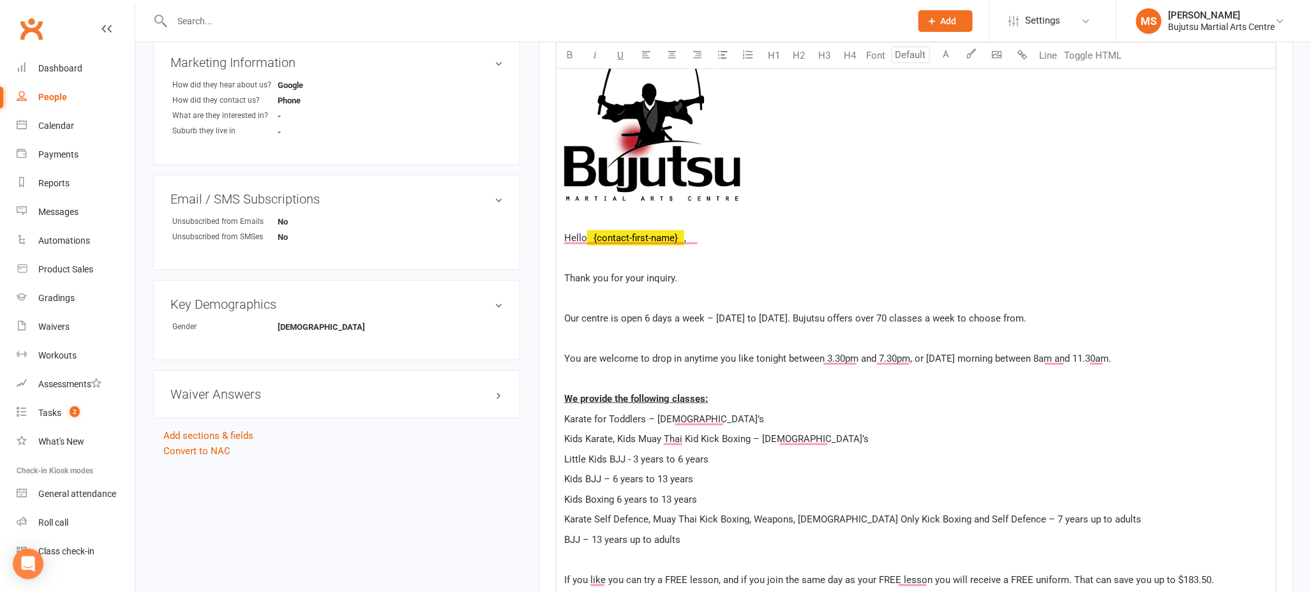
drag, startPoint x: 1125, startPoint y: 357, endPoint x: 547, endPoint y: 315, distance: 578.9
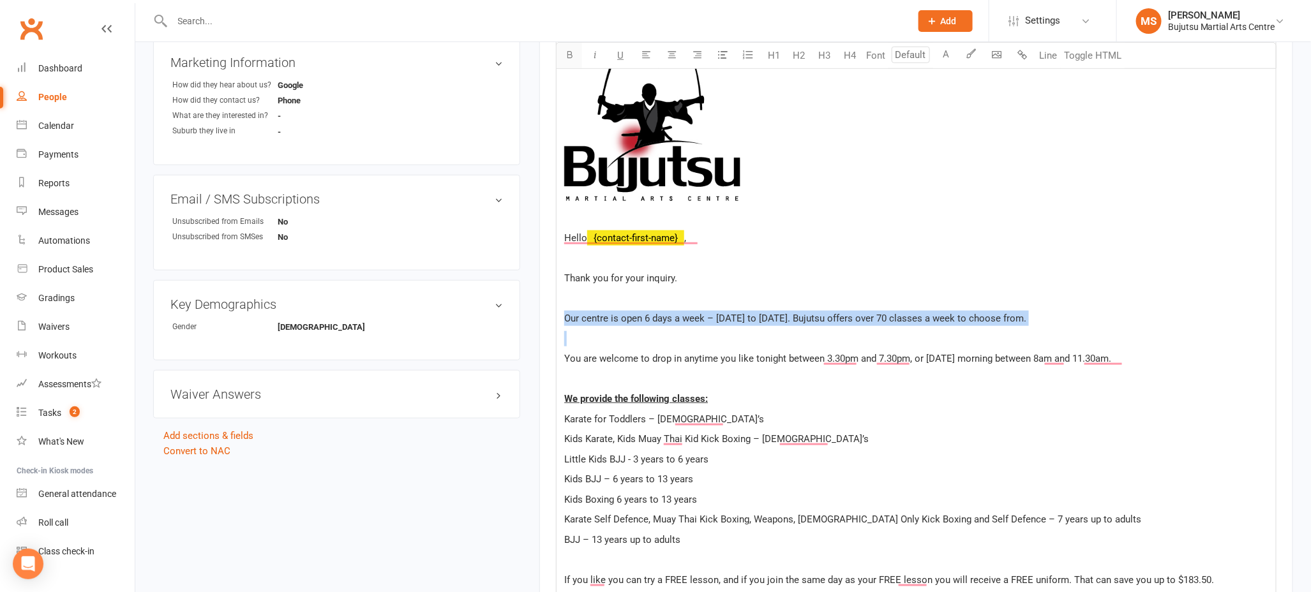
click at [564, 48] on button "button" at bounding box center [569, 56] width 26 height 26
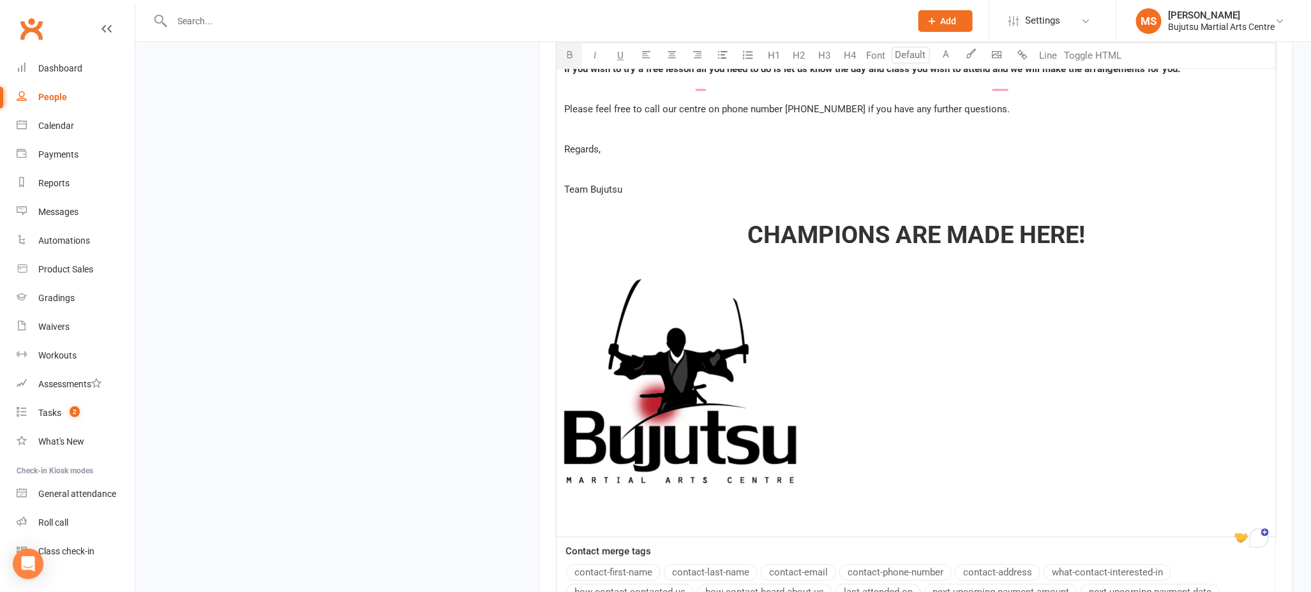
scroll to position [1538, 0]
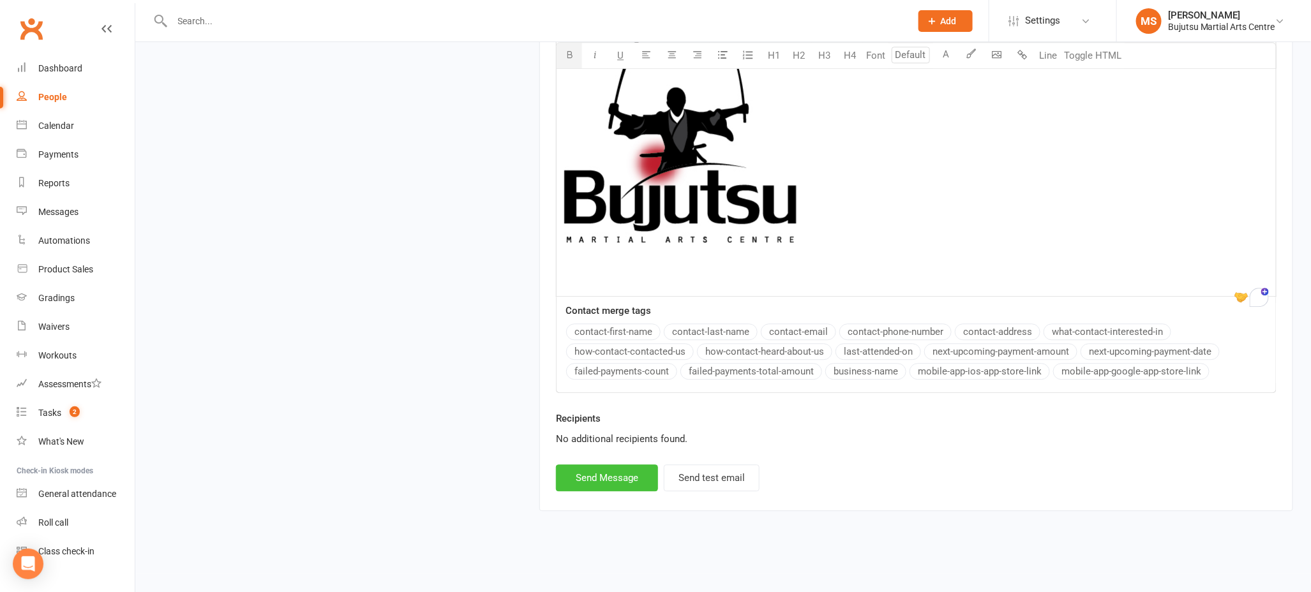
click at [632, 476] on button "Send Message" at bounding box center [607, 478] width 102 height 27
select select
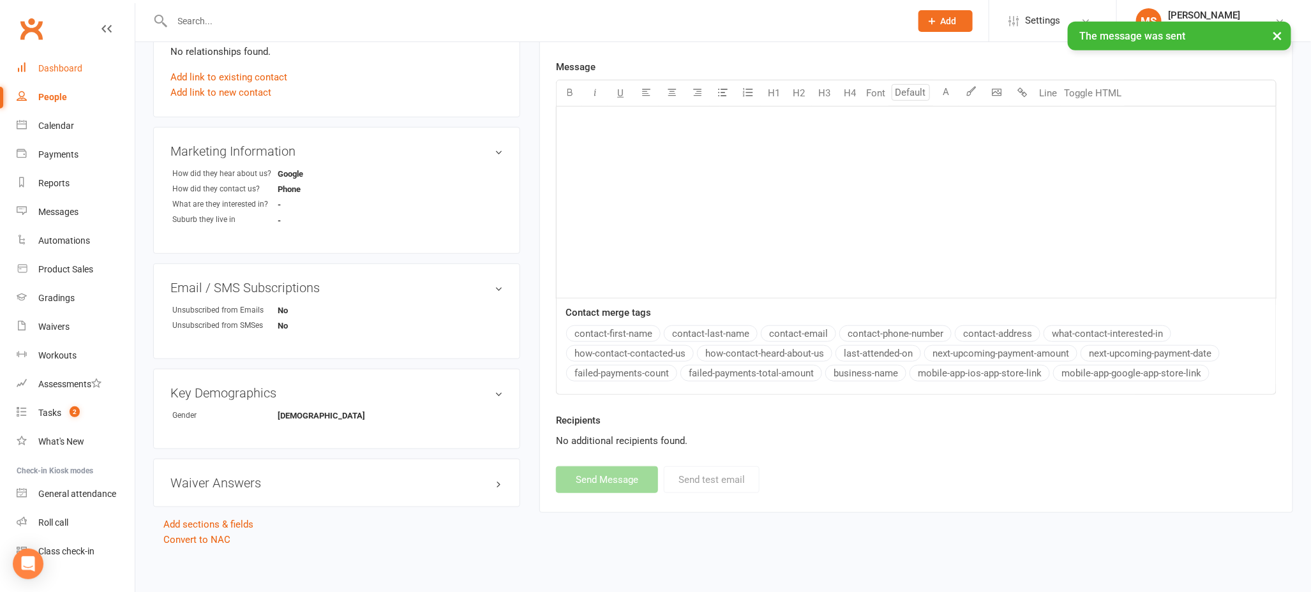
drag, startPoint x: 56, startPoint y: 66, endPoint x: 50, endPoint y: 71, distance: 8.2
click at [56, 66] on div "Dashboard" at bounding box center [60, 68] width 44 height 10
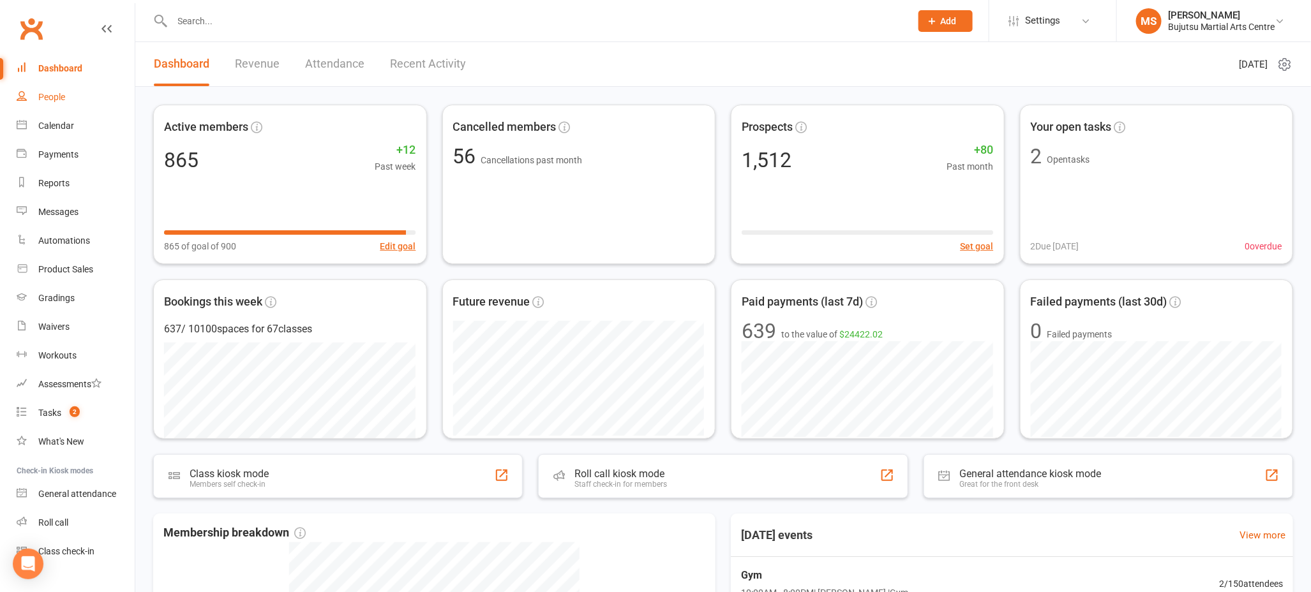
click at [51, 97] on div "People" at bounding box center [51, 97] width 27 height 10
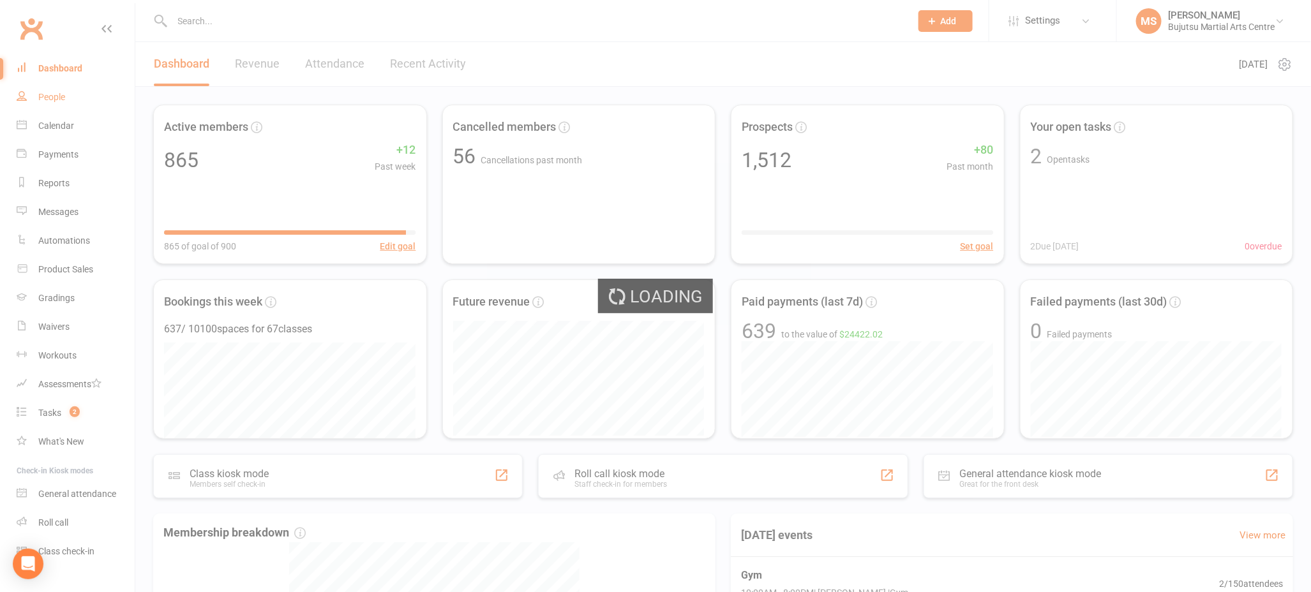
select select "100"
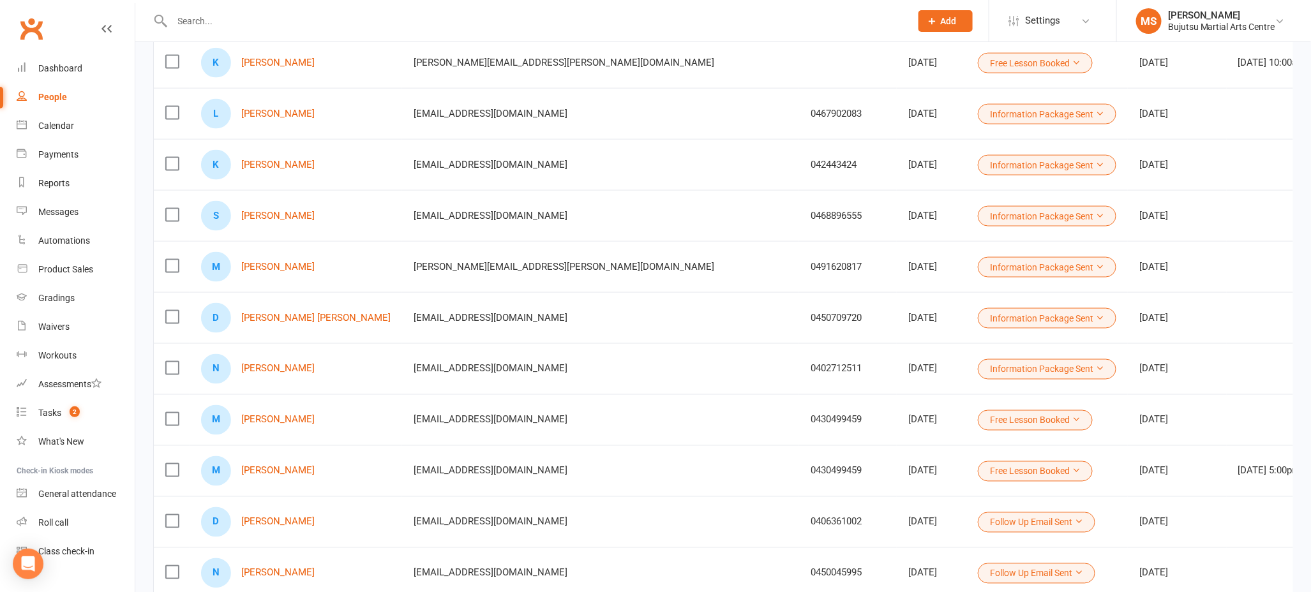
scroll to position [849, 0]
click at [293, 418] on link "[PERSON_NAME]" at bounding box center [277, 420] width 73 height 11
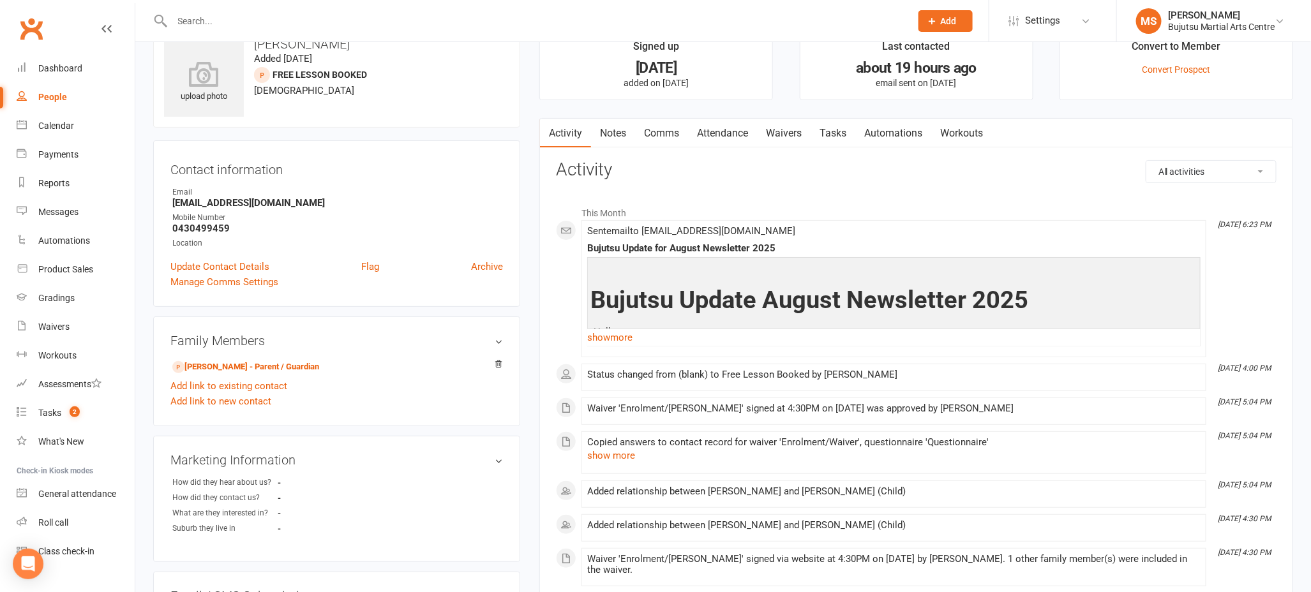
scroll to position [30, 0]
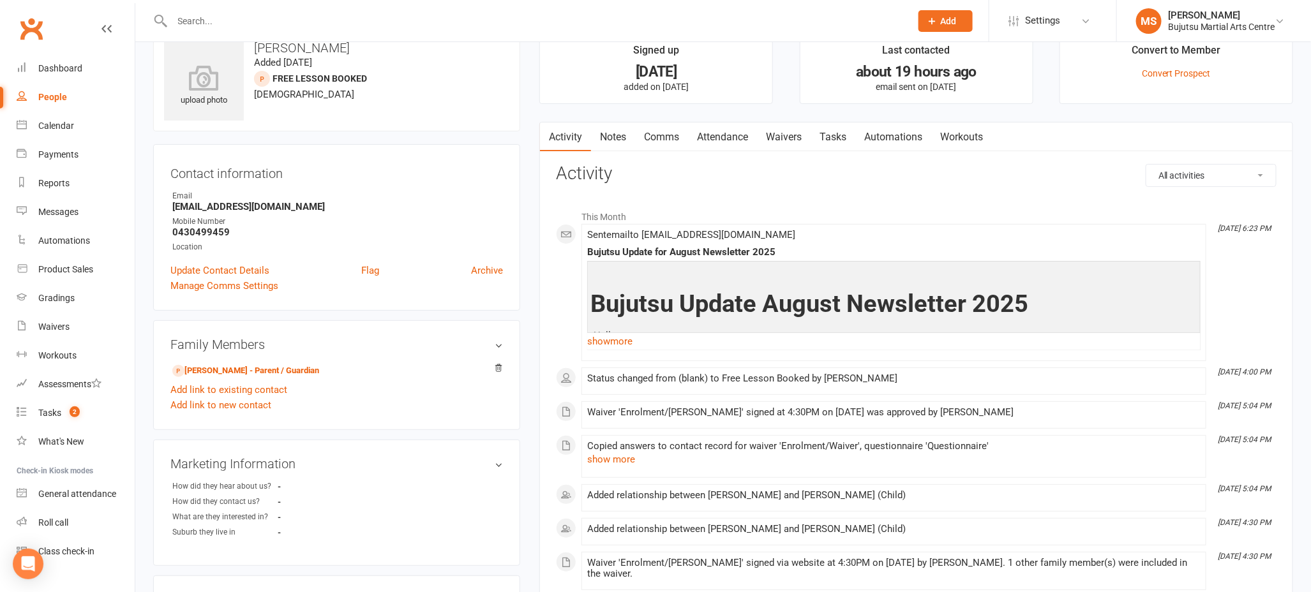
click at [675, 138] on link "Comms" at bounding box center [661, 137] width 53 height 29
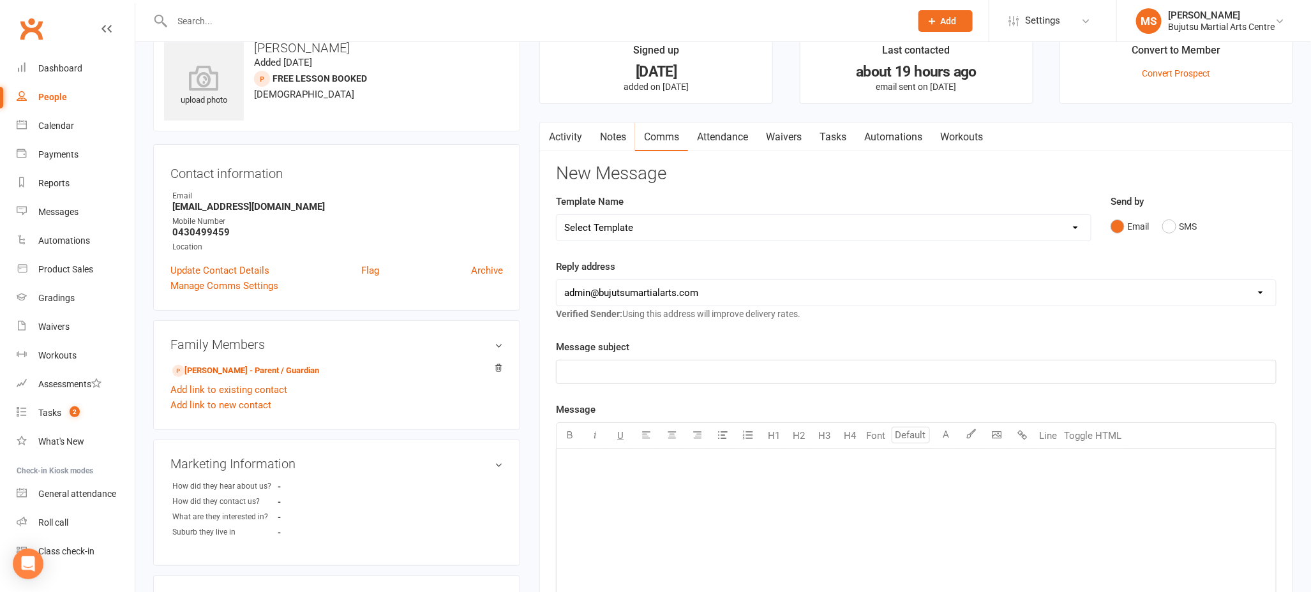
click at [671, 224] on select "Select Template [Email] Buddy Week [Email] Japan Karate Association Grading Adu…" at bounding box center [823, 228] width 534 height 26
select select "39"
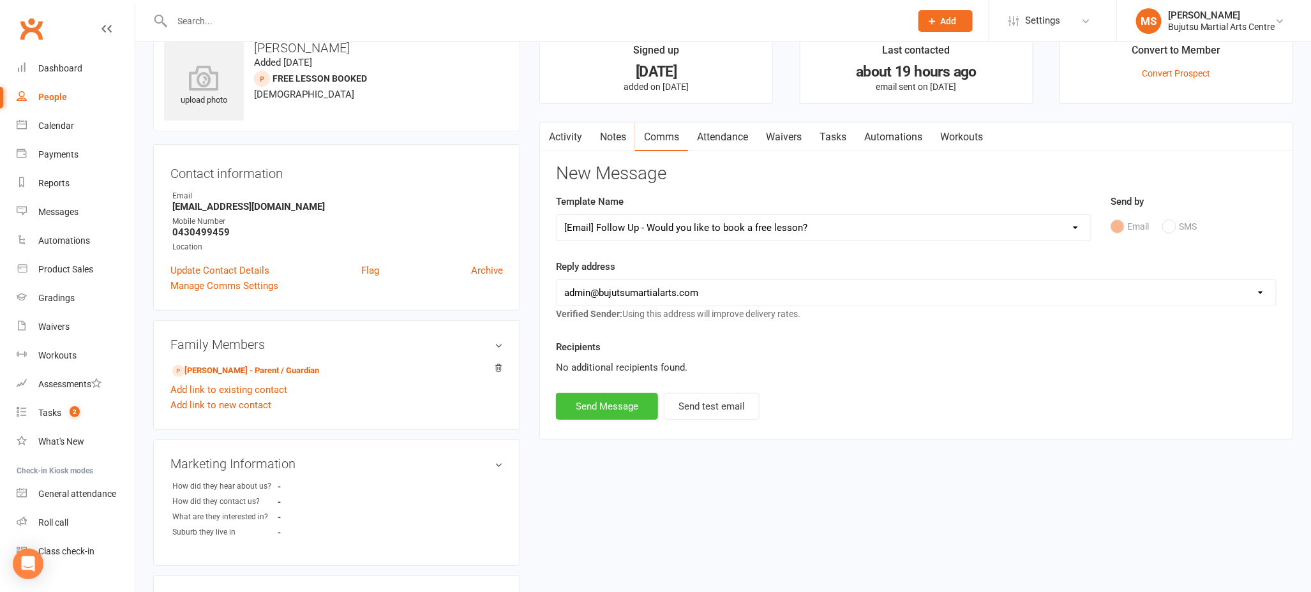
click at [628, 413] on button "Send Message" at bounding box center [607, 406] width 102 height 27
select select
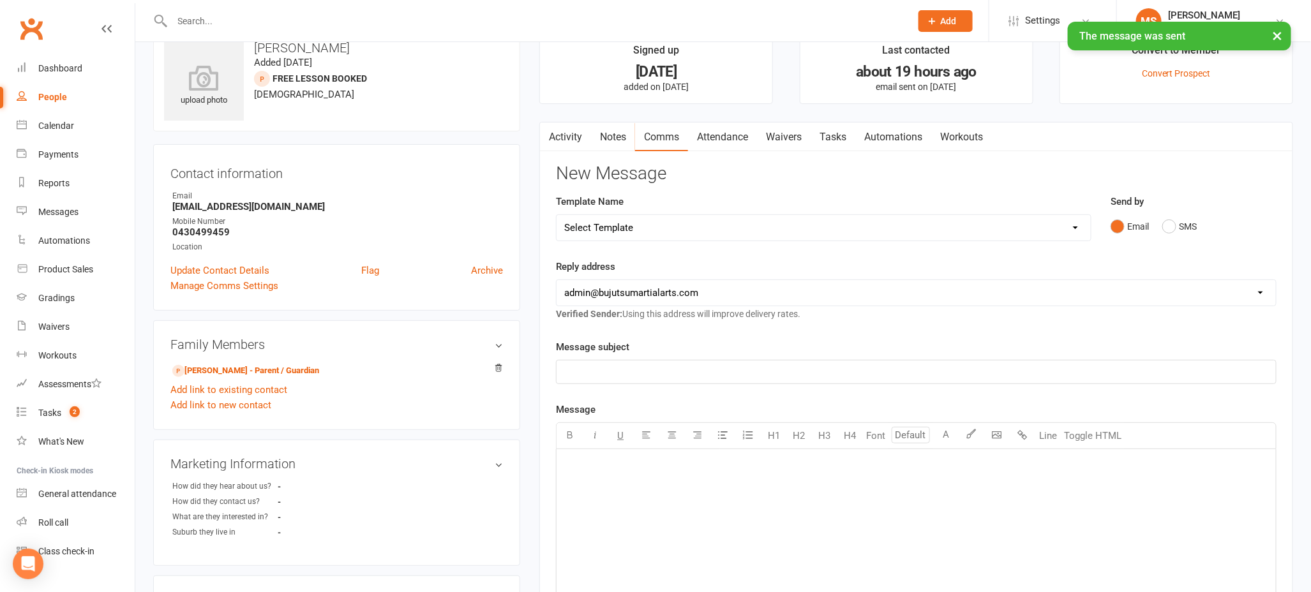
click at [41, 96] on div "People" at bounding box center [52, 97] width 29 height 10
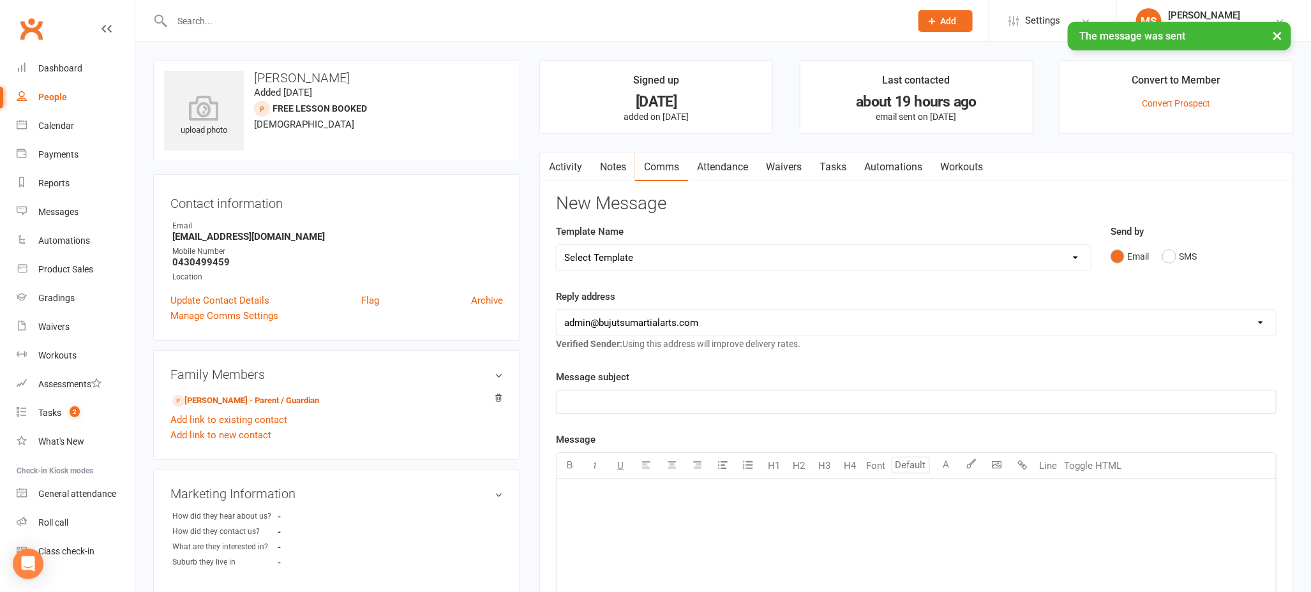
select select "100"
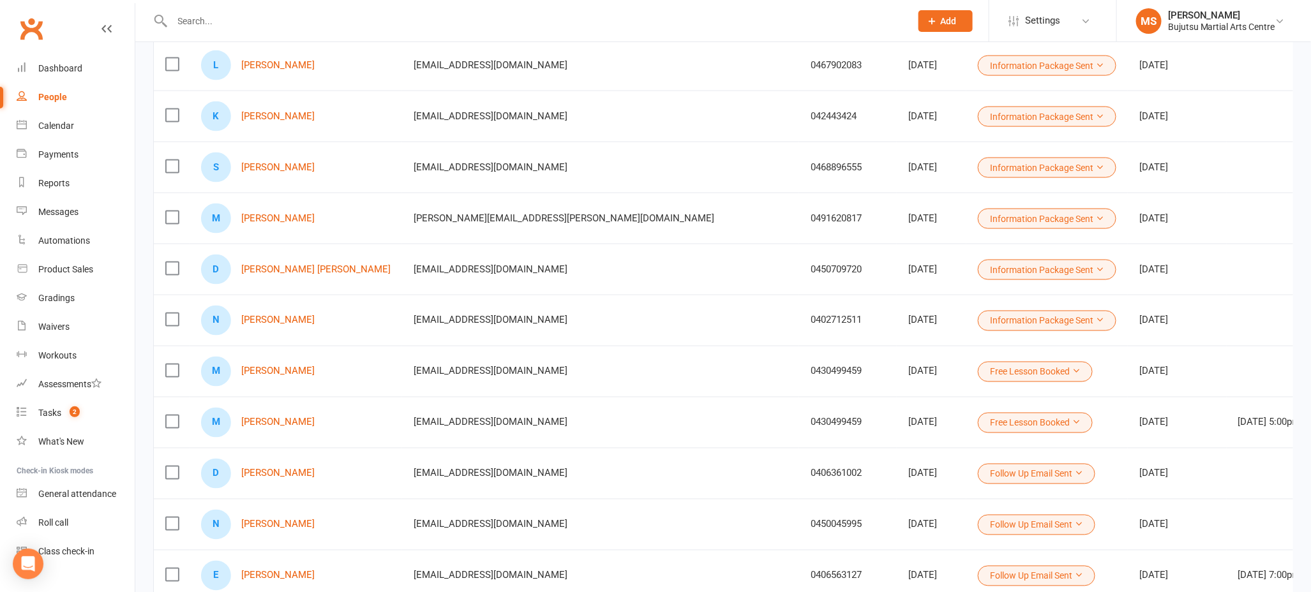
scroll to position [900, 0]
click at [272, 316] on link "[PERSON_NAME]" at bounding box center [277, 319] width 73 height 11
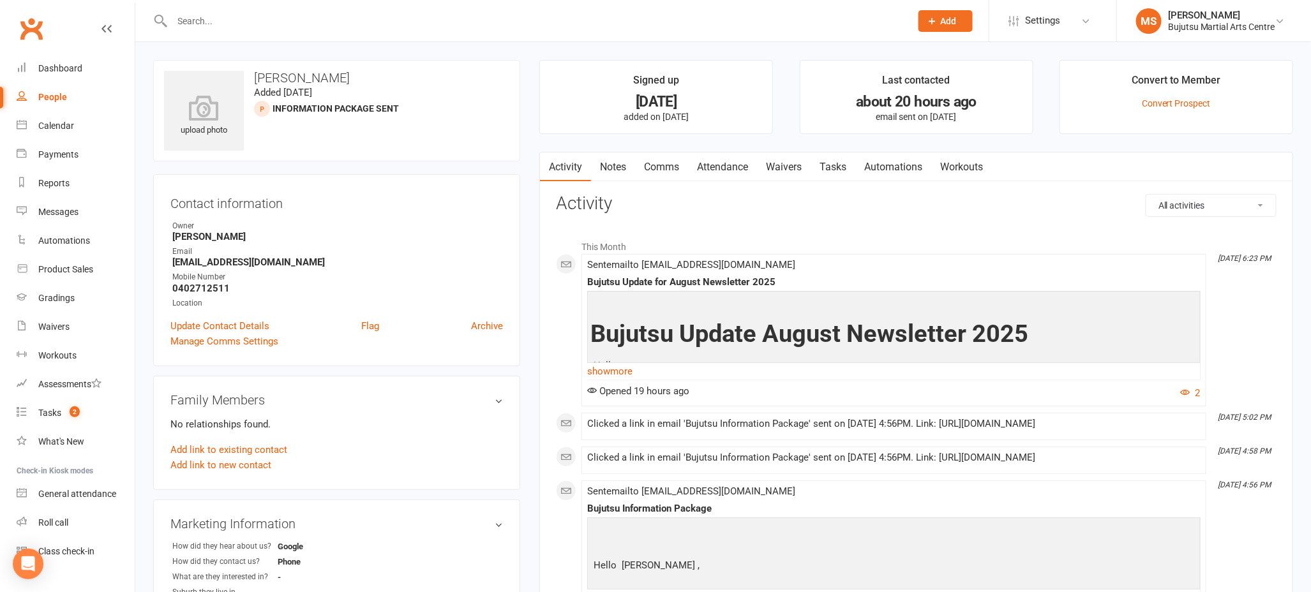
click at [662, 167] on link "Comms" at bounding box center [661, 166] width 53 height 29
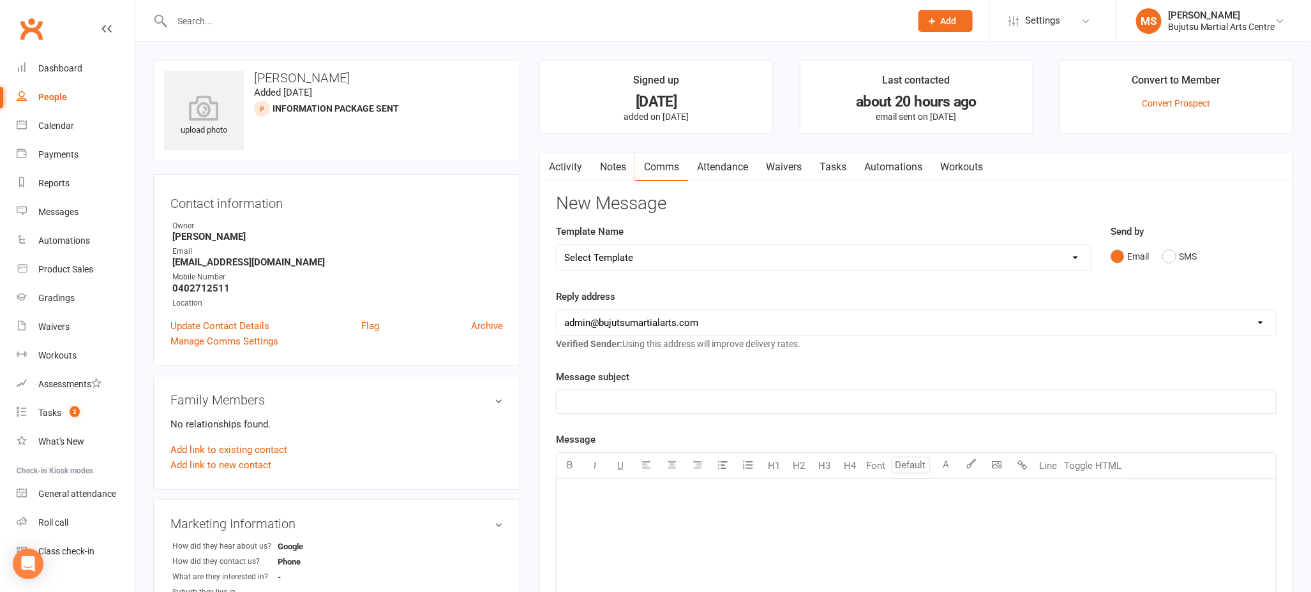
click at [634, 255] on select "Select Template [Email] Buddy Week [Email] Japan Karate Association Grading Adu…" at bounding box center [823, 258] width 534 height 26
select select "39"
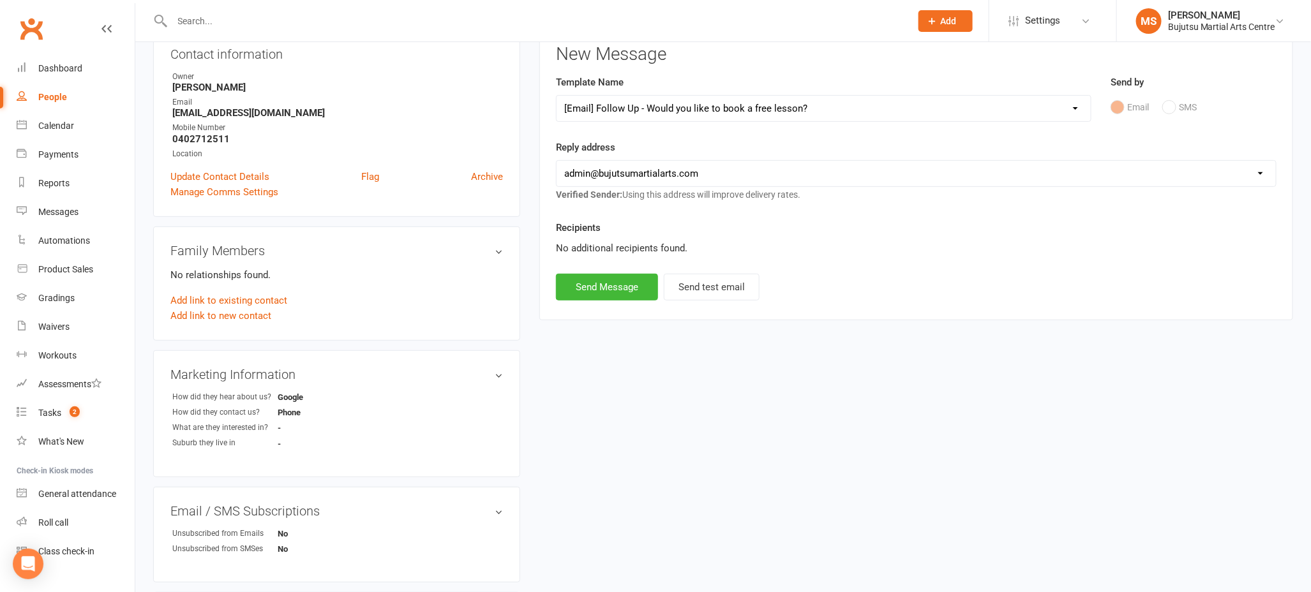
scroll to position [112, 0]
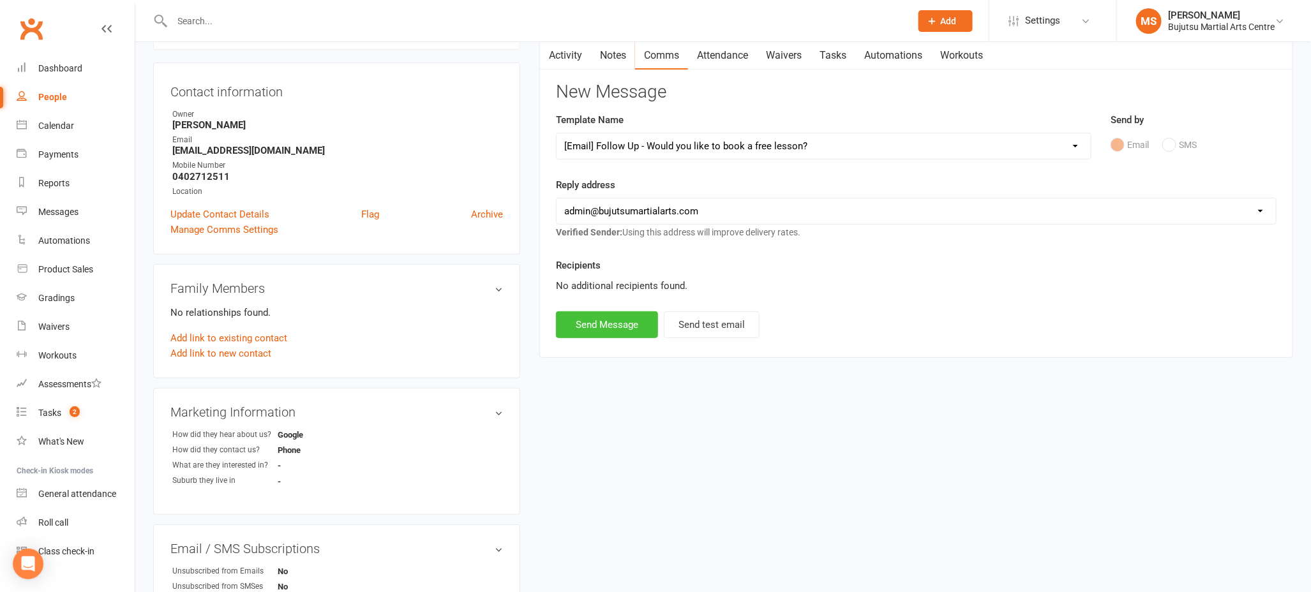
click at [606, 327] on button "Send Message" at bounding box center [607, 324] width 102 height 27
select select
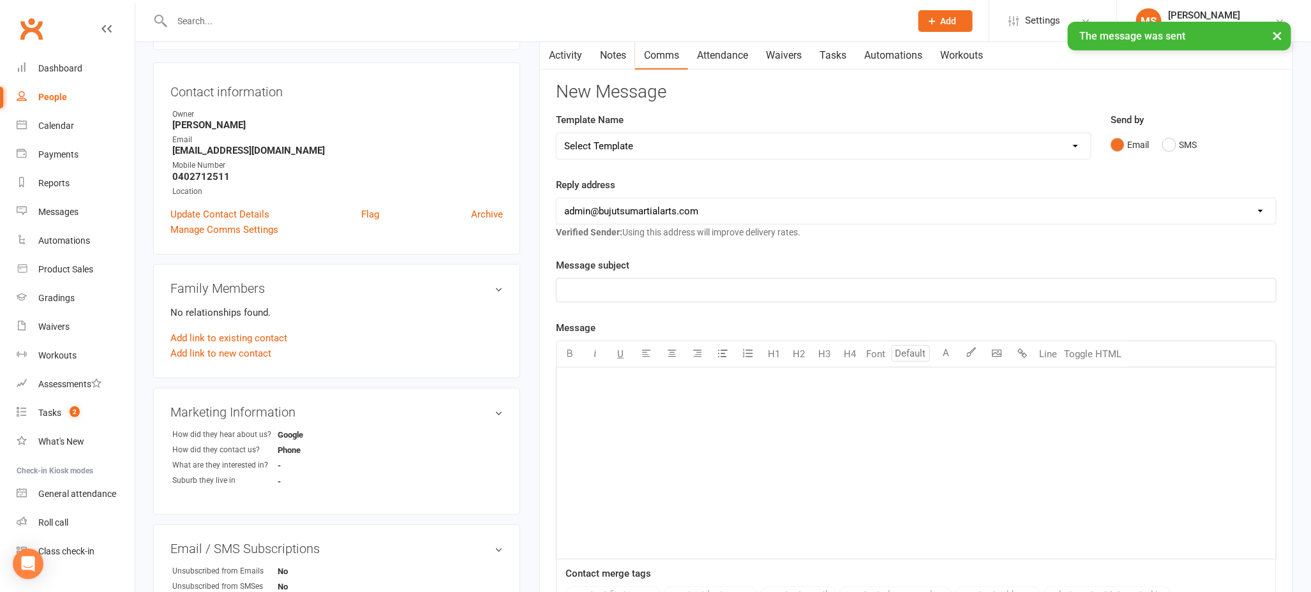
click at [46, 94] on div "People" at bounding box center [52, 97] width 29 height 10
select select "100"
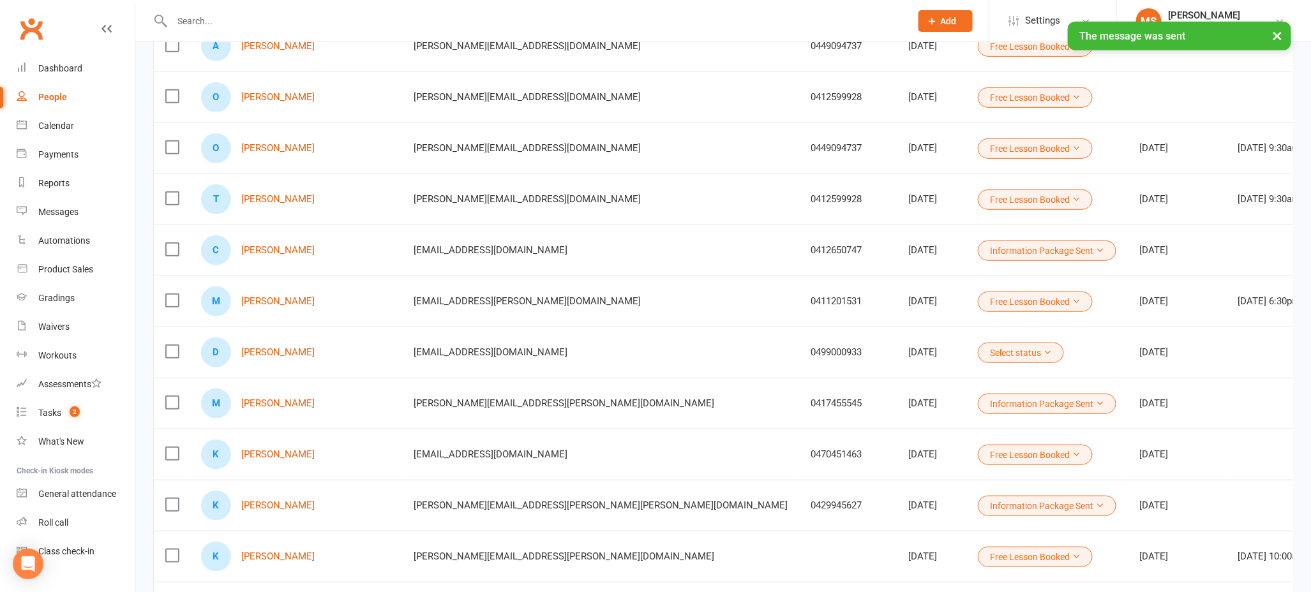
scroll to position [397, 0]
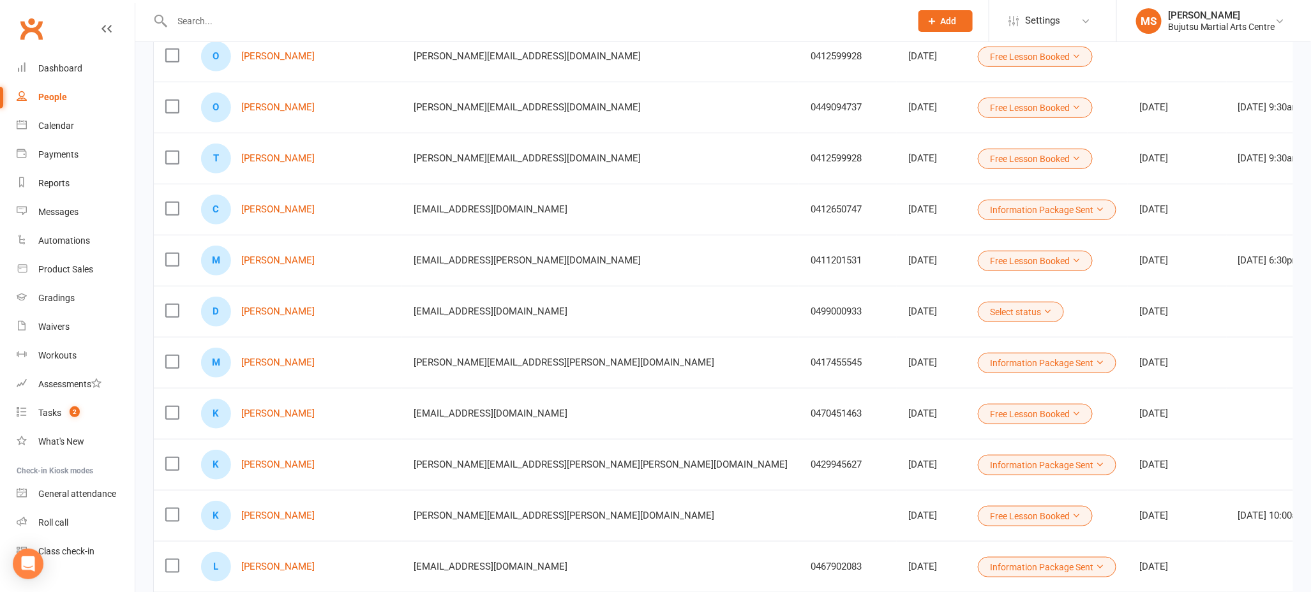
click at [978, 308] on button "Select status" at bounding box center [1021, 312] width 86 height 20
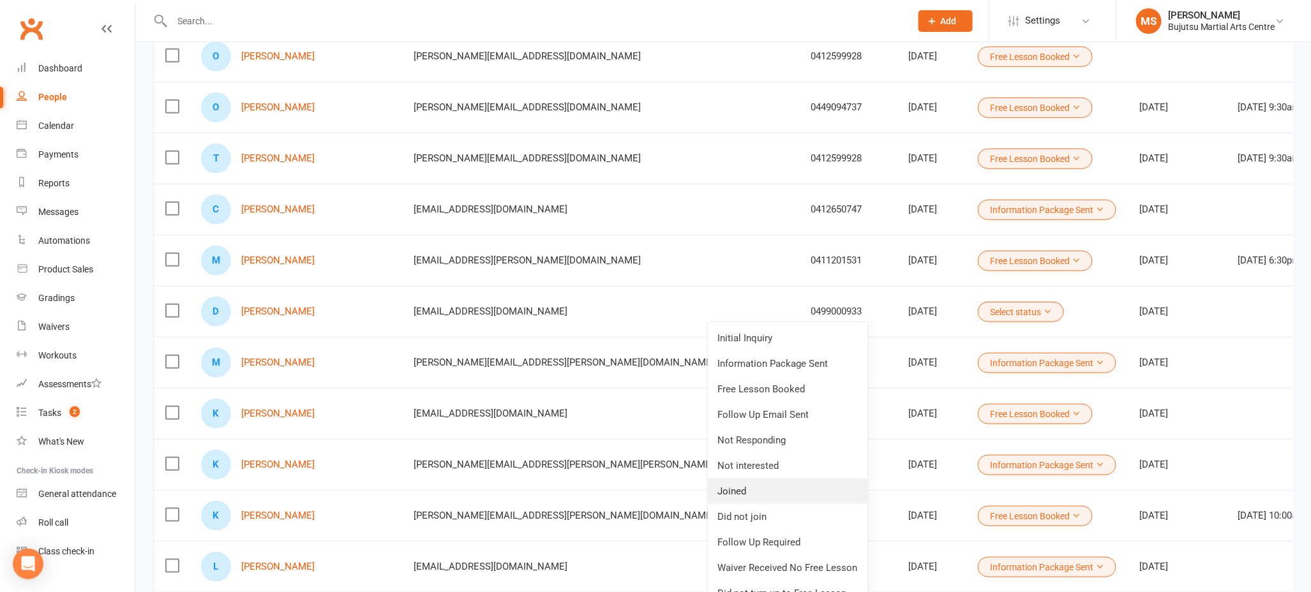
click at [803, 490] on link "Joined" at bounding box center [788, 492] width 160 height 26
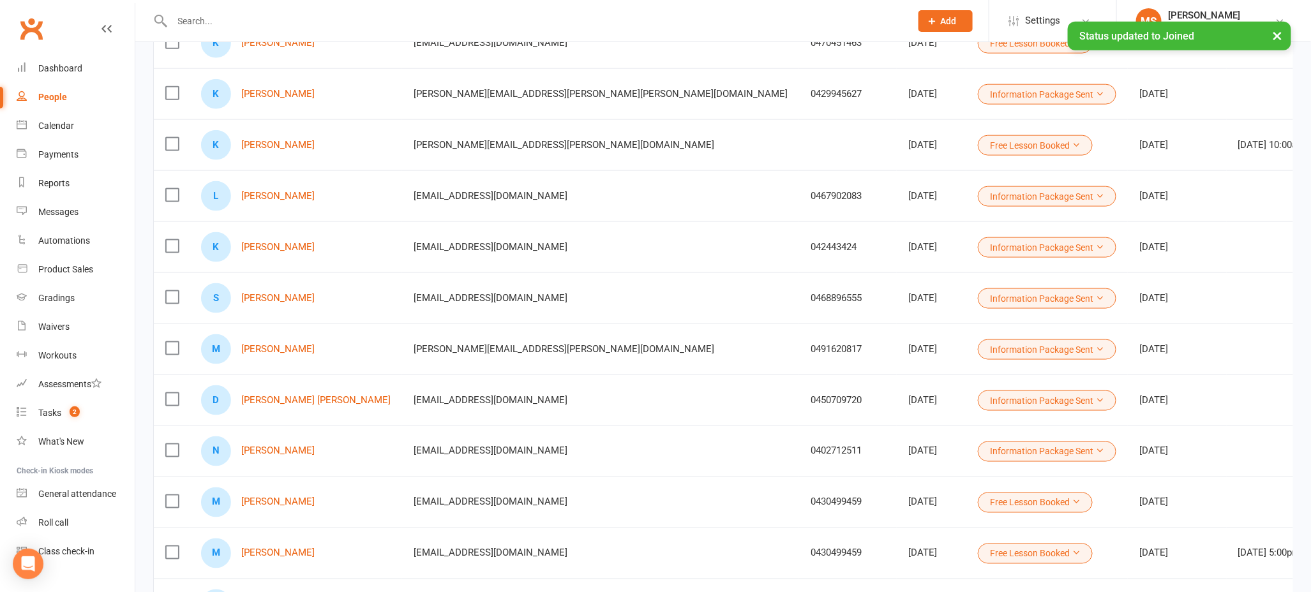
scroll to position [769, 0]
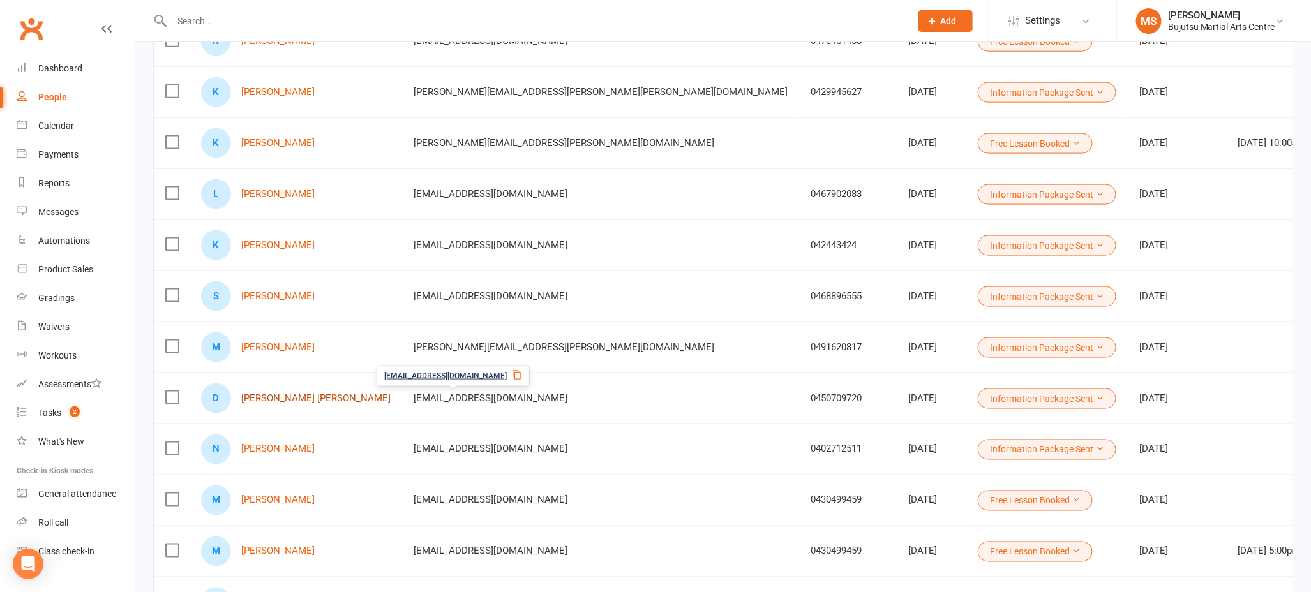
click at [339, 395] on link "[PERSON_NAME] [PERSON_NAME]" at bounding box center [315, 398] width 149 height 11
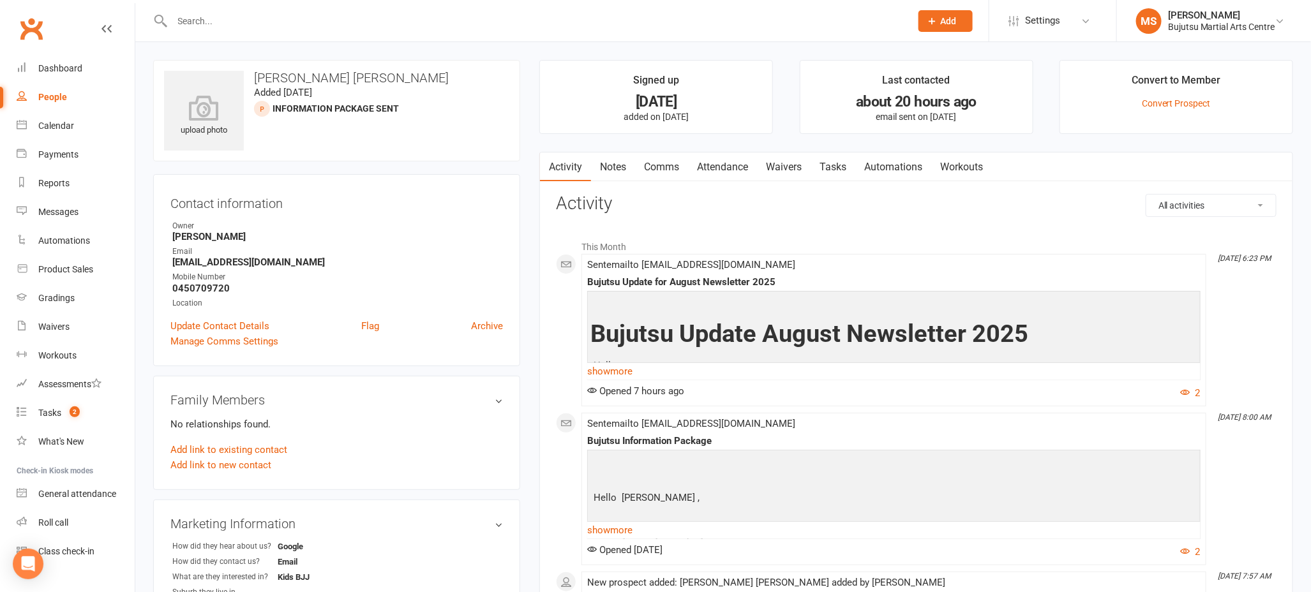
click at [671, 170] on link "Comms" at bounding box center [661, 166] width 53 height 29
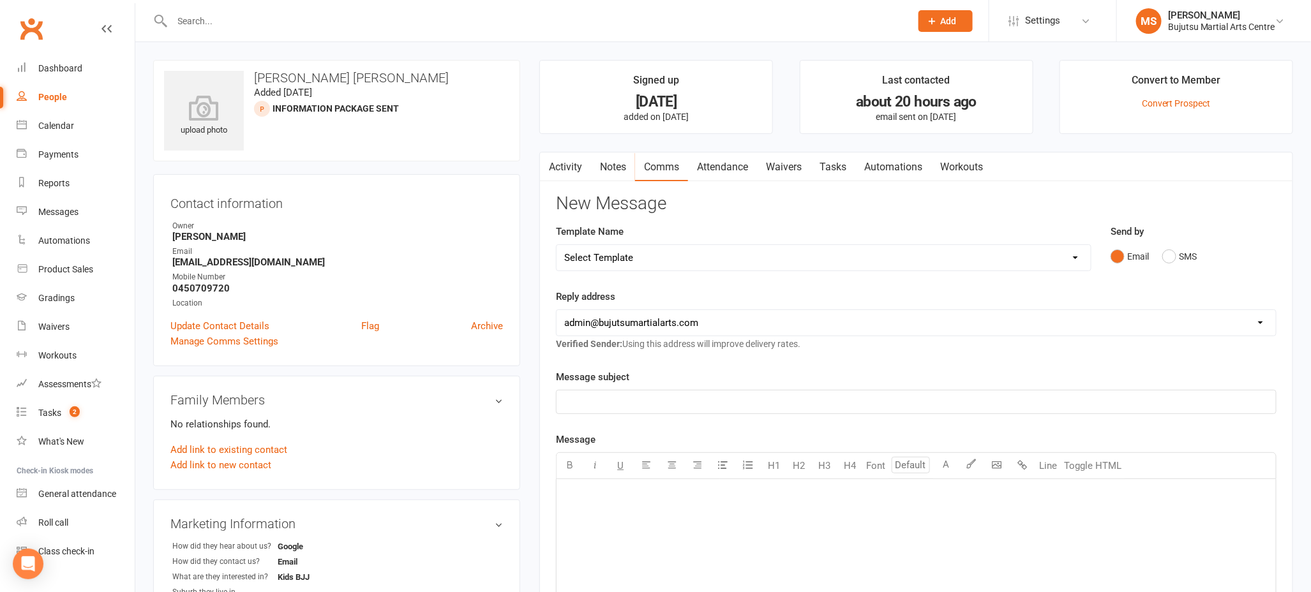
click at [673, 264] on select "Select Template [Email] Buddy Week [Email] Japan Karate Association Grading Adu…" at bounding box center [823, 258] width 534 height 26
select select "39"
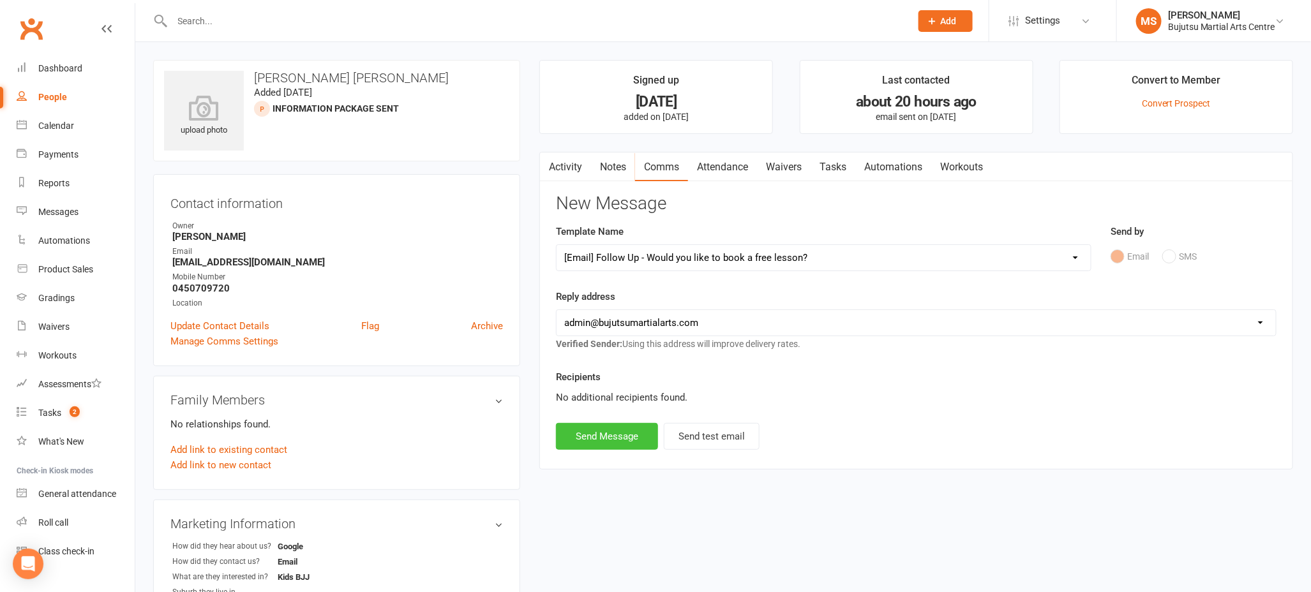
click at [608, 439] on button "Send Message" at bounding box center [607, 436] width 102 height 27
select select
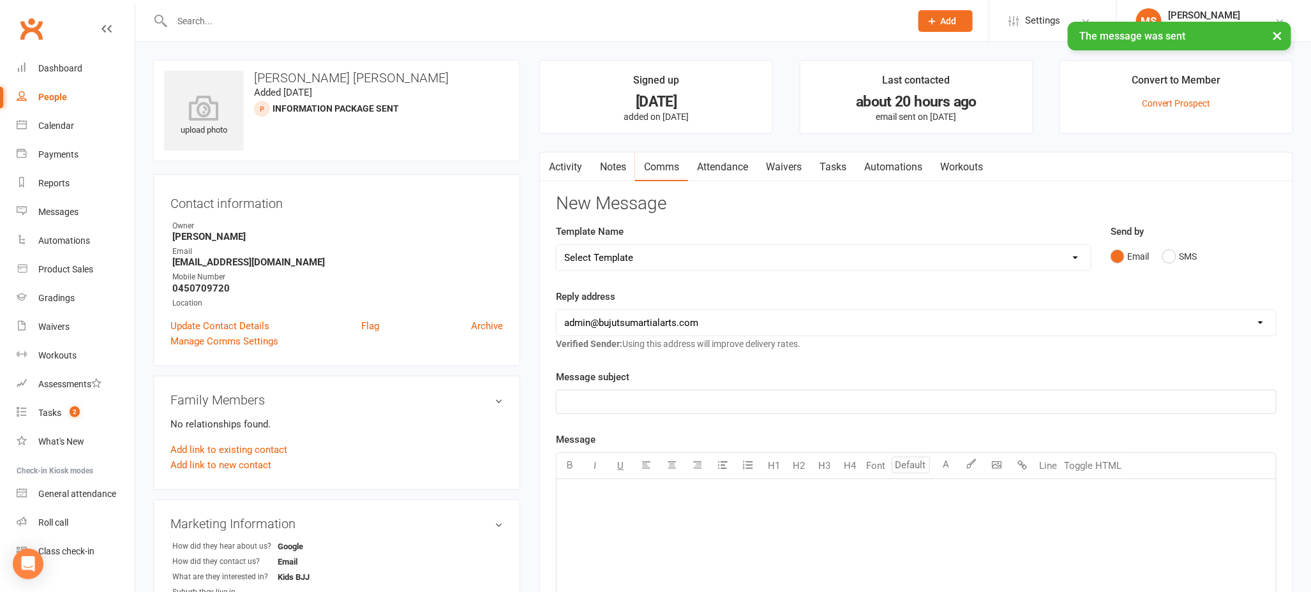
click at [54, 93] on div "People" at bounding box center [52, 97] width 29 height 10
select select "100"
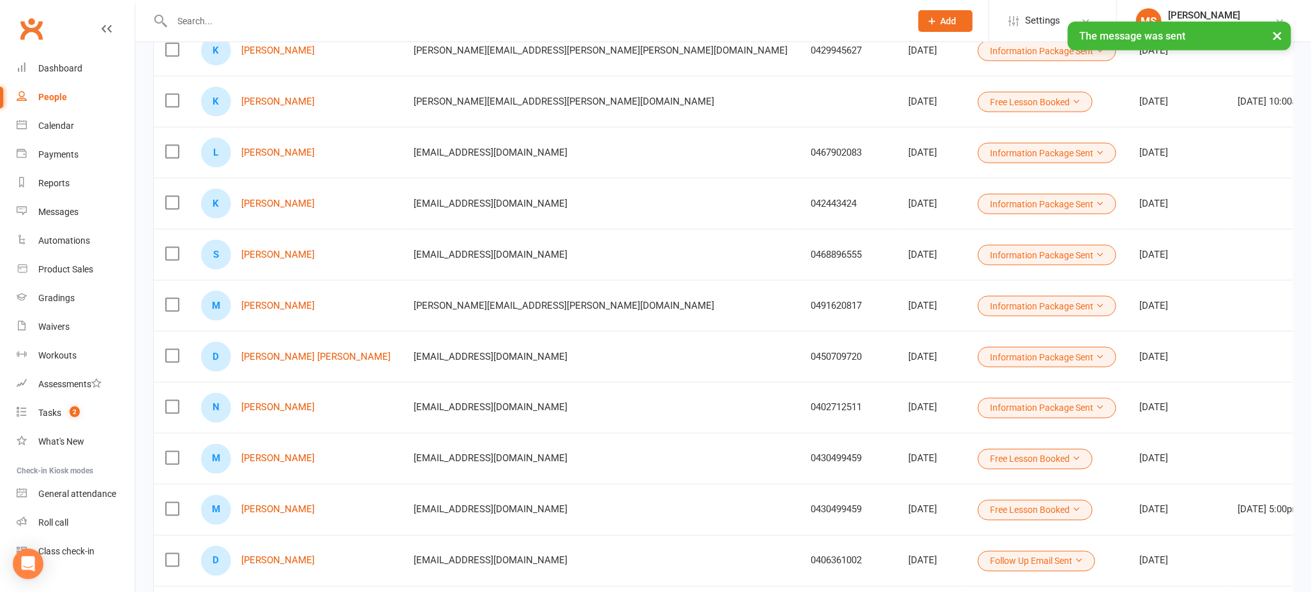
scroll to position [821, 0]
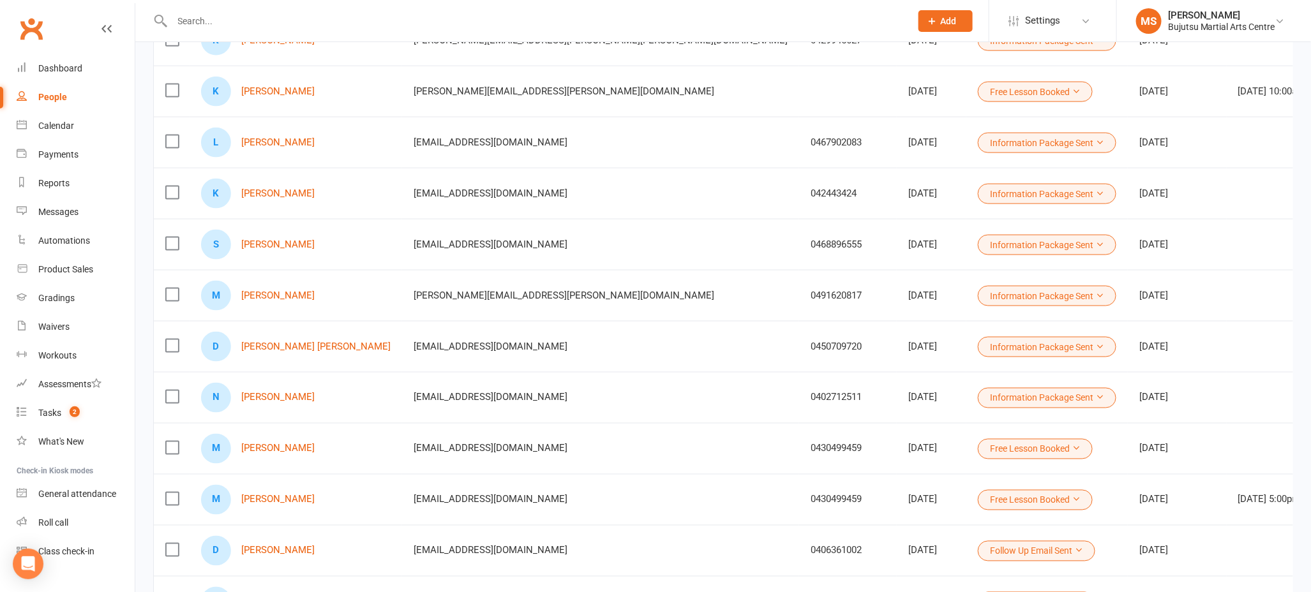
click at [978, 345] on button "Information Package Sent" at bounding box center [1047, 347] width 138 height 20
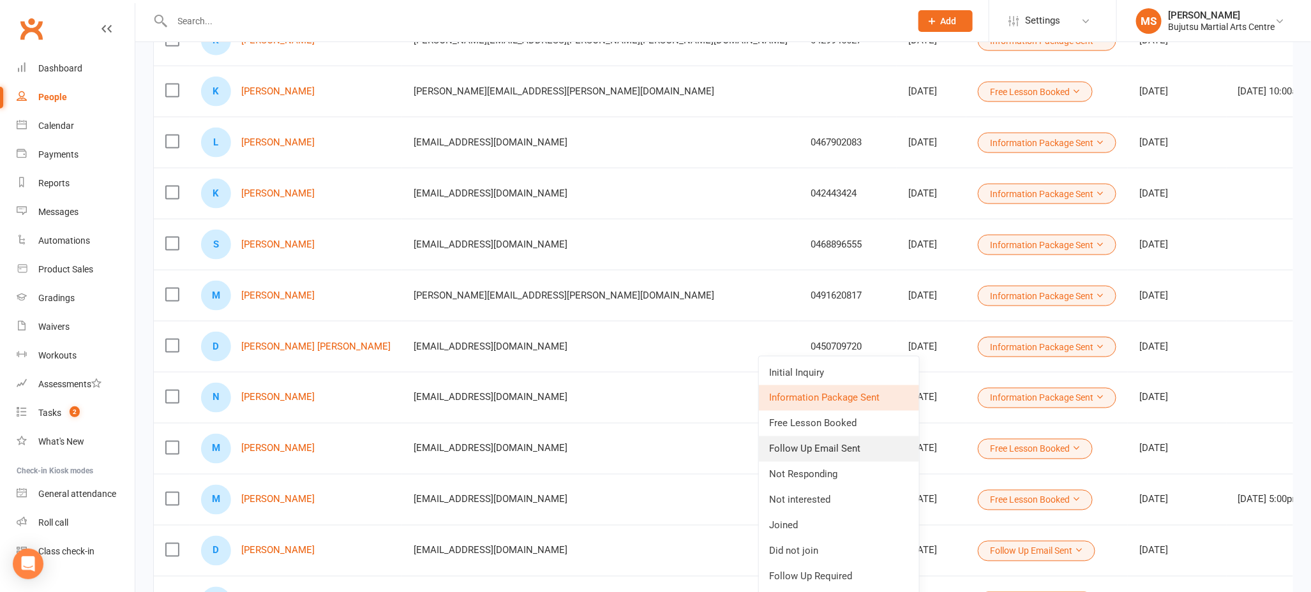
click at [822, 459] on link "Follow Up Email Sent" at bounding box center [839, 449] width 160 height 26
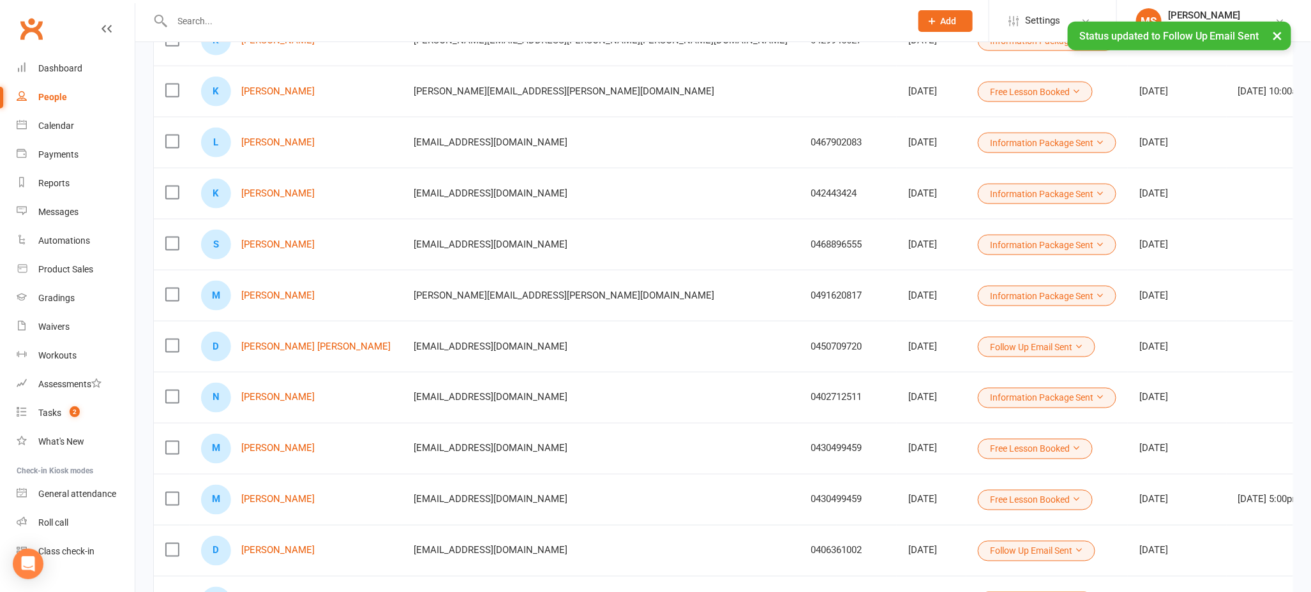
click at [978, 396] on button "Information Package Sent" at bounding box center [1047, 398] width 138 height 20
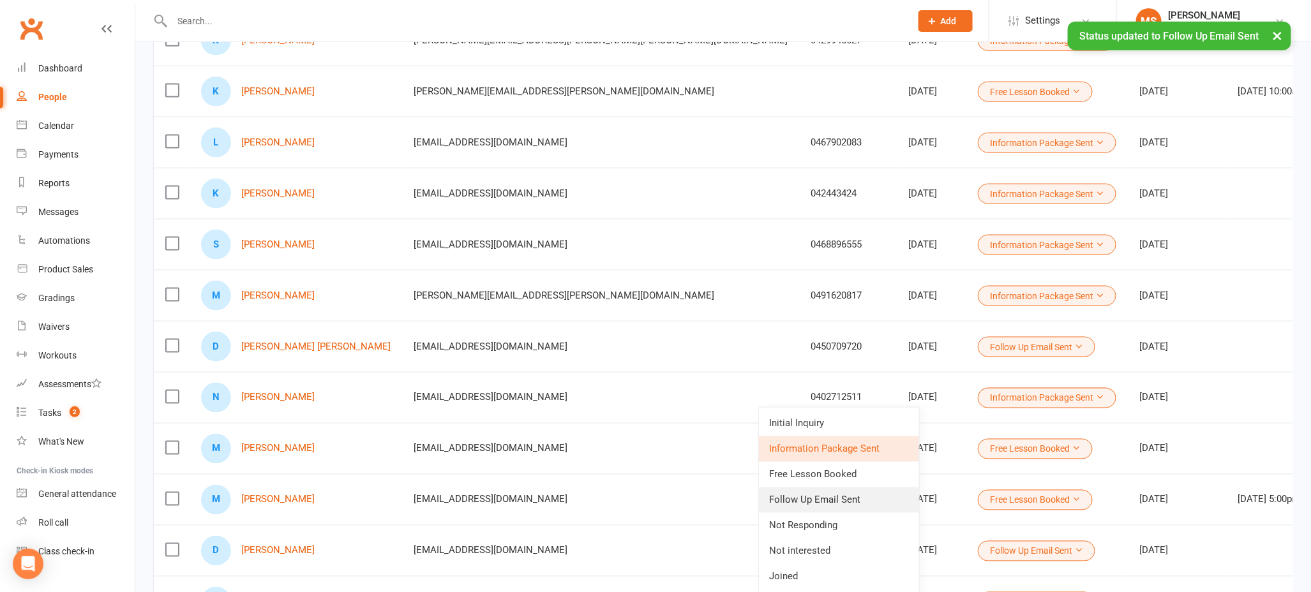
click at [839, 493] on link "Follow Up Email Sent" at bounding box center [839, 500] width 160 height 26
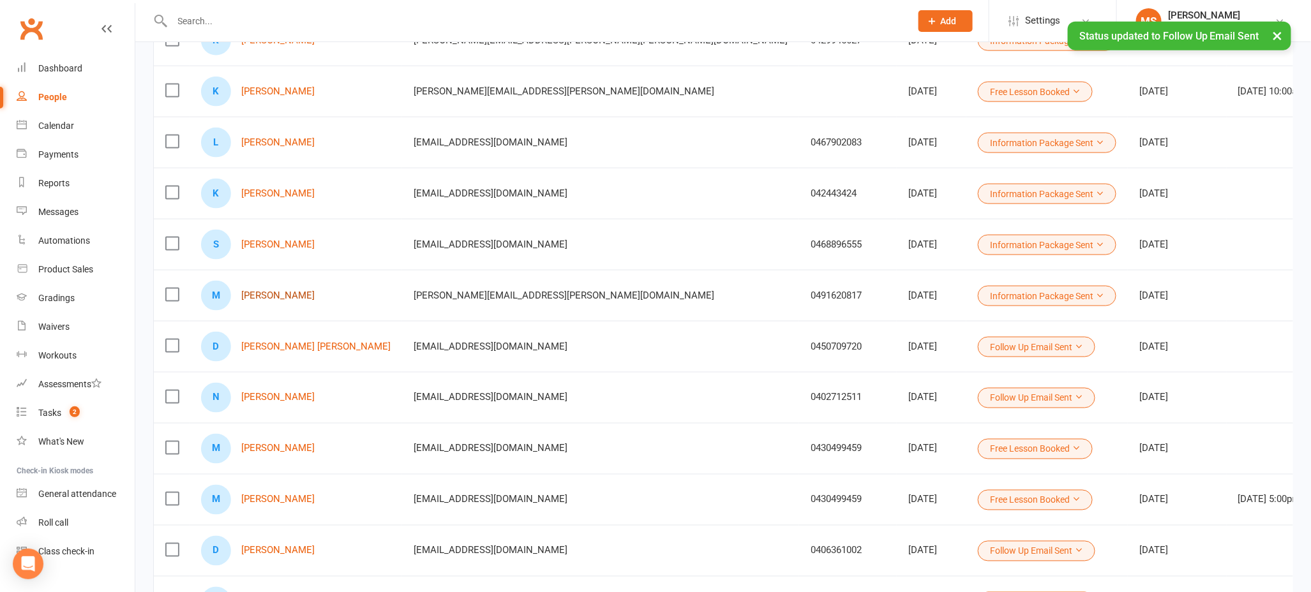
click at [291, 294] on link "[PERSON_NAME]" at bounding box center [277, 295] width 73 height 11
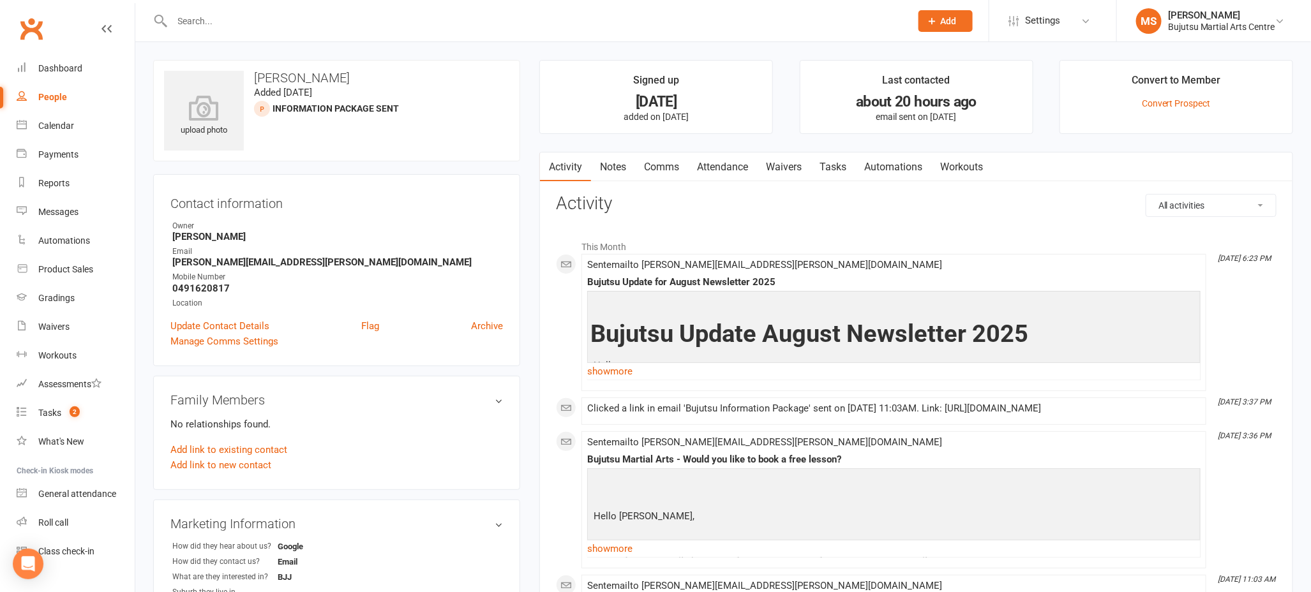
click at [662, 164] on link "Comms" at bounding box center [661, 166] width 53 height 29
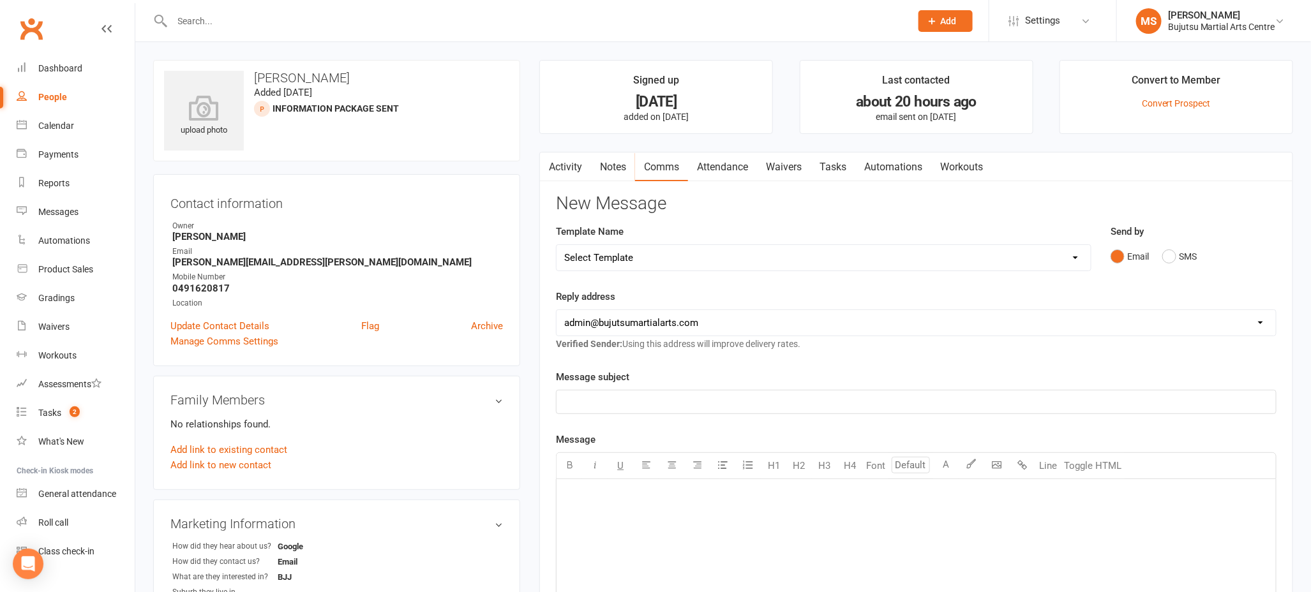
click at [655, 257] on select "Select Template [Email] Buddy Week [Email] Japan Karate Association Grading Adu…" at bounding box center [823, 258] width 534 height 26
select select "39"
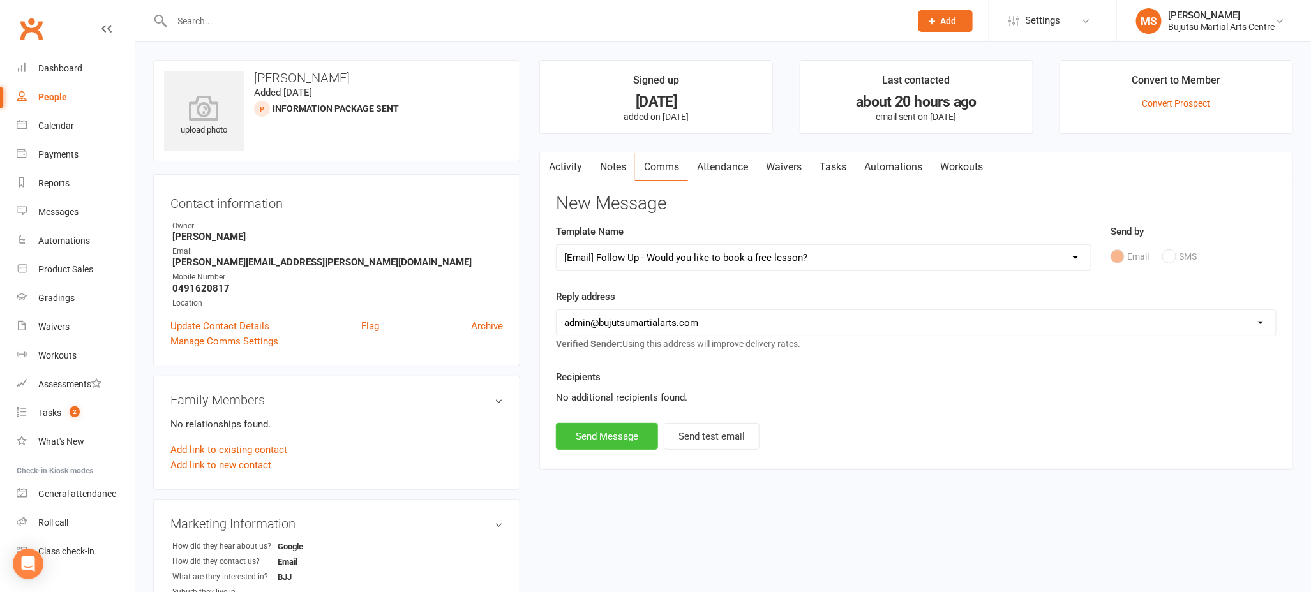
click at [622, 433] on button "Send Message" at bounding box center [607, 436] width 102 height 27
select select
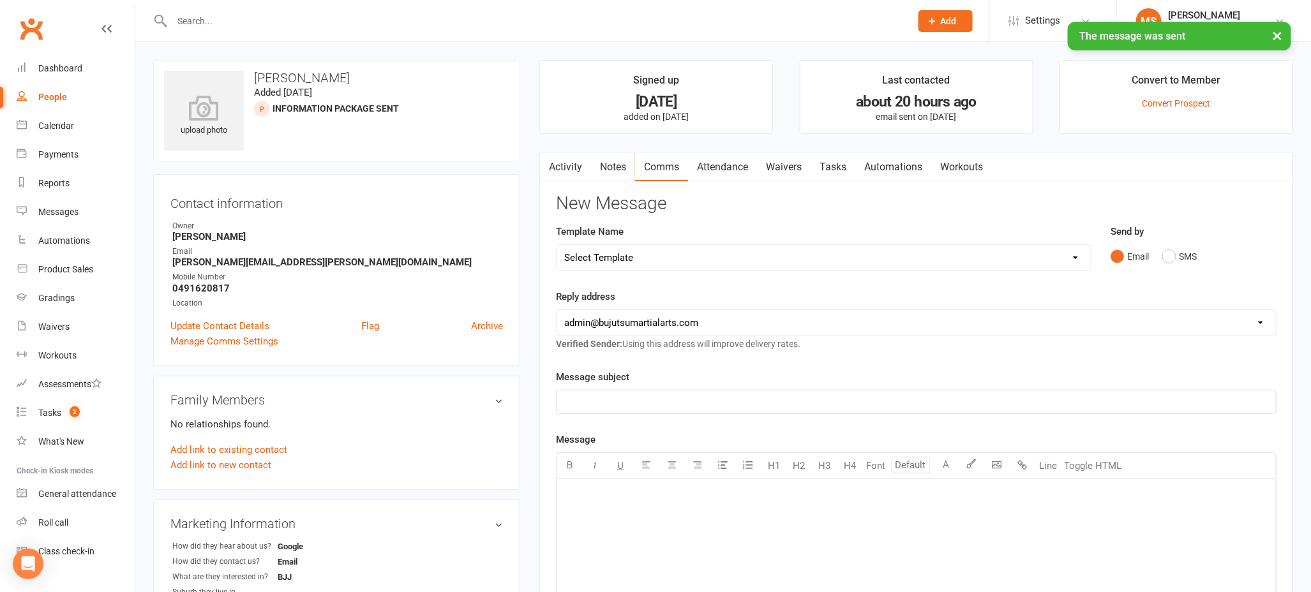
click at [63, 100] on div "People" at bounding box center [52, 97] width 29 height 10
select select "100"
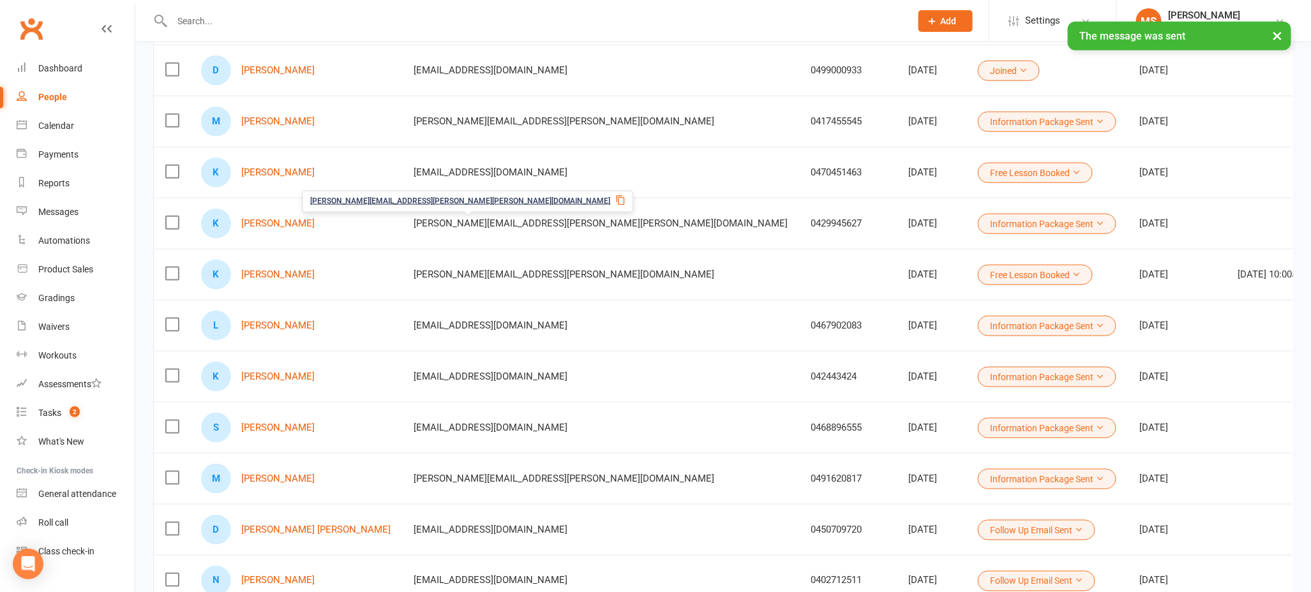
scroll to position [639, 0]
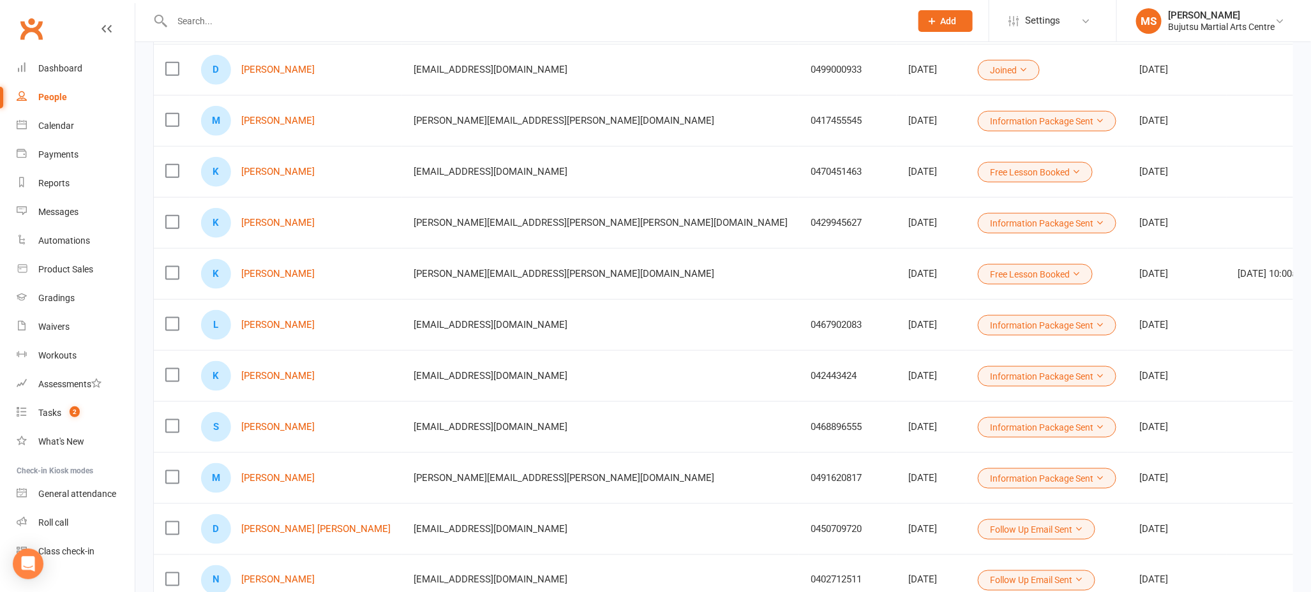
click at [978, 481] on button "Information Package Sent" at bounding box center [1047, 478] width 138 height 20
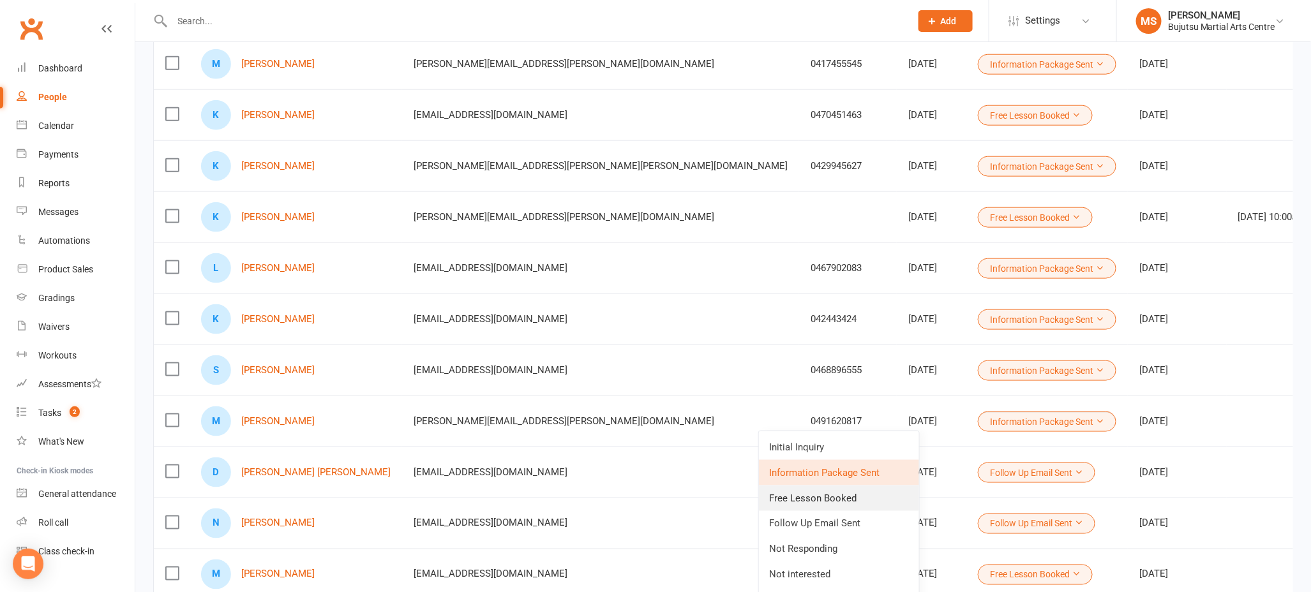
scroll to position [697, 0]
click at [822, 523] on link "Follow Up Email Sent" at bounding box center [839, 522] width 160 height 26
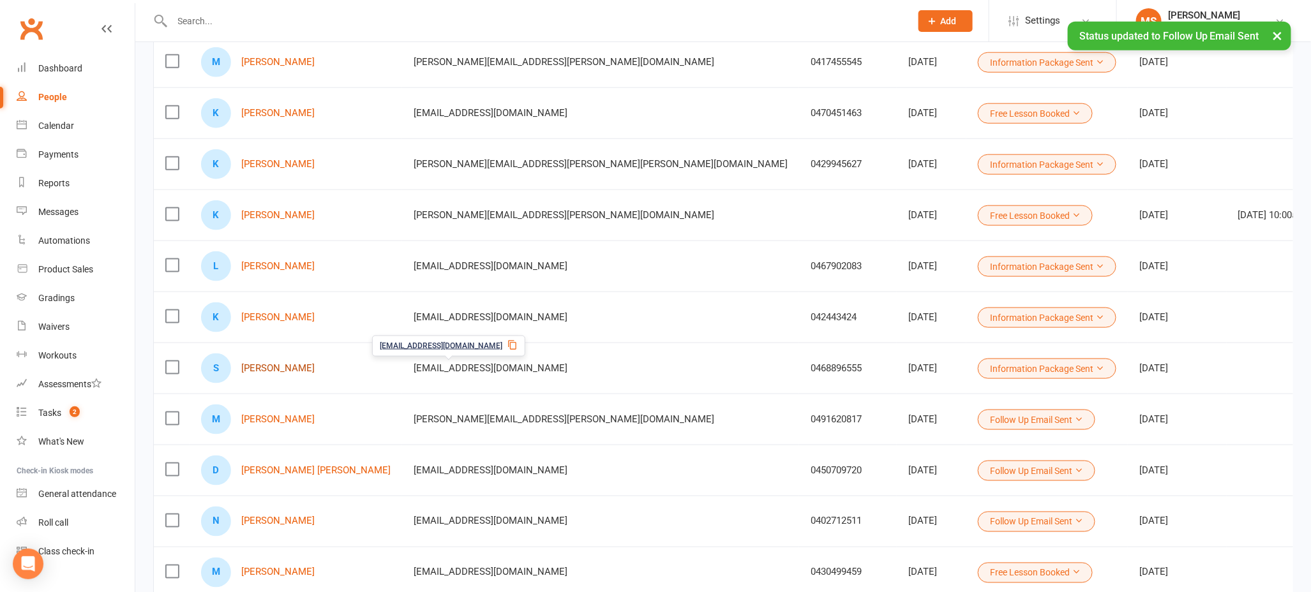
click at [282, 366] on link "[PERSON_NAME]" at bounding box center [277, 368] width 73 height 11
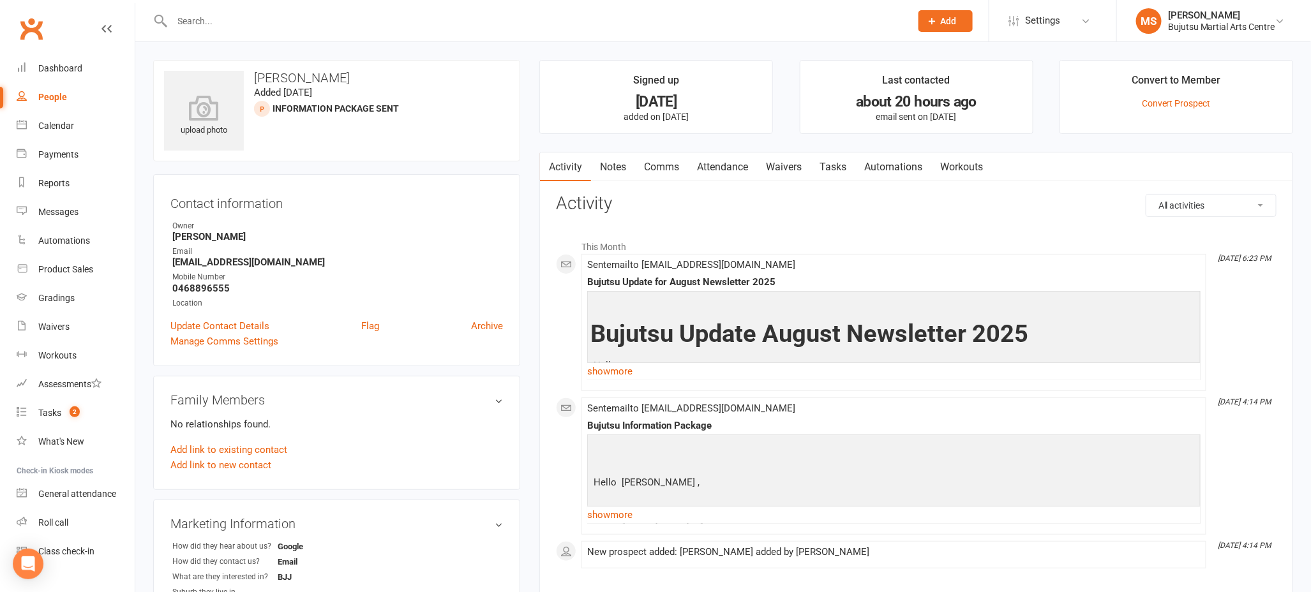
click at [669, 167] on link "Comms" at bounding box center [661, 166] width 53 height 29
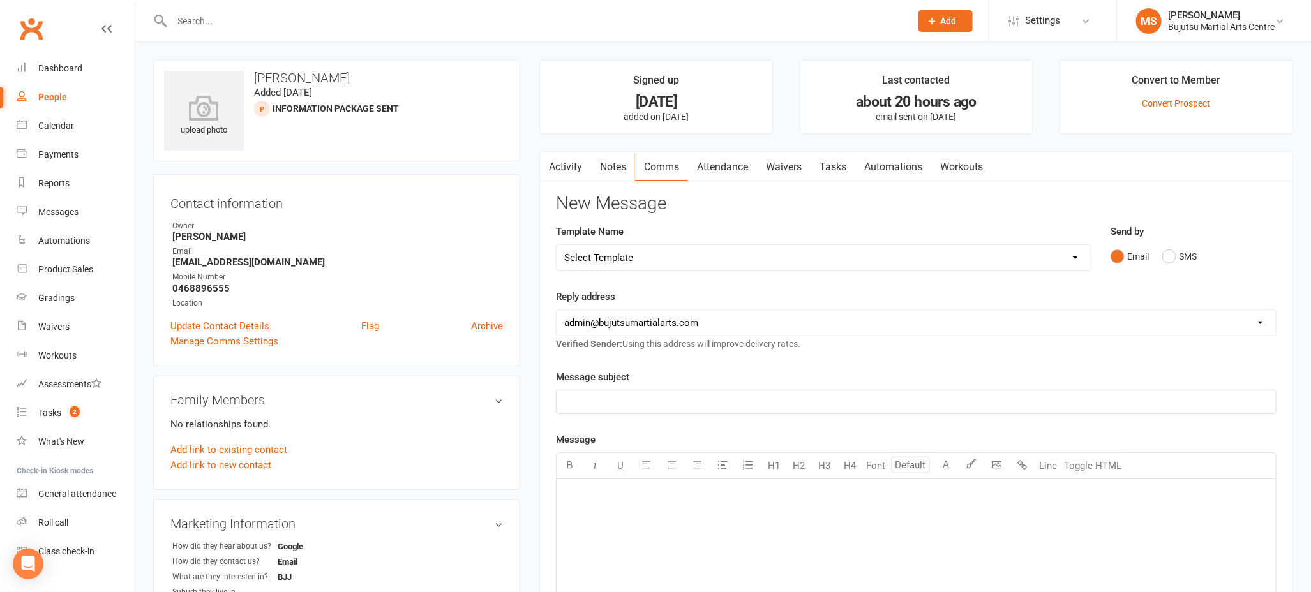
click at [662, 256] on select "Select Template [Email] Buddy Week [Email] Japan Karate Association Grading Adu…" at bounding box center [823, 258] width 534 height 26
select select "39"
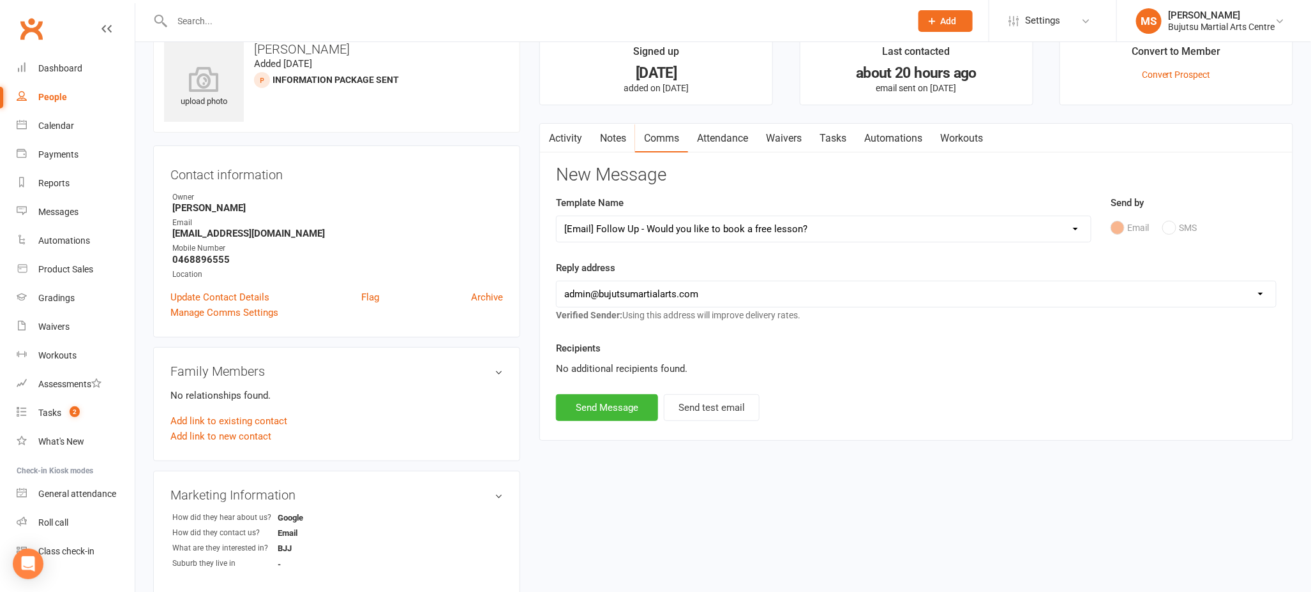
scroll to position [30, 0]
click at [616, 406] on button "Send Message" at bounding box center [607, 406] width 102 height 27
select select
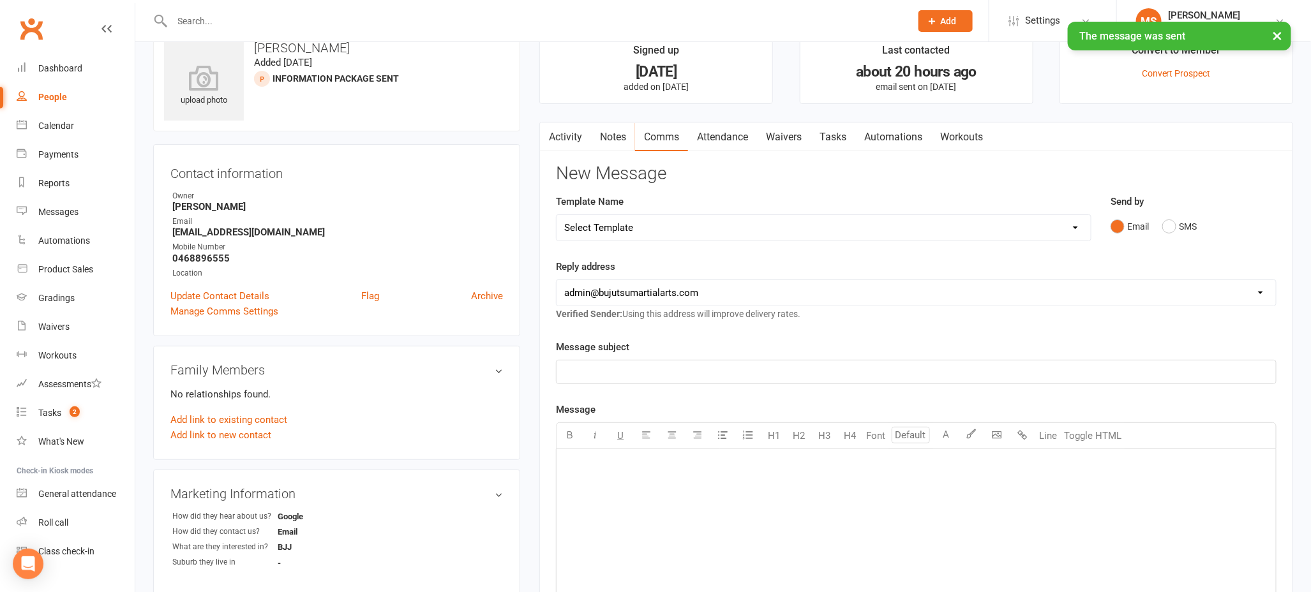
scroll to position [0, 0]
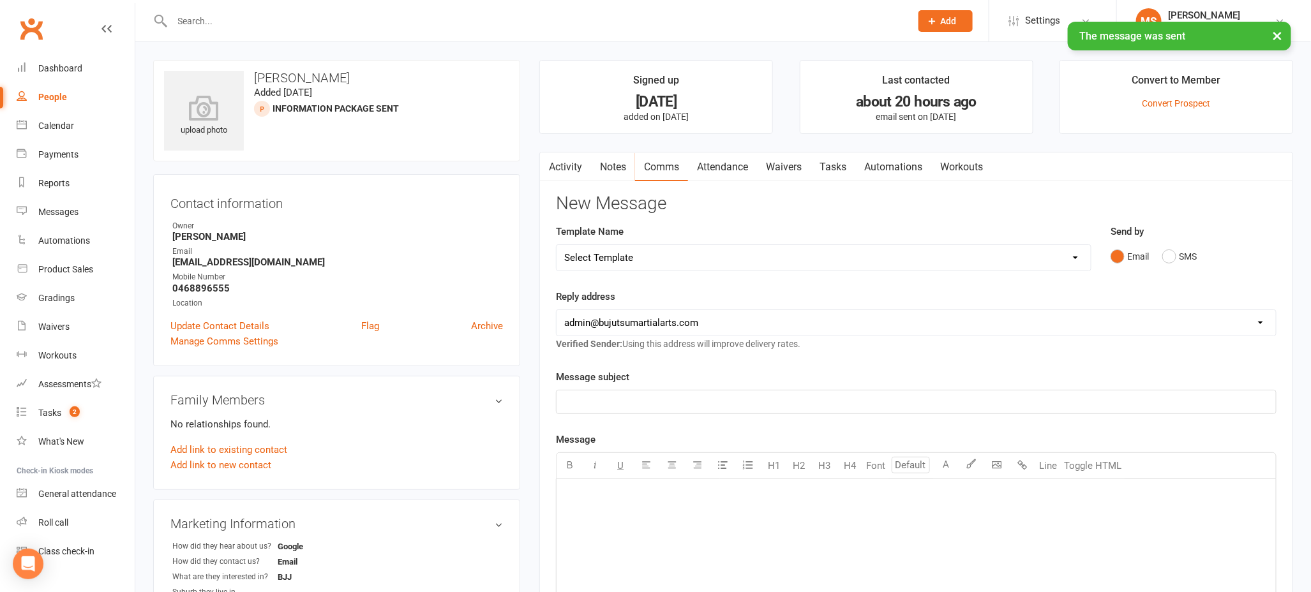
click at [48, 97] on div "People" at bounding box center [52, 97] width 29 height 10
select select "100"
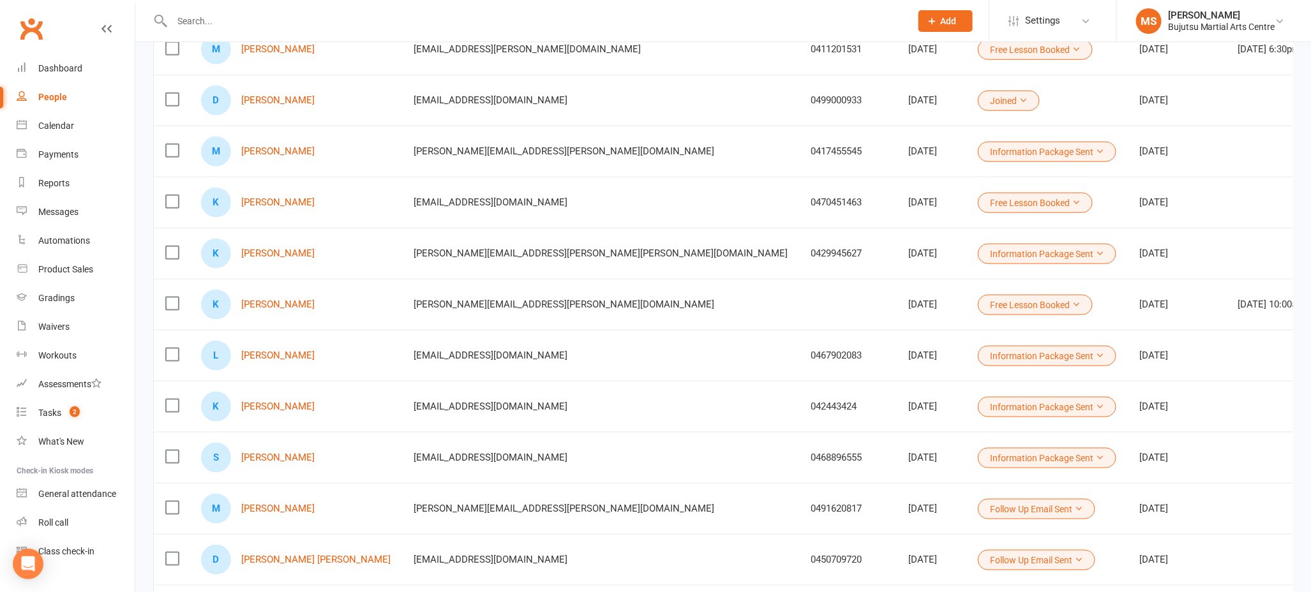
scroll to position [609, 0]
click at [978, 457] on button "Information Package Sent" at bounding box center [1047, 457] width 138 height 20
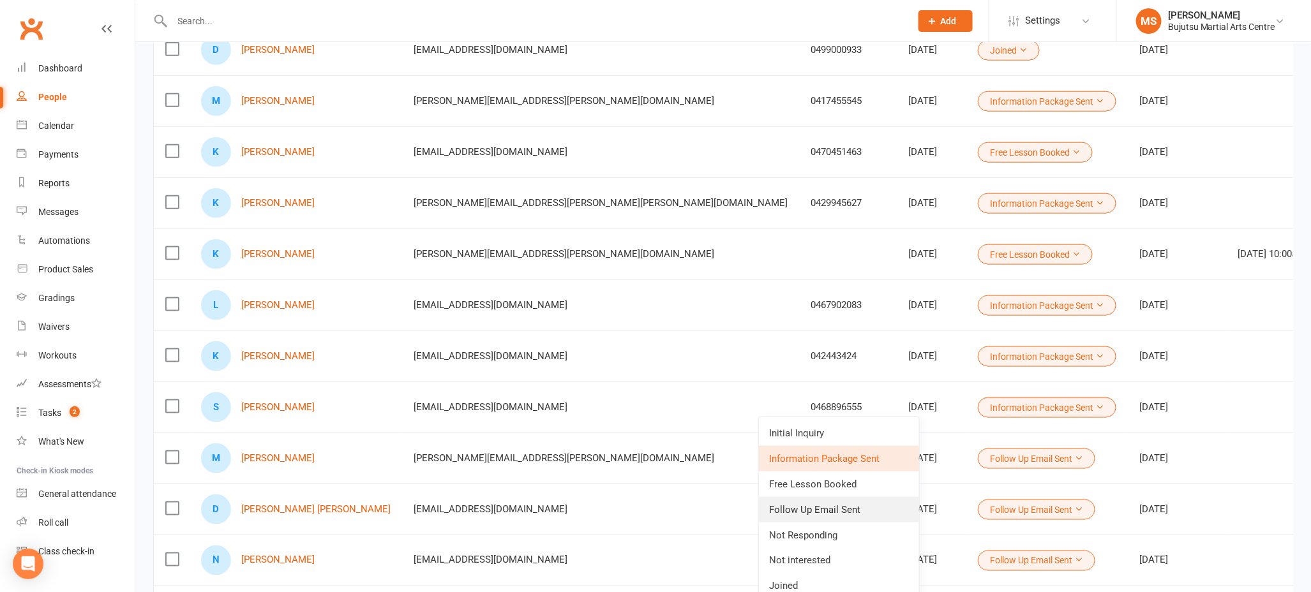
scroll to position [660, 0]
click at [817, 505] on link "Follow Up Email Sent" at bounding box center [839, 508] width 160 height 26
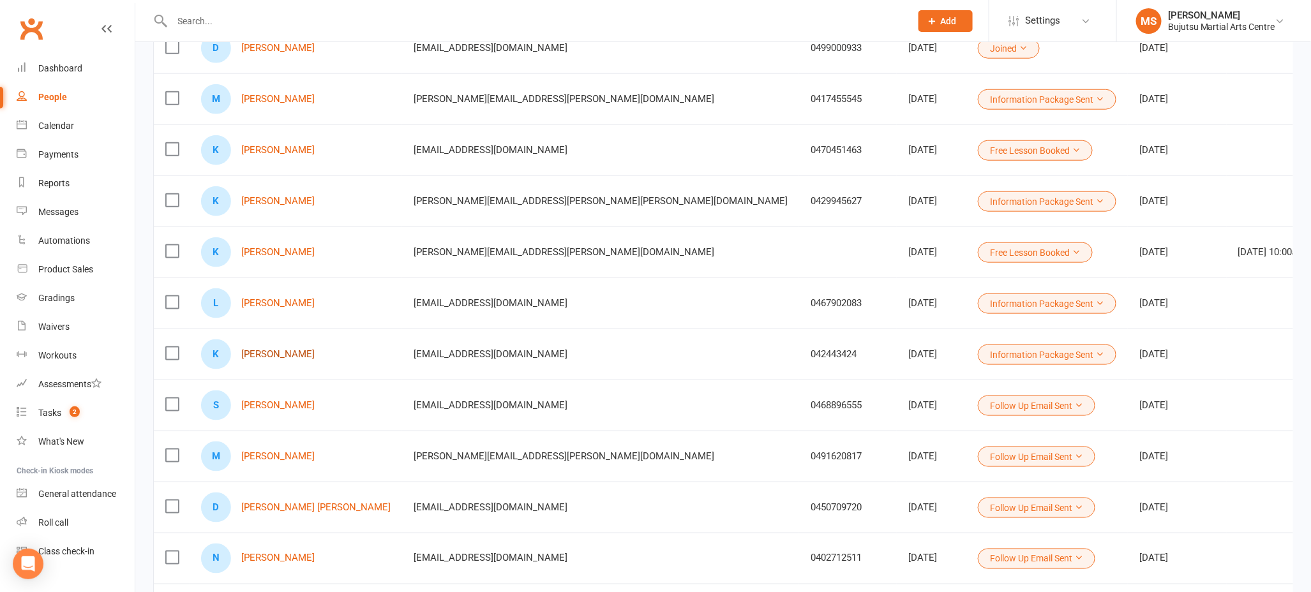
click at [269, 349] on link "[PERSON_NAME]" at bounding box center [277, 354] width 73 height 11
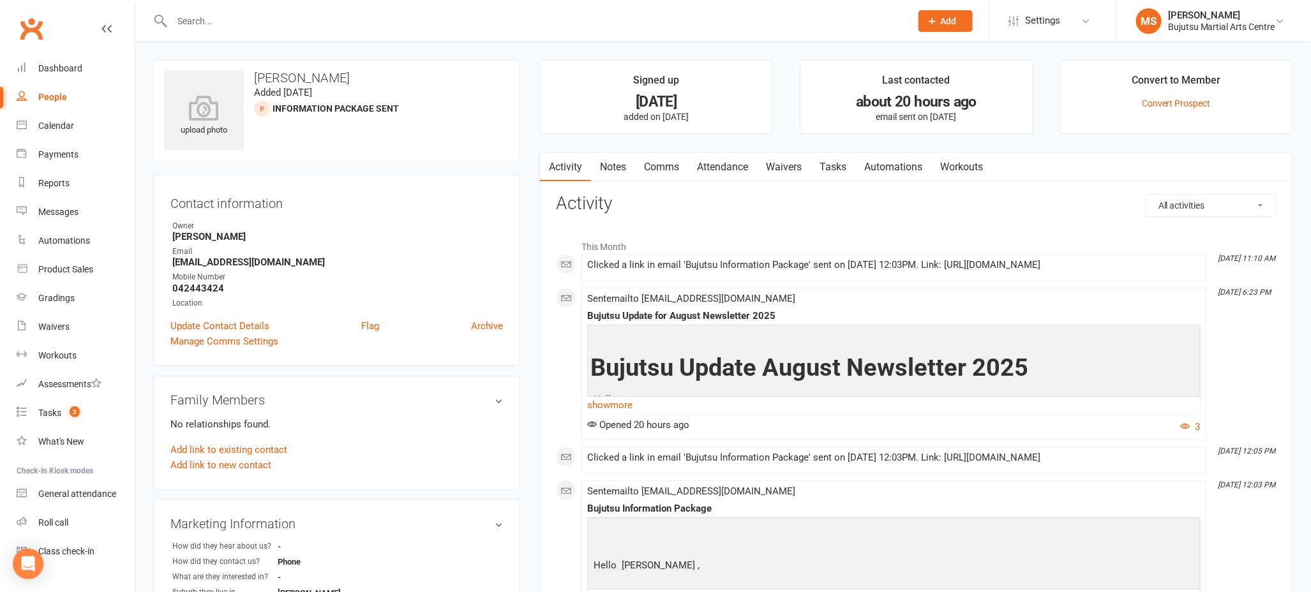
click at [649, 167] on link "Comms" at bounding box center [661, 166] width 53 height 29
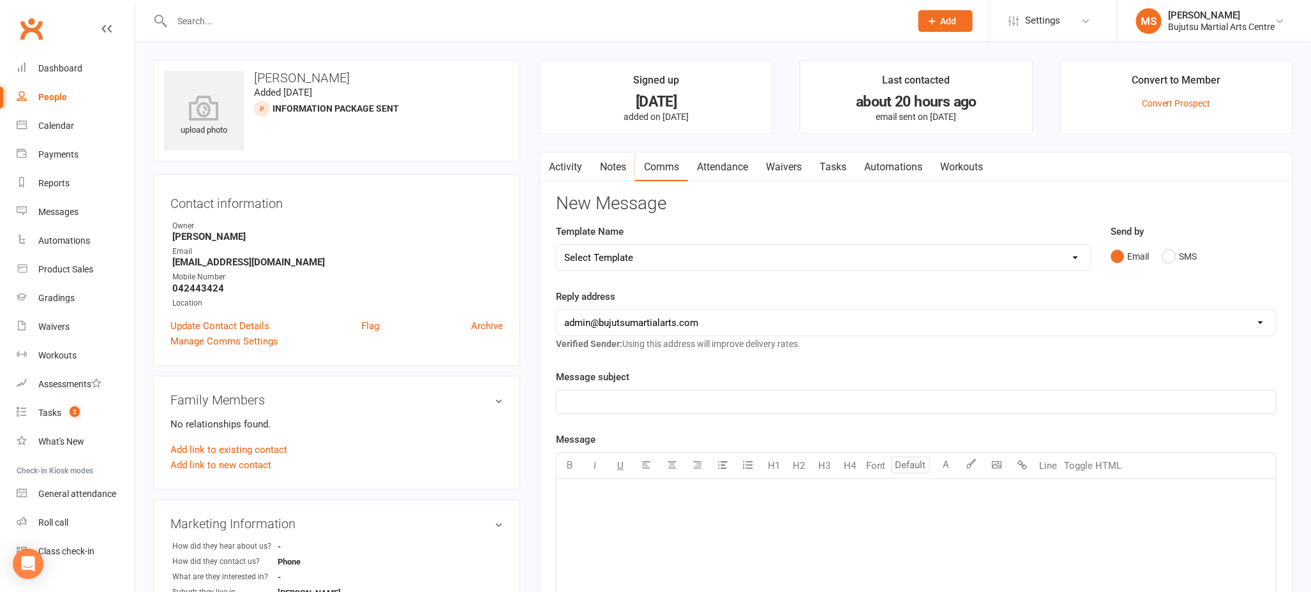
click at [647, 249] on select "Select Template [Email] Buddy Week [Email] Japan Karate Association Grading Adu…" at bounding box center [823, 258] width 534 height 26
select select "39"
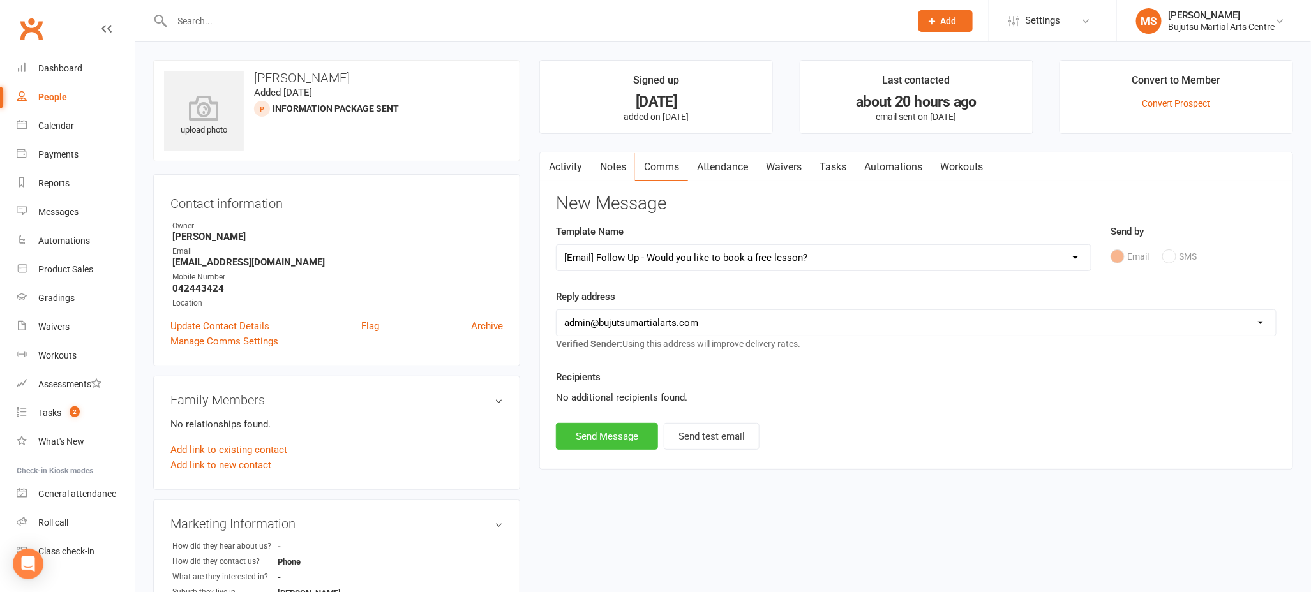
click at [624, 431] on button "Send Message" at bounding box center [607, 436] width 102 height 27
select select
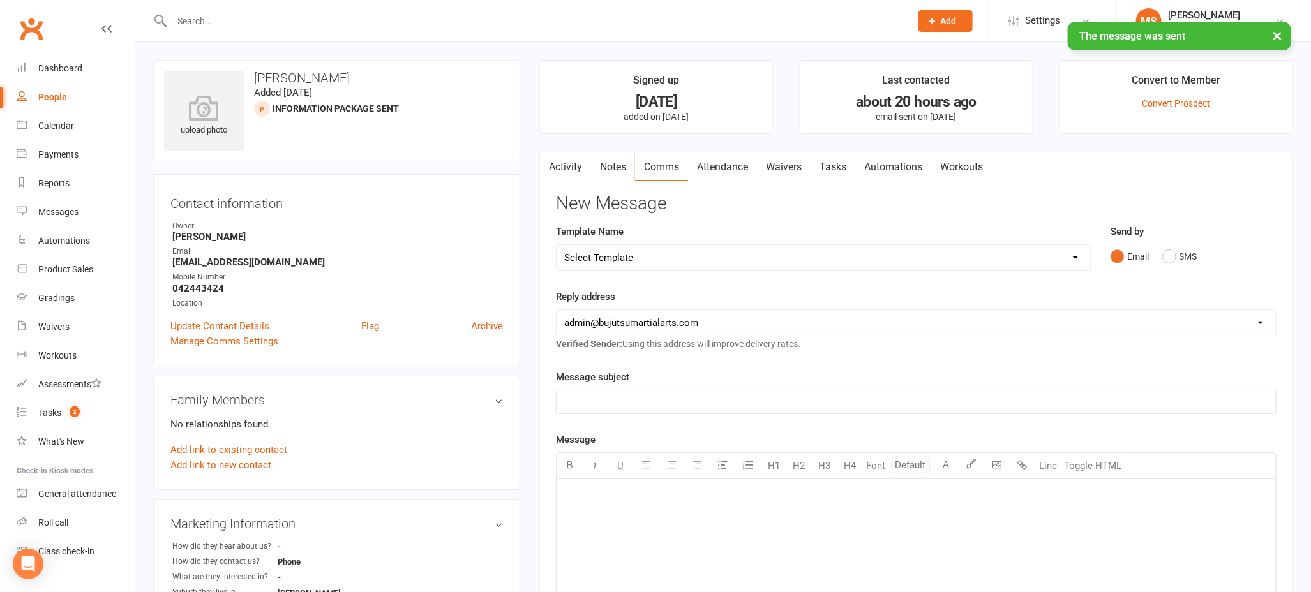
click at [61, 97] on div "People" at bounding box center [52, 97] width 29 height 10
select select "100"
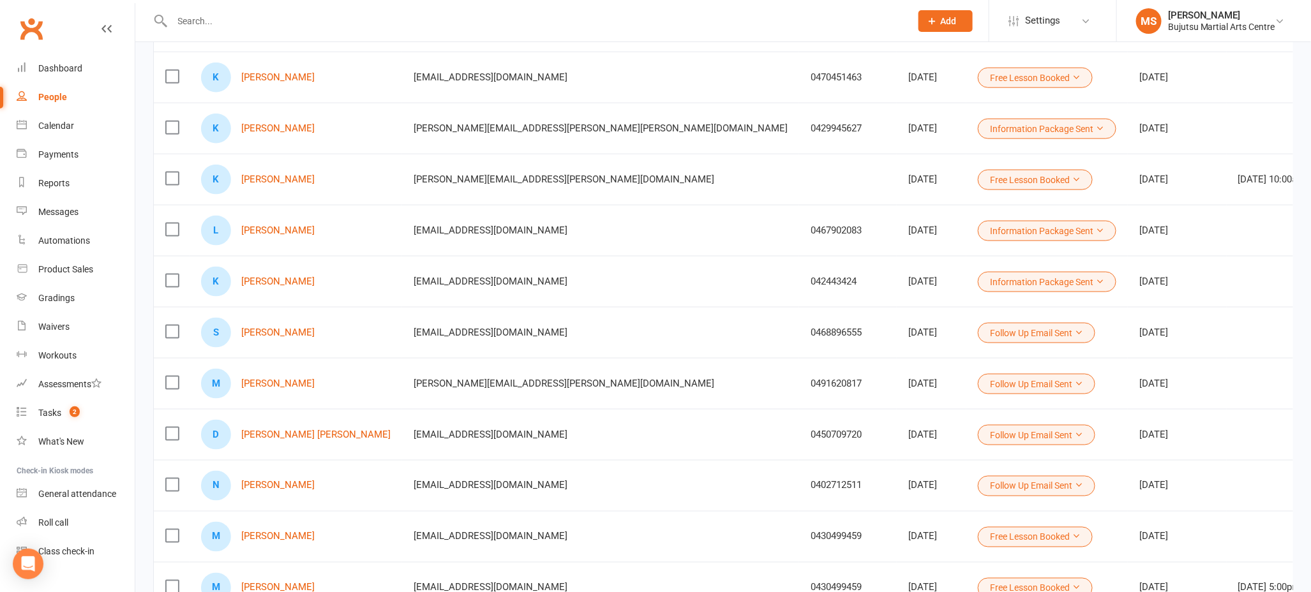
scroll to position [732, 0]
click at [978, 275] on button "Information Package Sent" at bounding box center [1047, 282] width 138 height 20
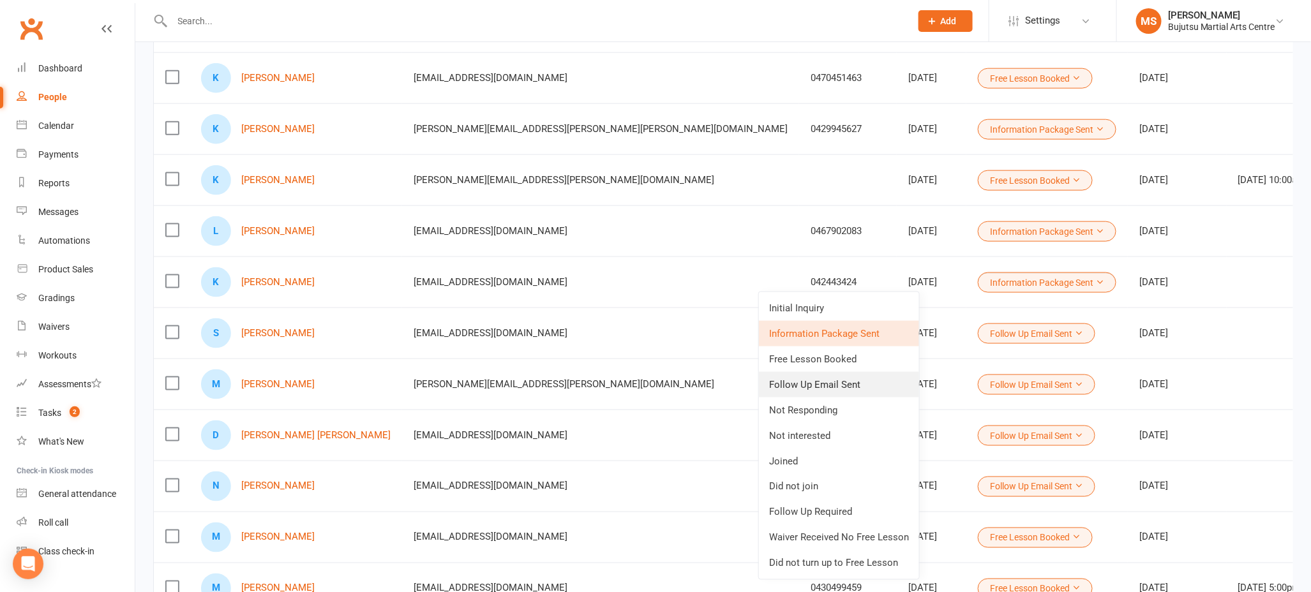
click at [824, 389] on link "Follow Up Email Sent" at bounding box center [839, 385] width 160 height 26
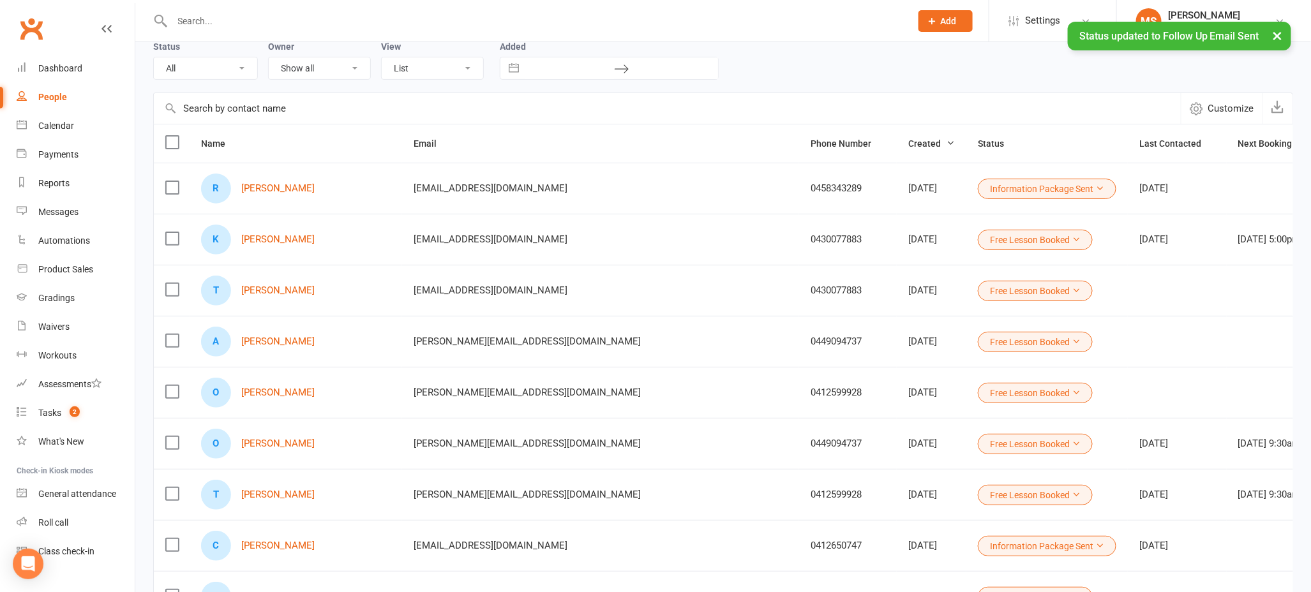
scroll to position [0, 0]
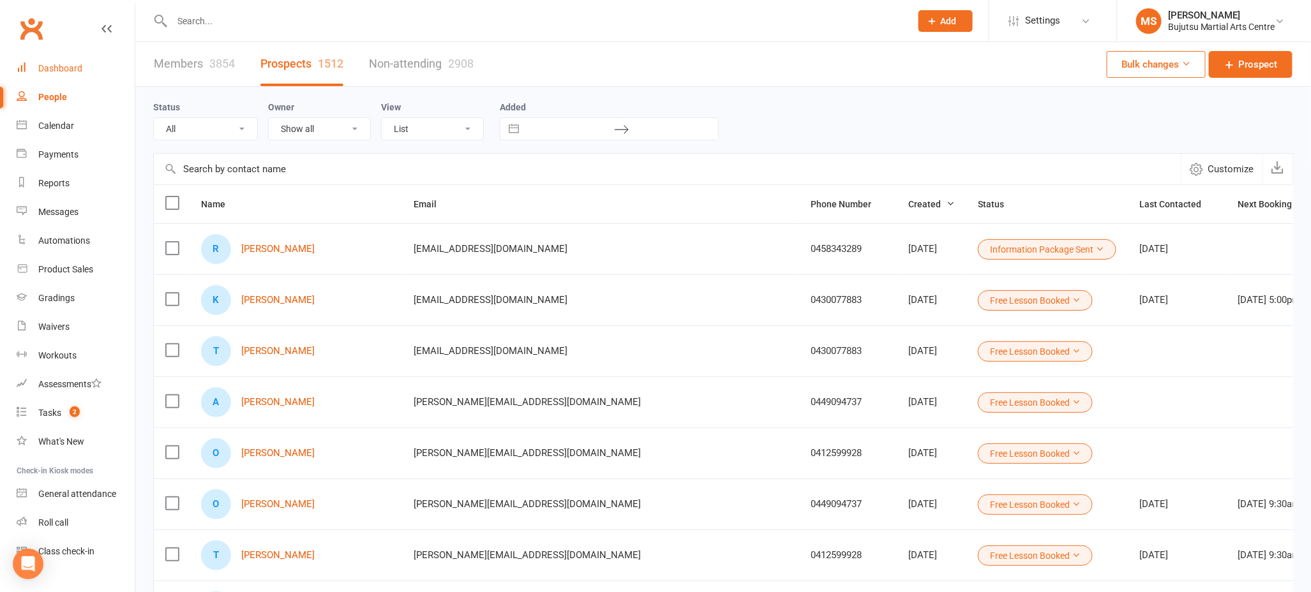
click at [77, 62] on link "Dashboard" at bounding box center [76, 68] width 118 height 29
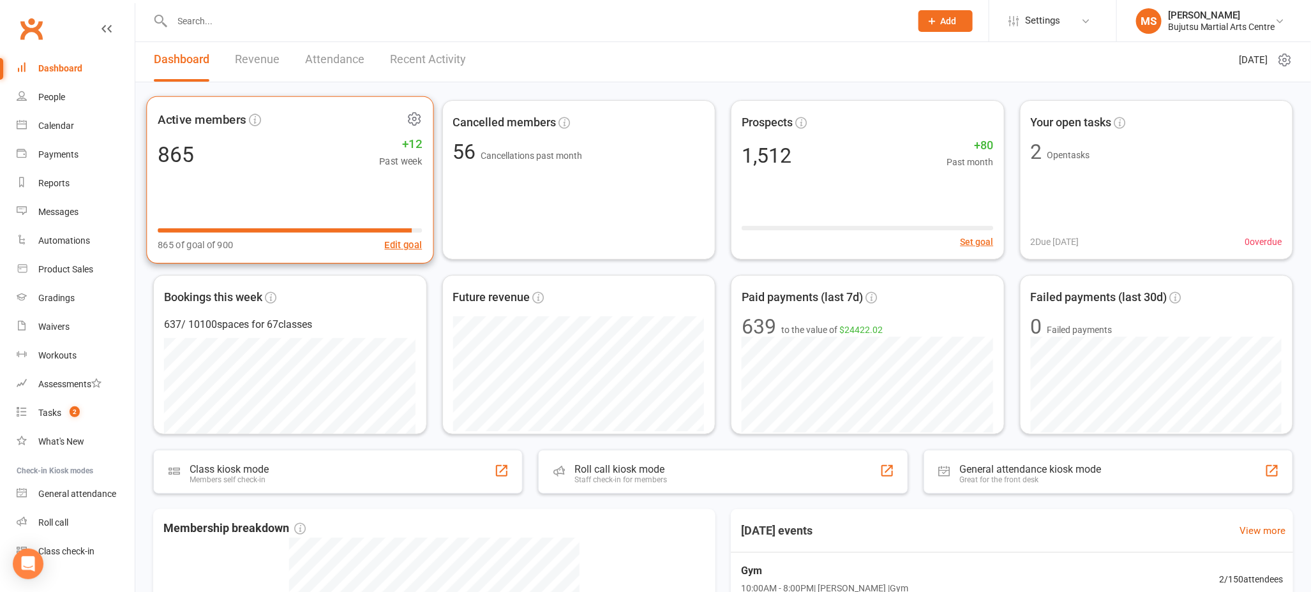
scroll to position [9, 0]
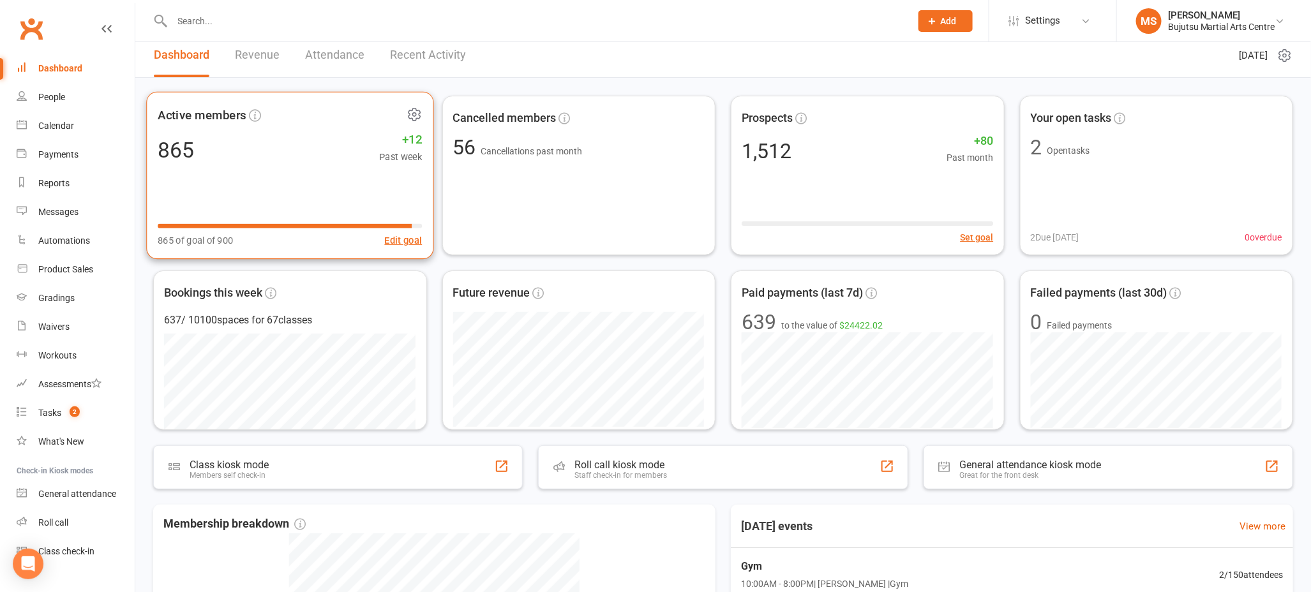
click at [373, 156] on div "865 +12 Past week" at bounding box center [290, 149] width 264 height 29
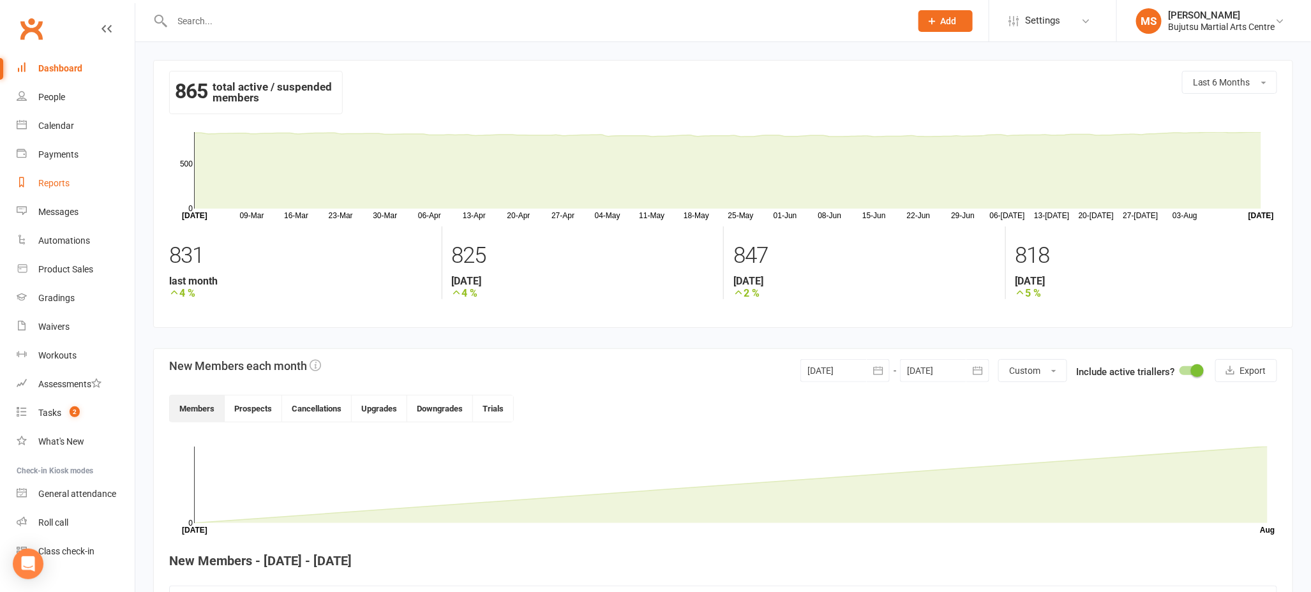
click at [71, 186] on link "Reports" at bounding box center [76, 183] width 118 height 29
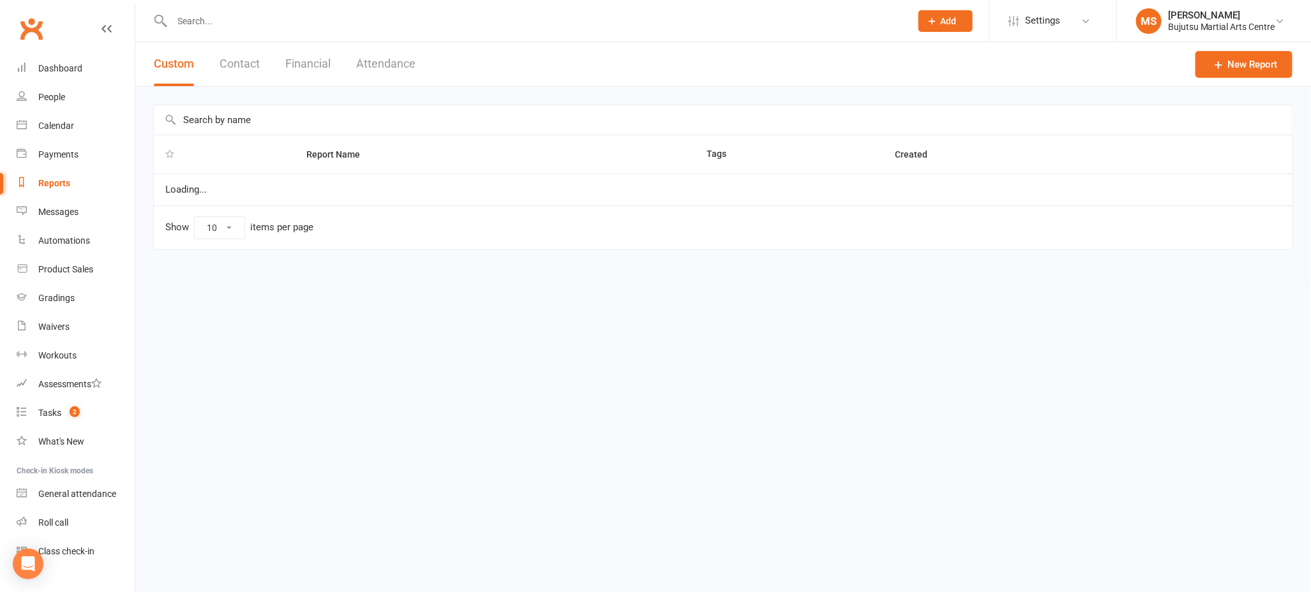
select select "100"
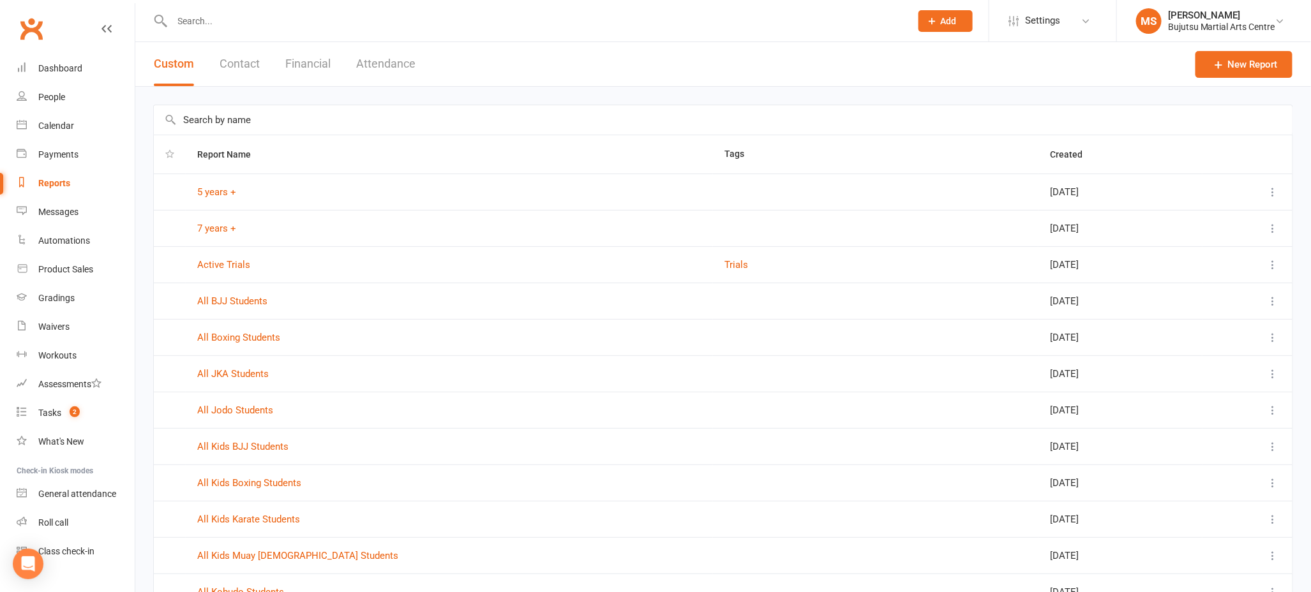
click at [371, 61] on button "Attendance" at bounding box center [385, 64] width 59 height 44
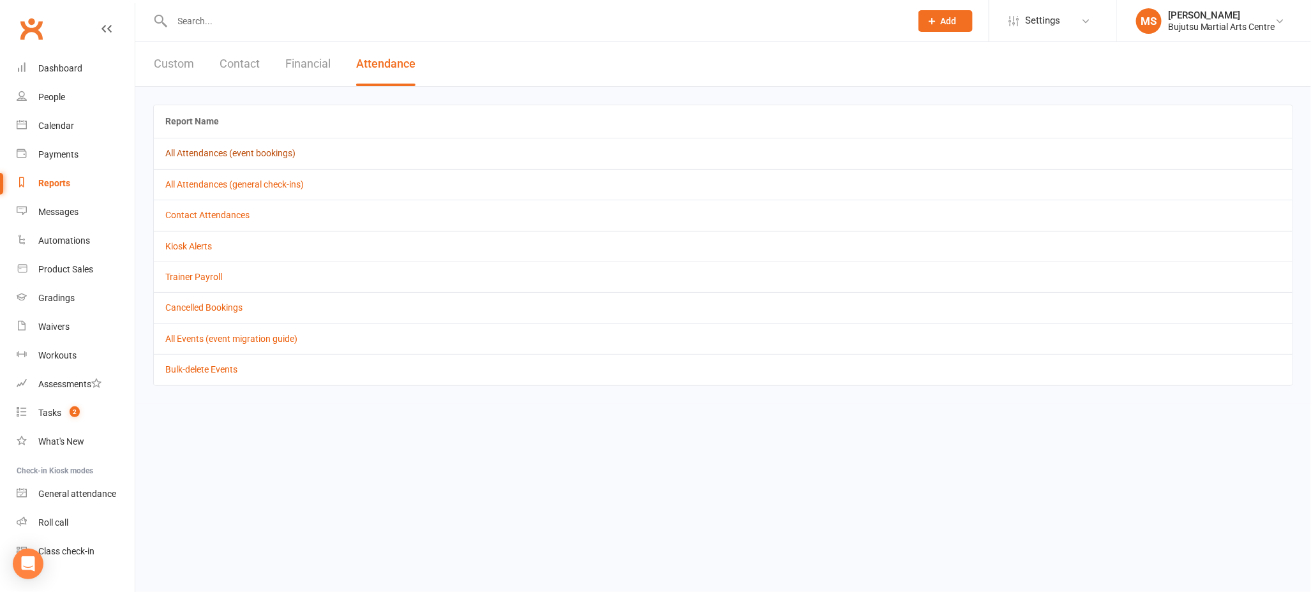
click at [238, 153] on link "All Attendances (event bookings)" at bounding box center [230, 153] width 130 height 10
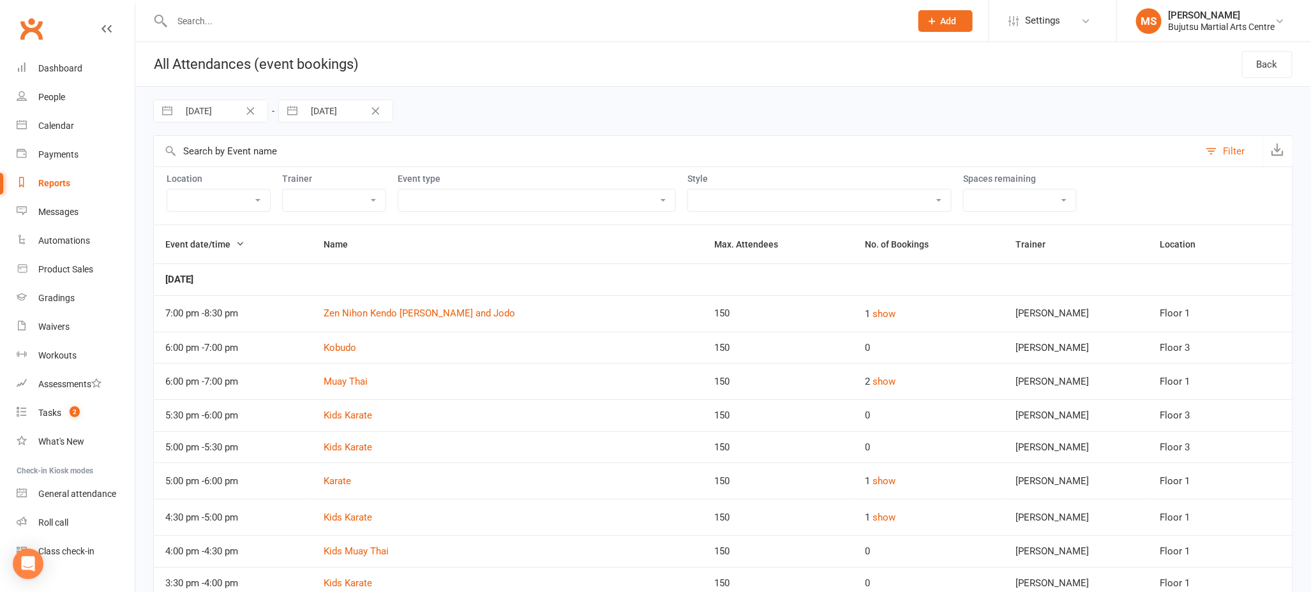
click at [313, 109] on input "[DATE]" at bounding box center [348, 111] width 89 height 22
select select "6"
select select "2025"
select select "7"
select select "2025"
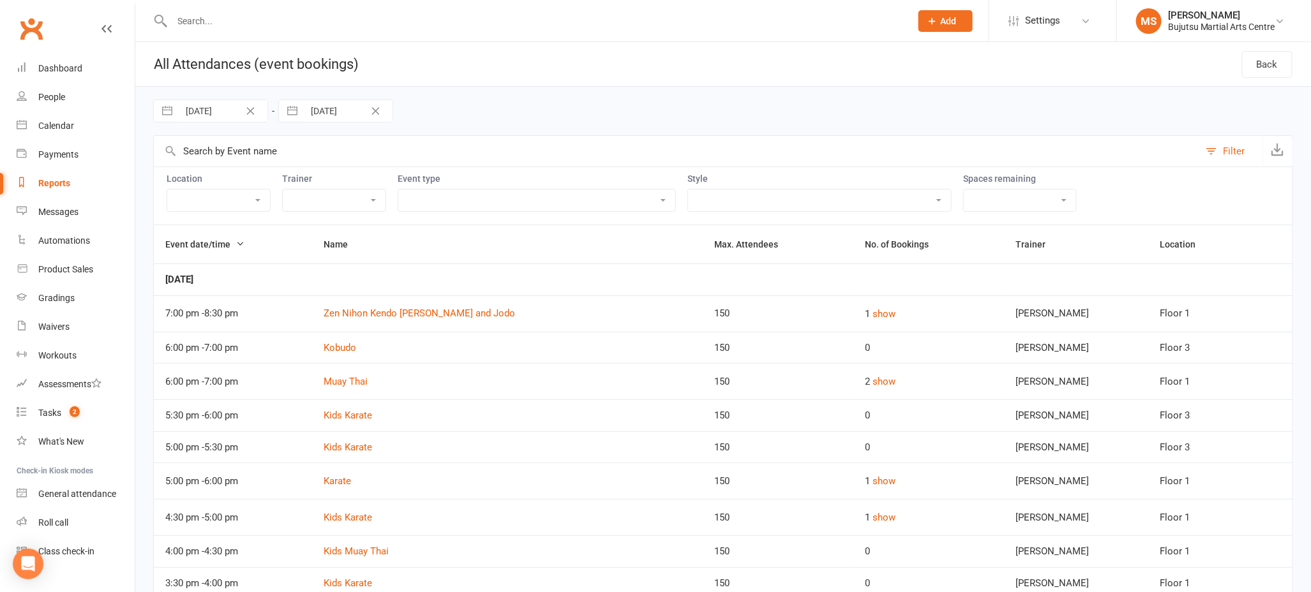
select select "8"
select select "2025"
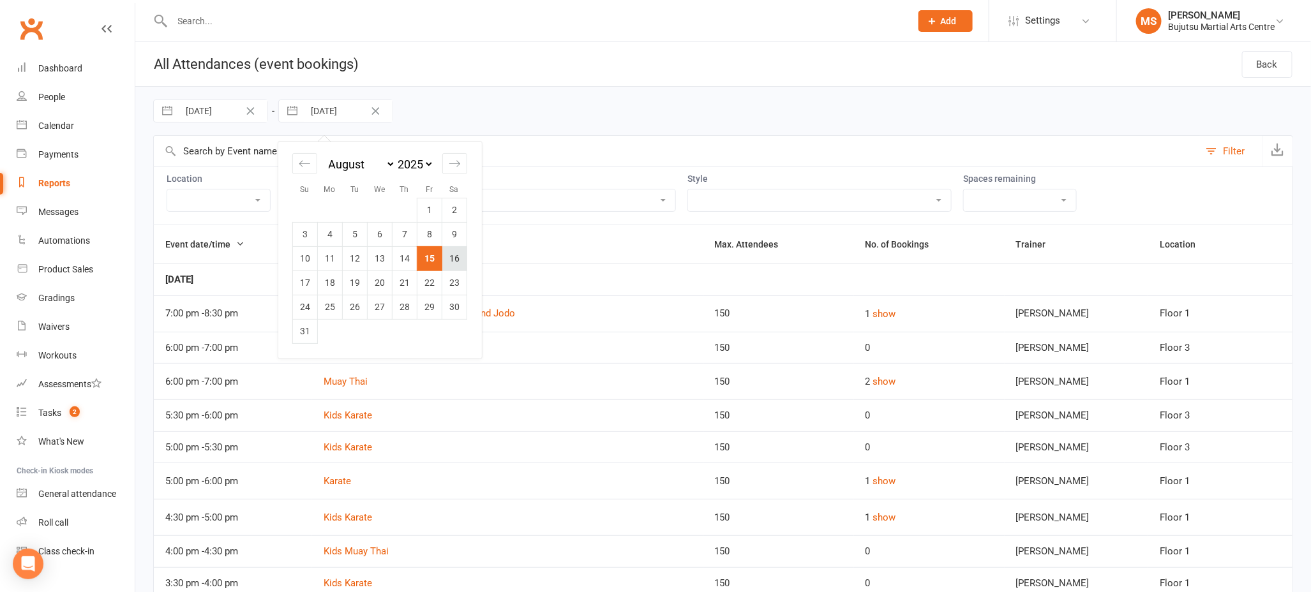
click at [459, 260] on td "16" at bounding box center [454, 258] width 25 height 24
type input "[DATE]"
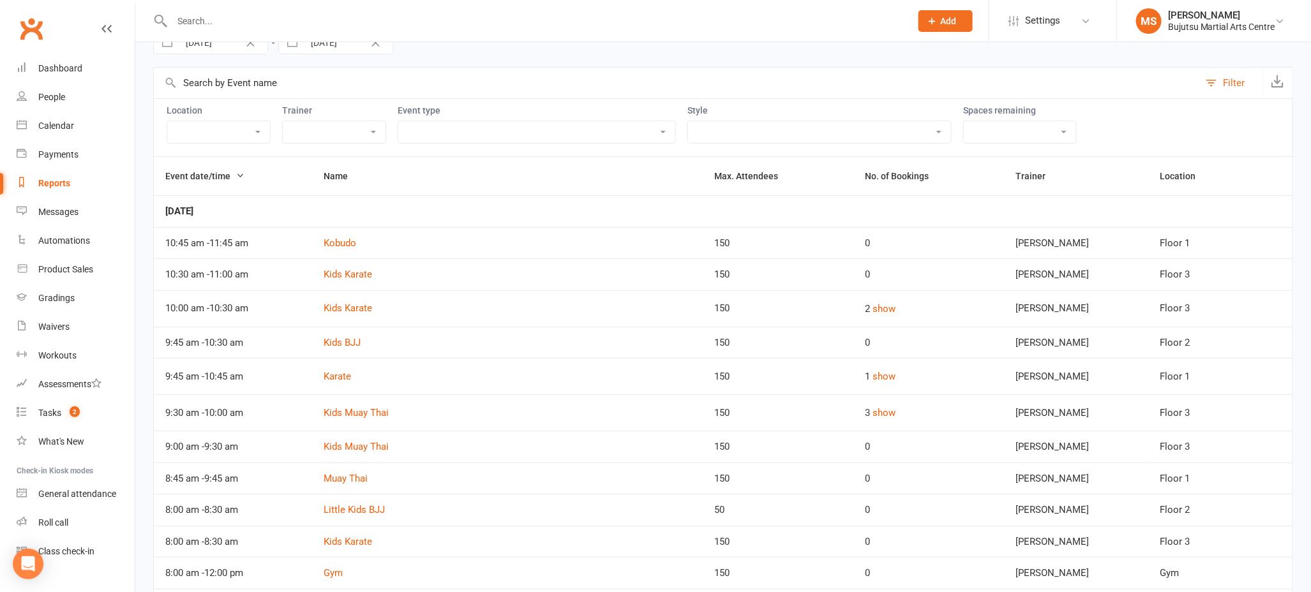
scroll to position [72, 0]
click at [882, 304] on button "show" at bounding box center [884, 304] width 23 height 15
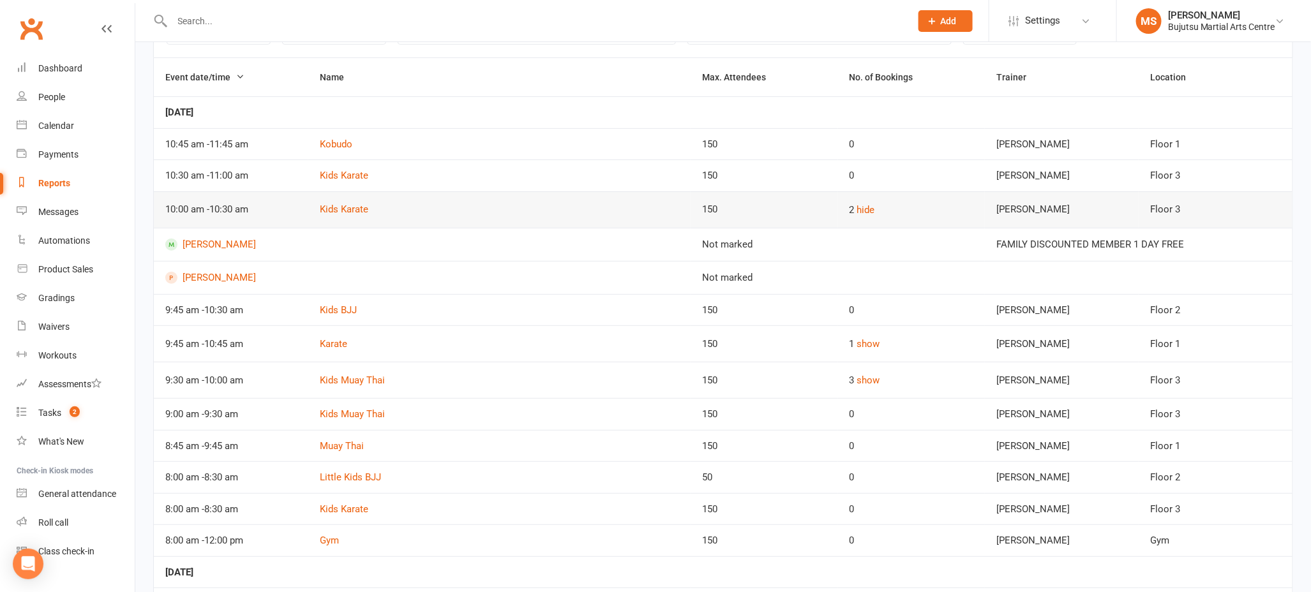
scroll to position [171, 0]
click at [857, 341] on button "show" at bounding box center [868, 339] width 23 height 15
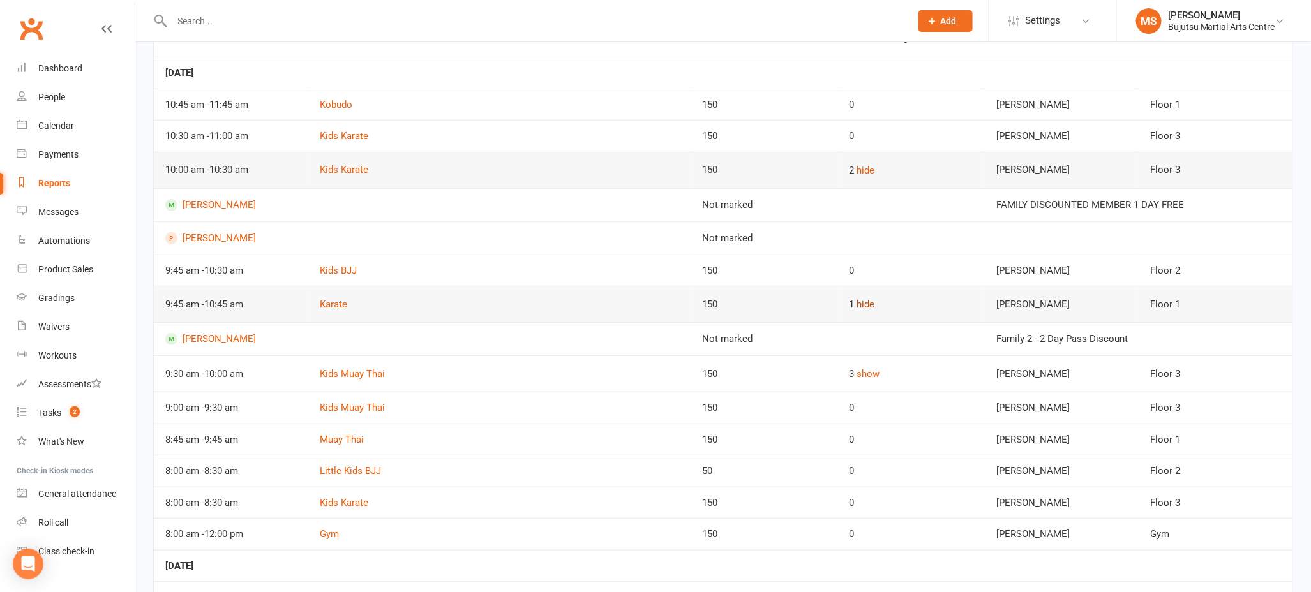
scroll to position [207, 0]
click at [857, 370] on button "show" at bounding box center [868, 373] width 23 height 15
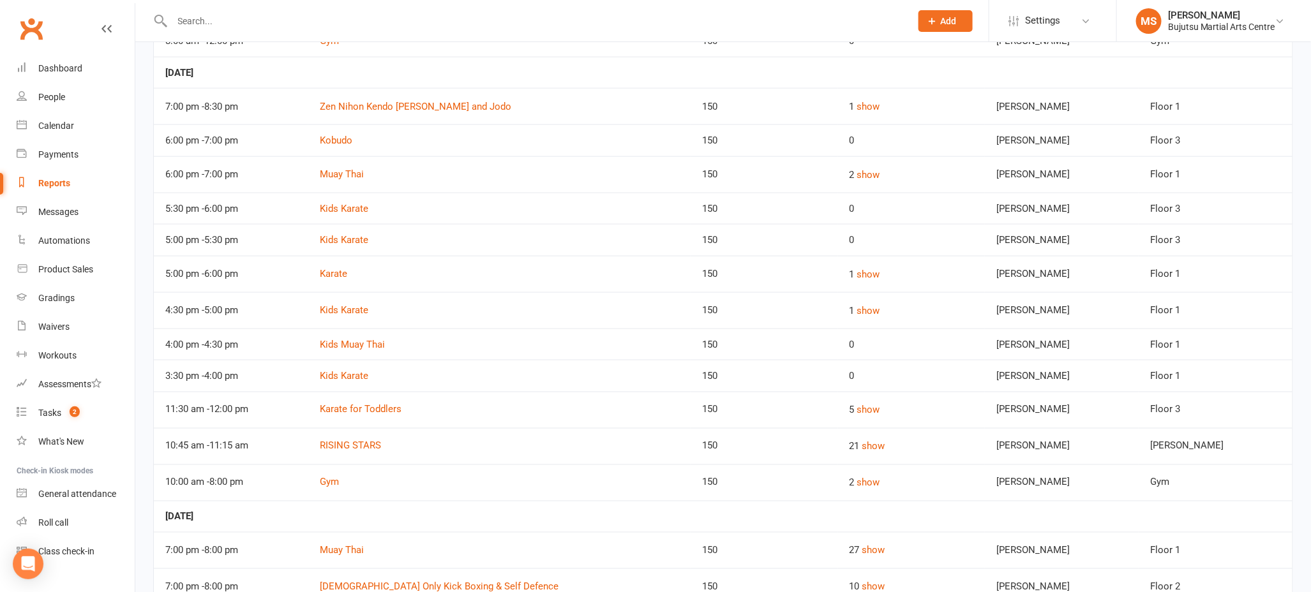
scroll to position [802, 0]
